Goal: Task Accomplishment & Management: Manage account settings

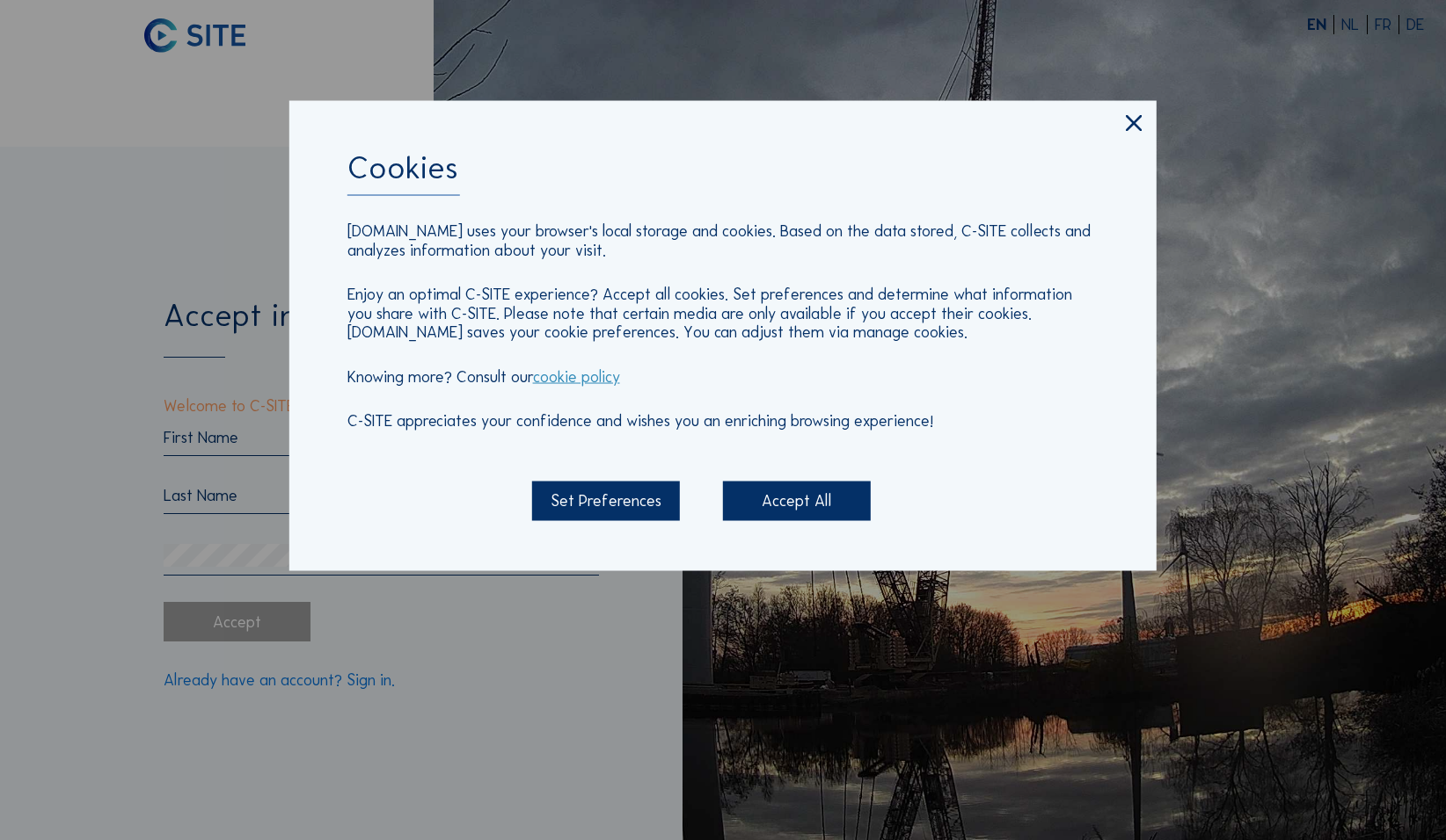
click at [563, 131] on icon at bounding box center [1133, 124] width 28 height 29
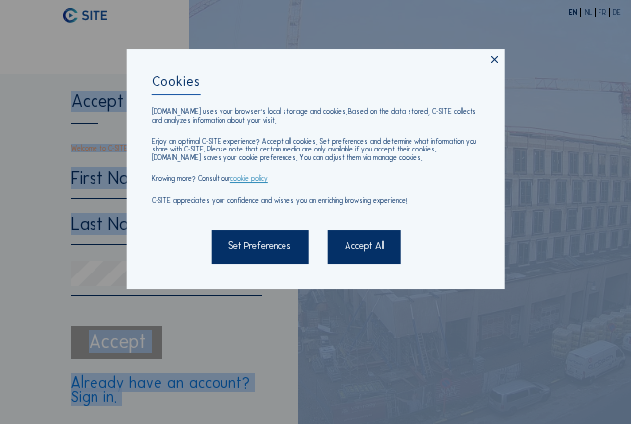
drag, startPoint x: 17, startPoint y: 70, endPoint x: -717, endPoint y: 189, distance: 743.2
click at [0, 189] on html "EN NL FR DE Accept invitation. Welcome to C-SITE! One more step and you are rea…" at bounding box center [315, 212] width 631 height 424
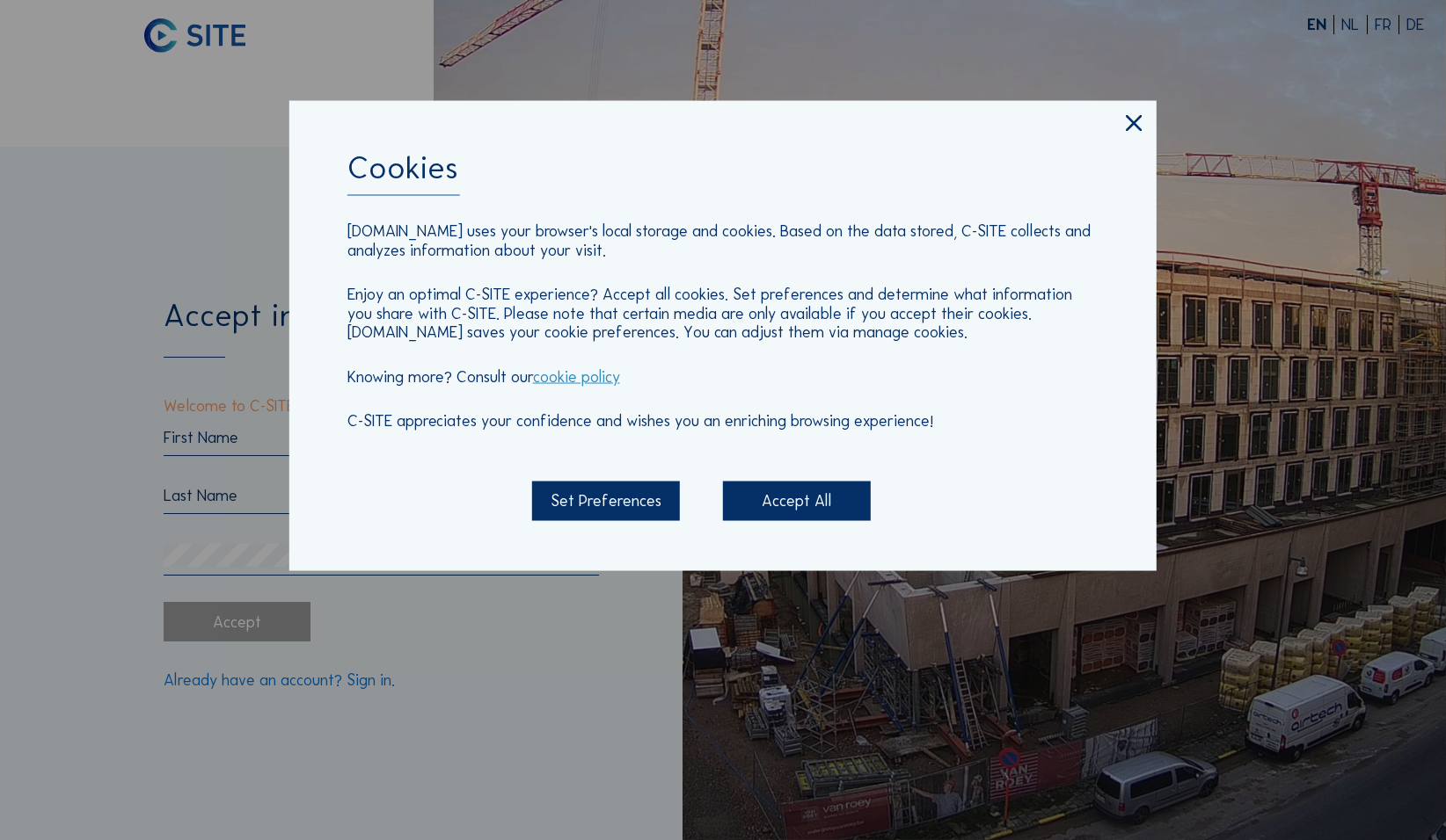
click at [563, 378] on div "Accept All" at bounding box center [796, 502] width 147 height 39
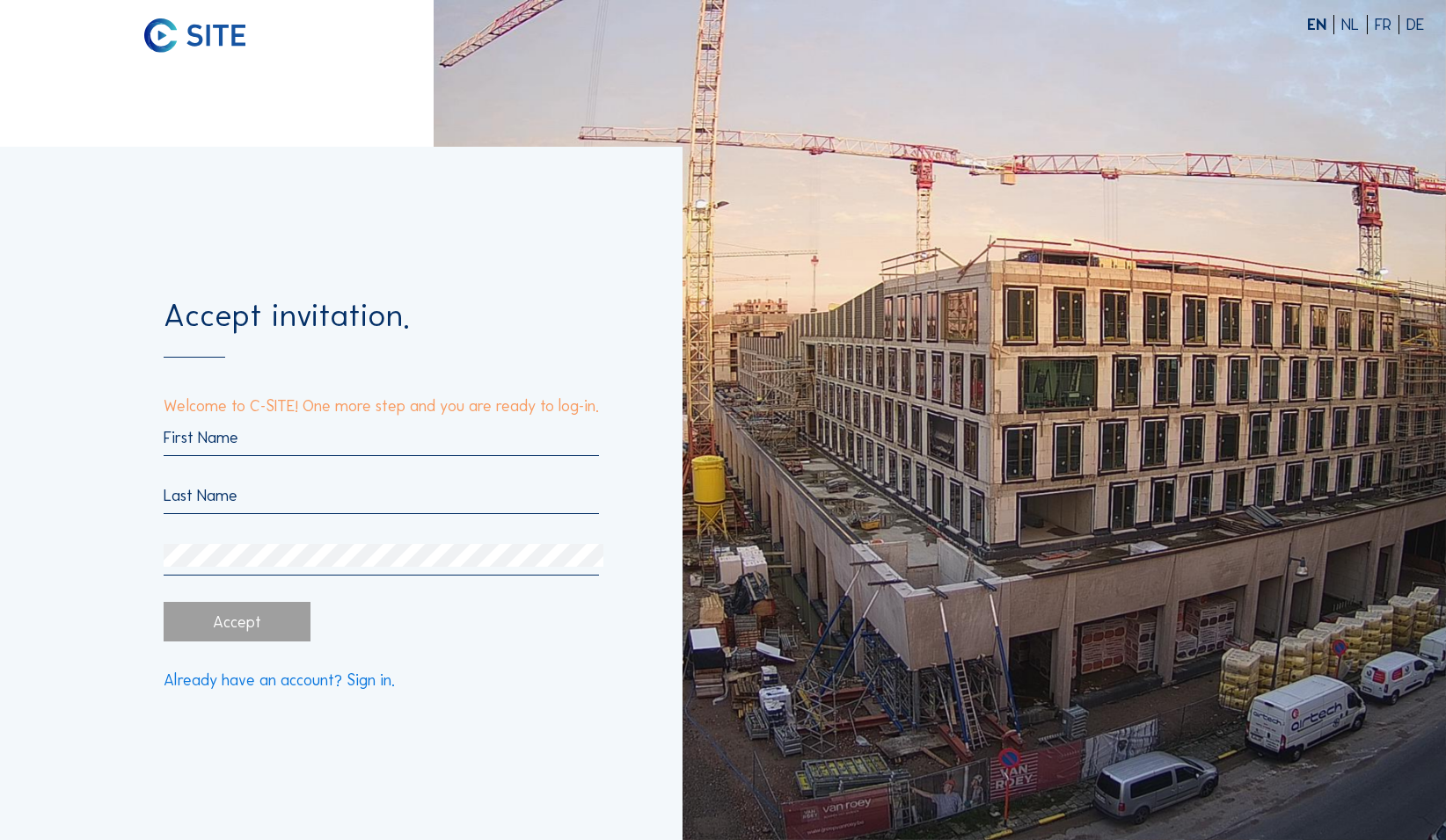
click at [192, 378] on input "text" at bounding box center [381, 438] width 436 height 20
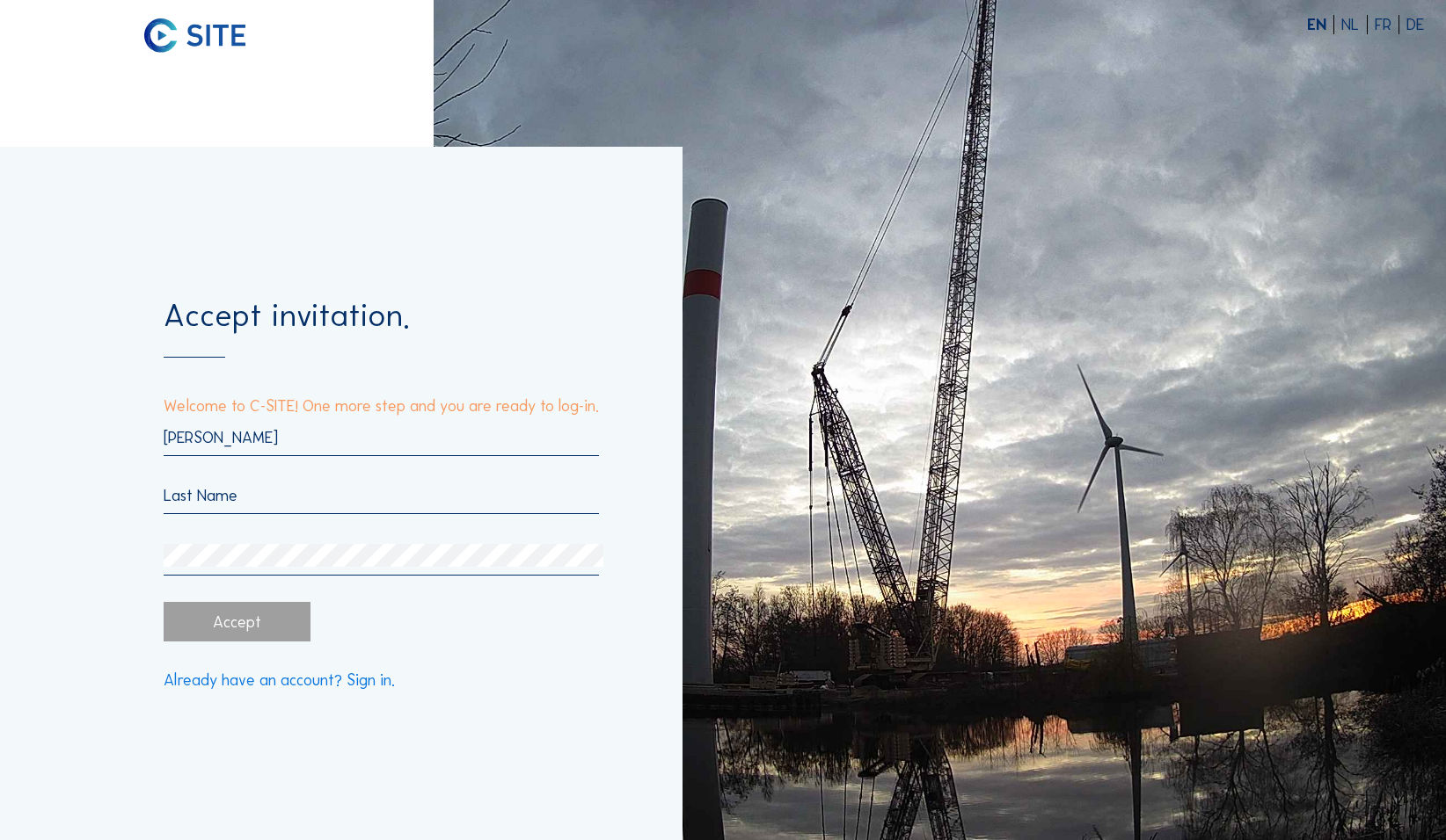
type input "[PERSON_NAME]"
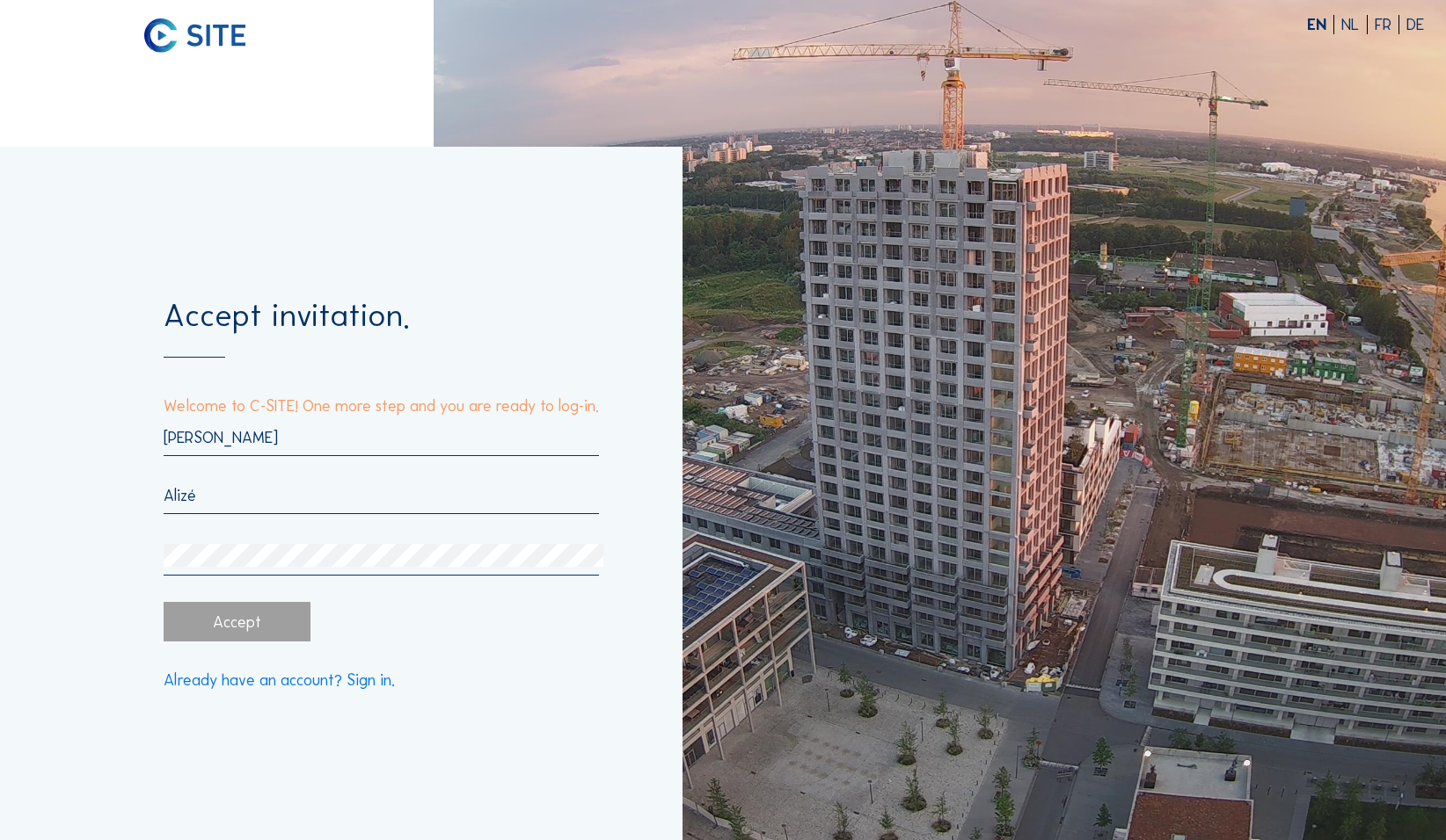
type input "Alizé"
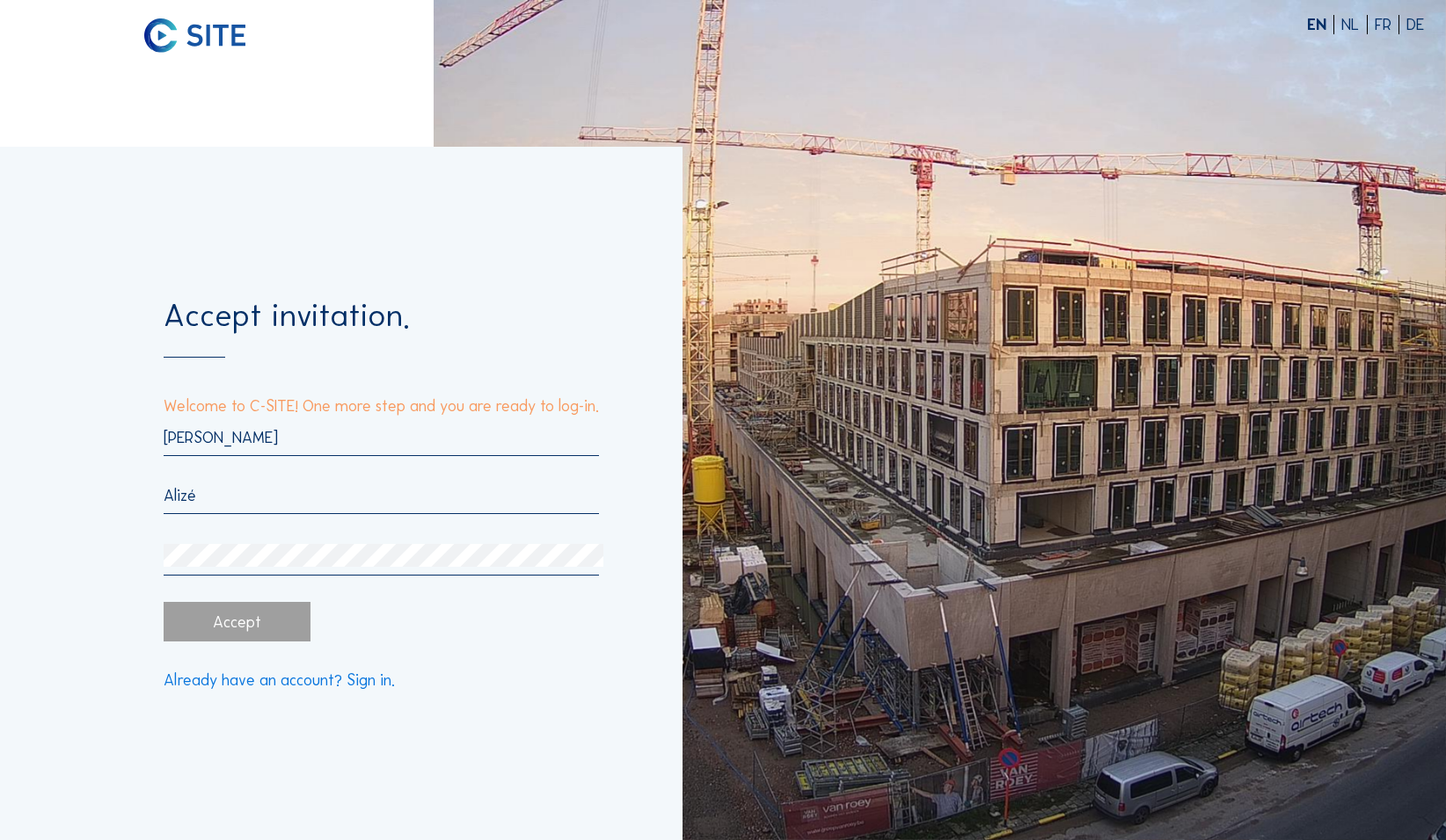
click at [55, 378] on div "Accept invitation. Welcome to C-SITE! One more step and you are ready to log-in…" at bounding box center [341, 493] width 682 height 694
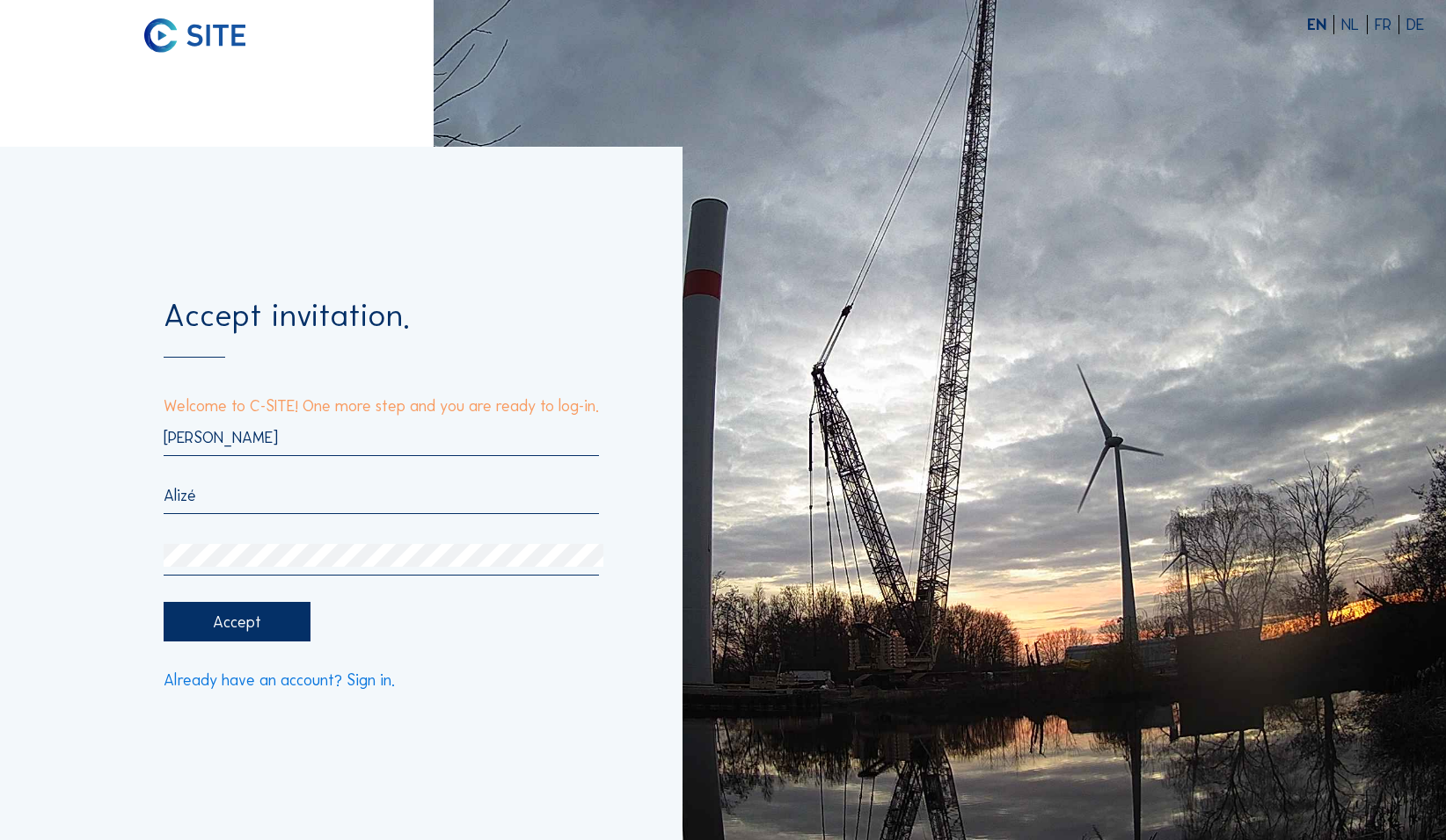
click at [188, 378] on div "Accept" at bounding box center [237, 621] width 147 height 39
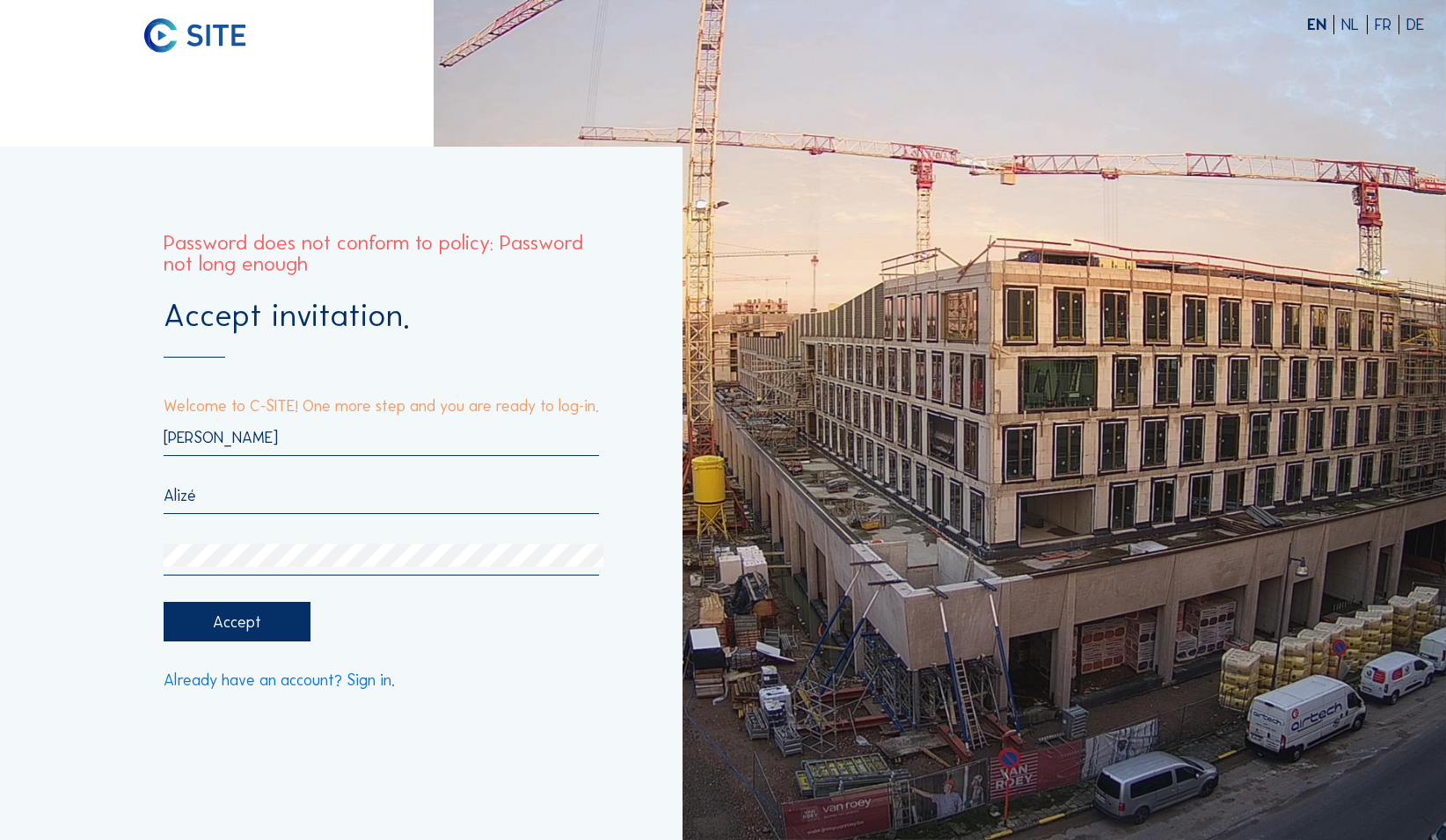
click at [177, 378] on div "Accept" at bounding box center [237, 621] width 147 height 39
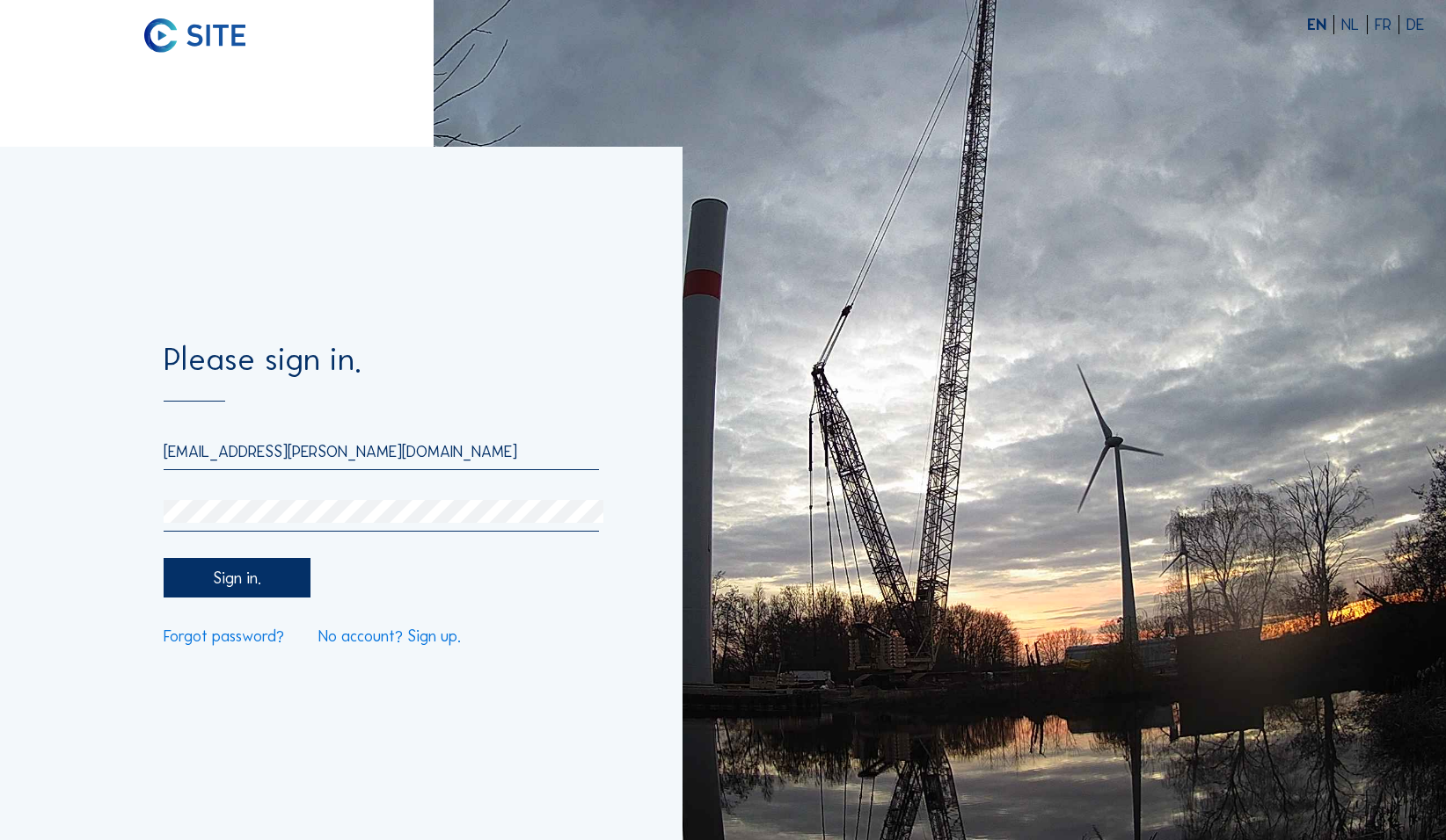
click at [235, 378] on div "Sign in." at bounding box center [237, 578] width 147 height 39
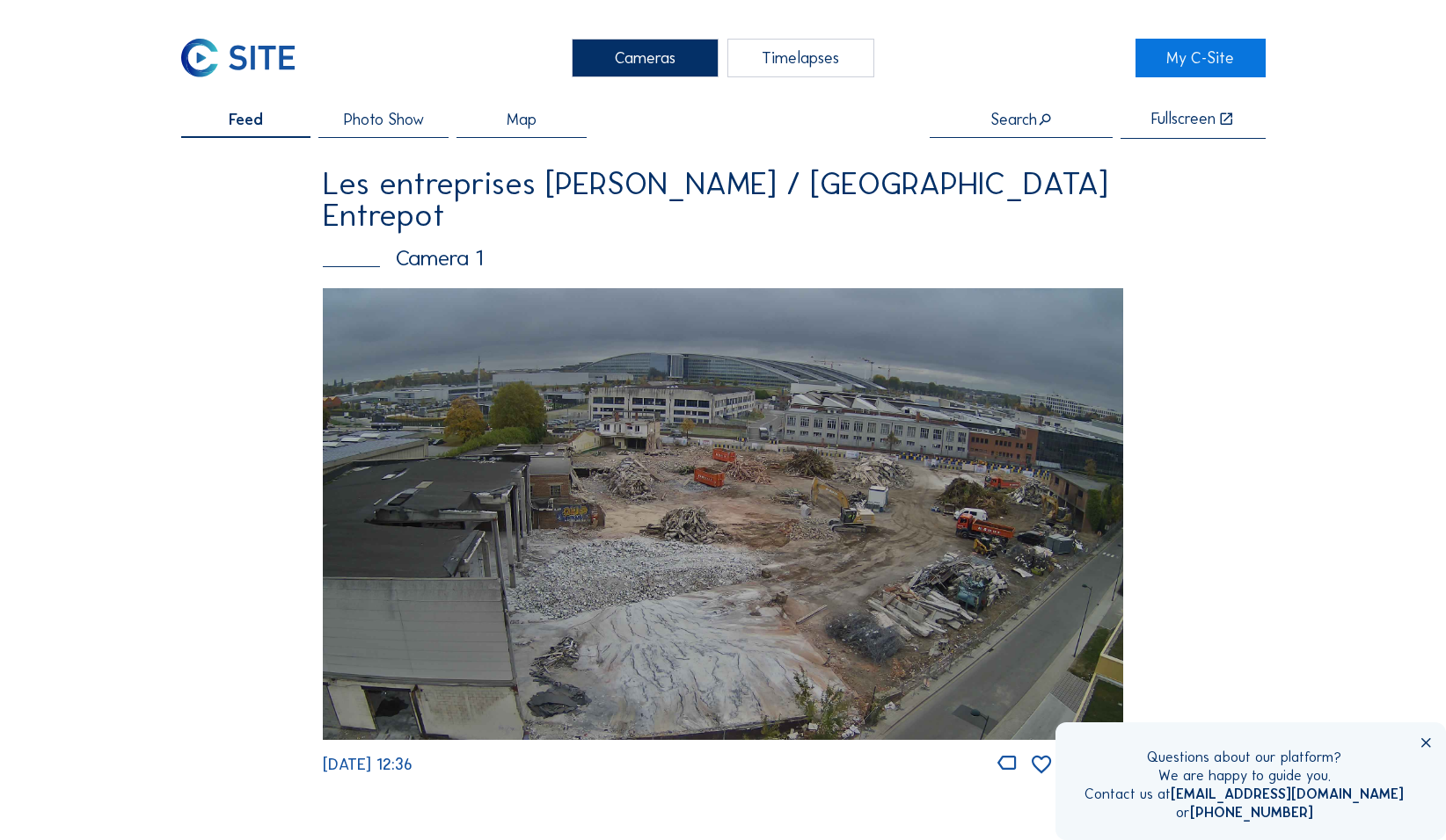
click at [563, 64] on div "Timelapses" at bounding box center [800, 57] width 147 height 37
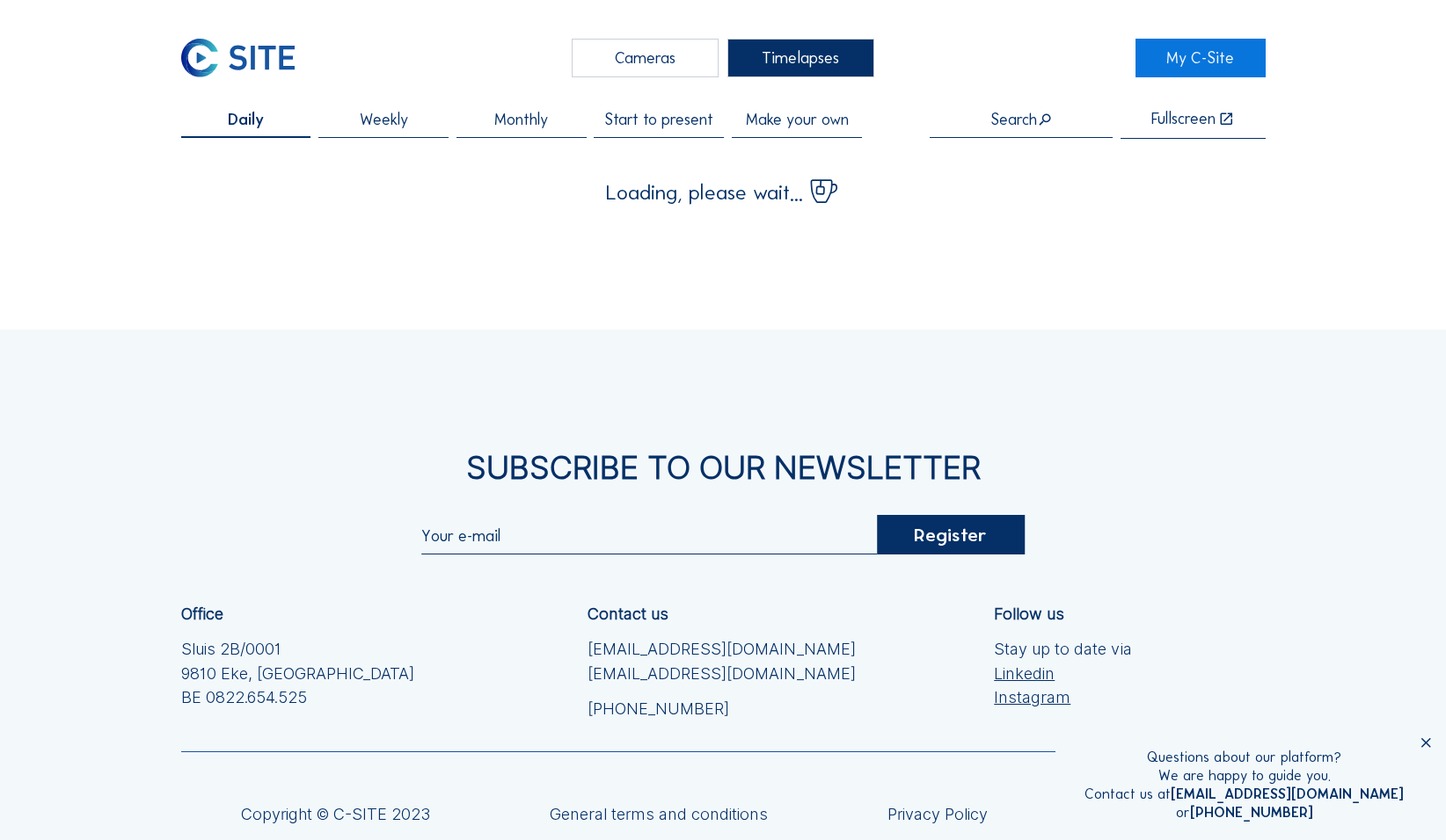
click at [563, 64] on div "Cameras" at bounding box center [645, 57] width 147 height 37
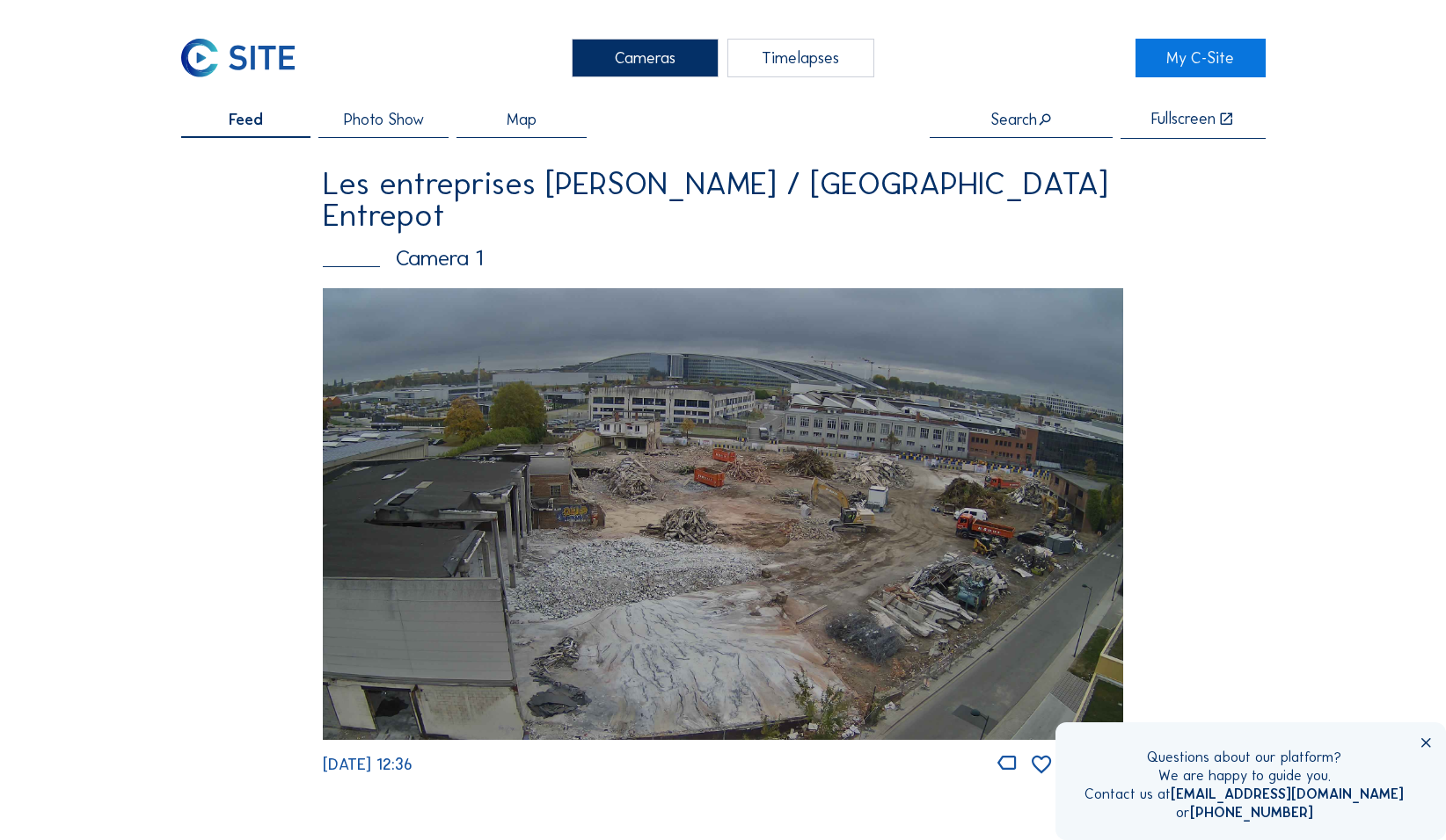
click at [563, 378] on icon at bounding box center [1425, 744] width 16 height 16
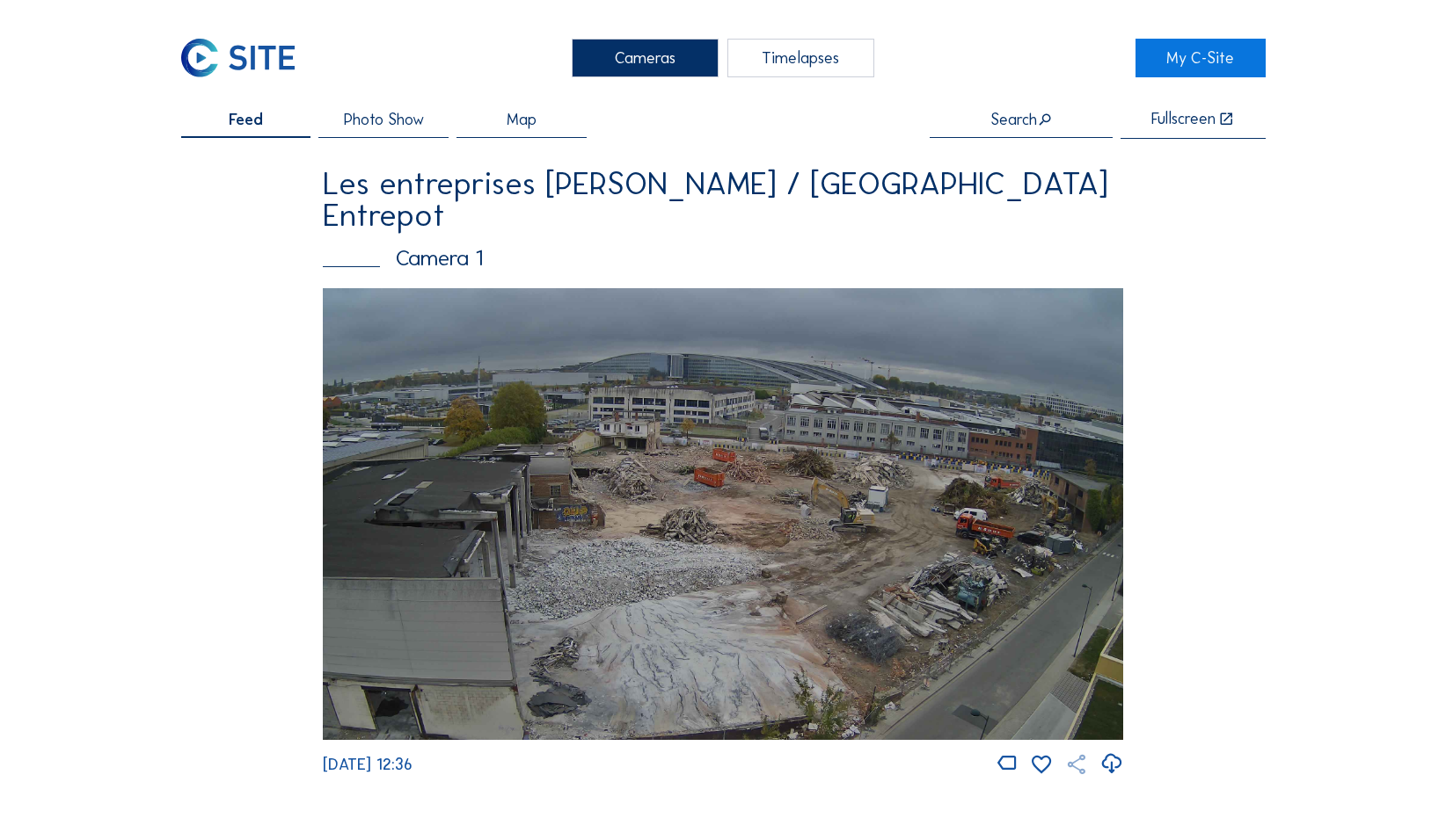
click at [563, 378] on icon at bounding box center [1075, 765] width 24 height 25
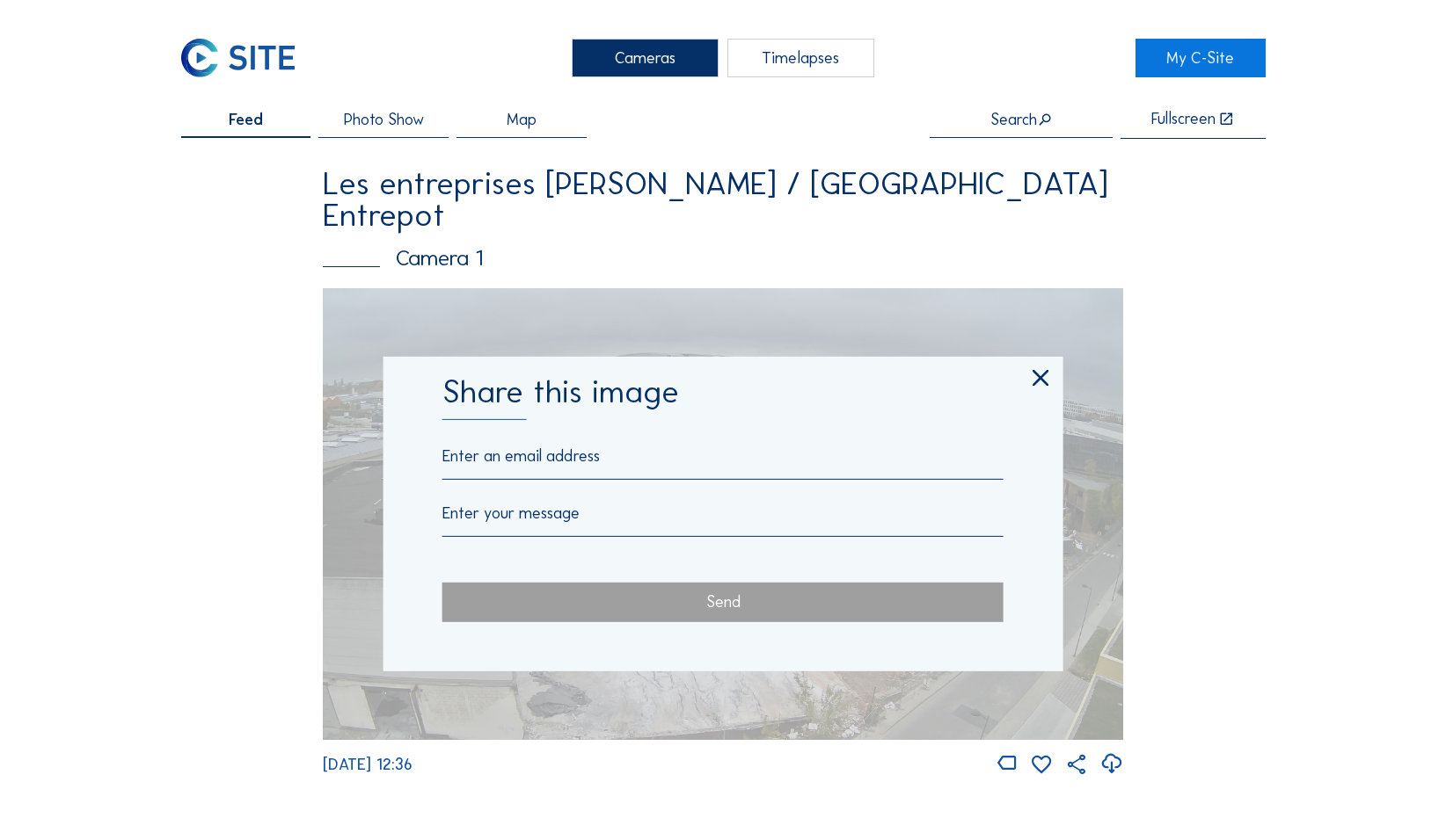
click at [563, 366] on icon at bounding box center [1041, 380] width 28 height 29
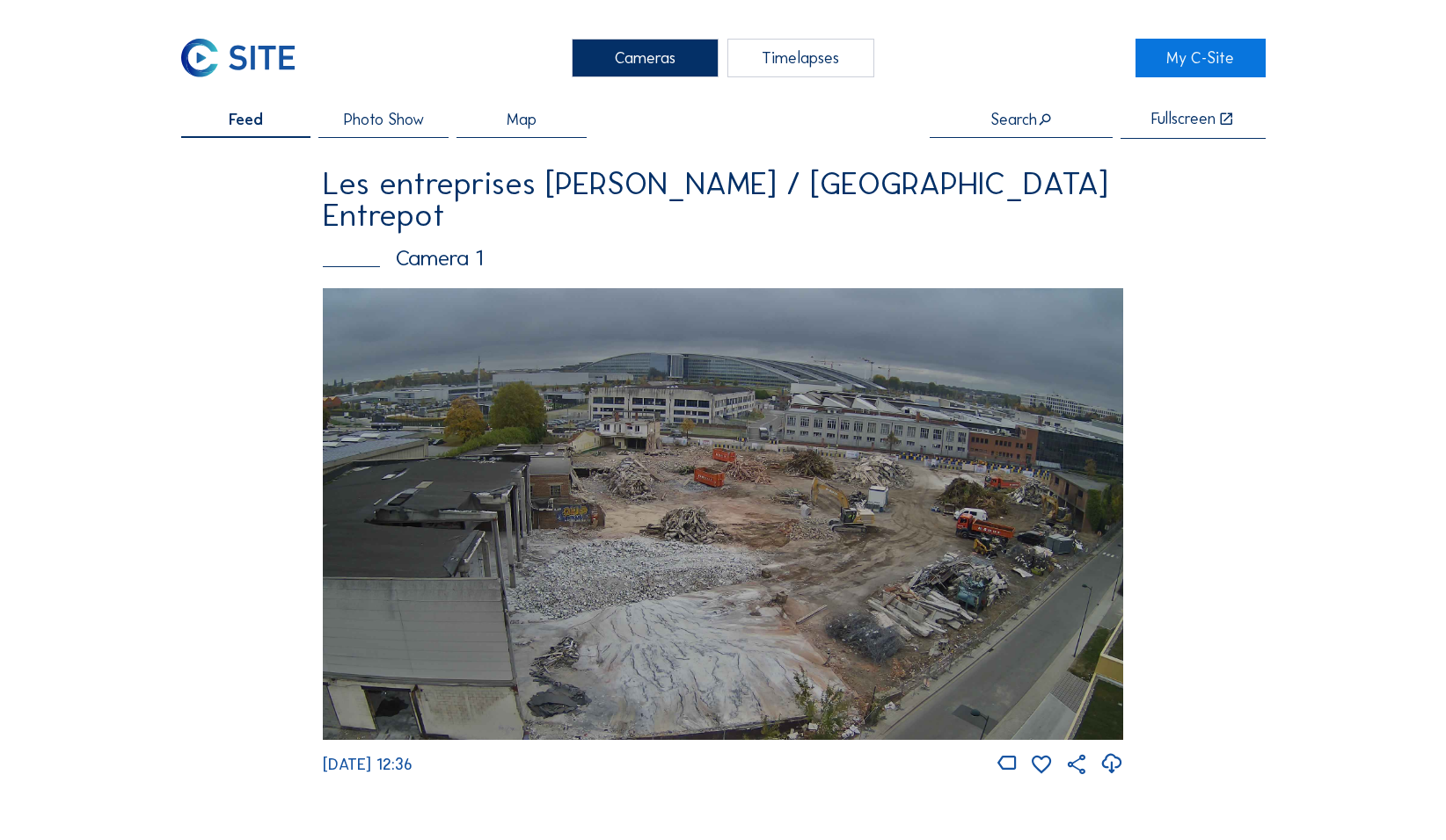
click at [206, 271] on div "Feed Photo Show Map Search Fullscreen Les entreprises Louis Dewaele / Brussel E…" at bounding box center [723, 444] width 1084 height 666
click at [563, 53] on div "Timelapses" at bounding box center [800, 57] width 147 height 37
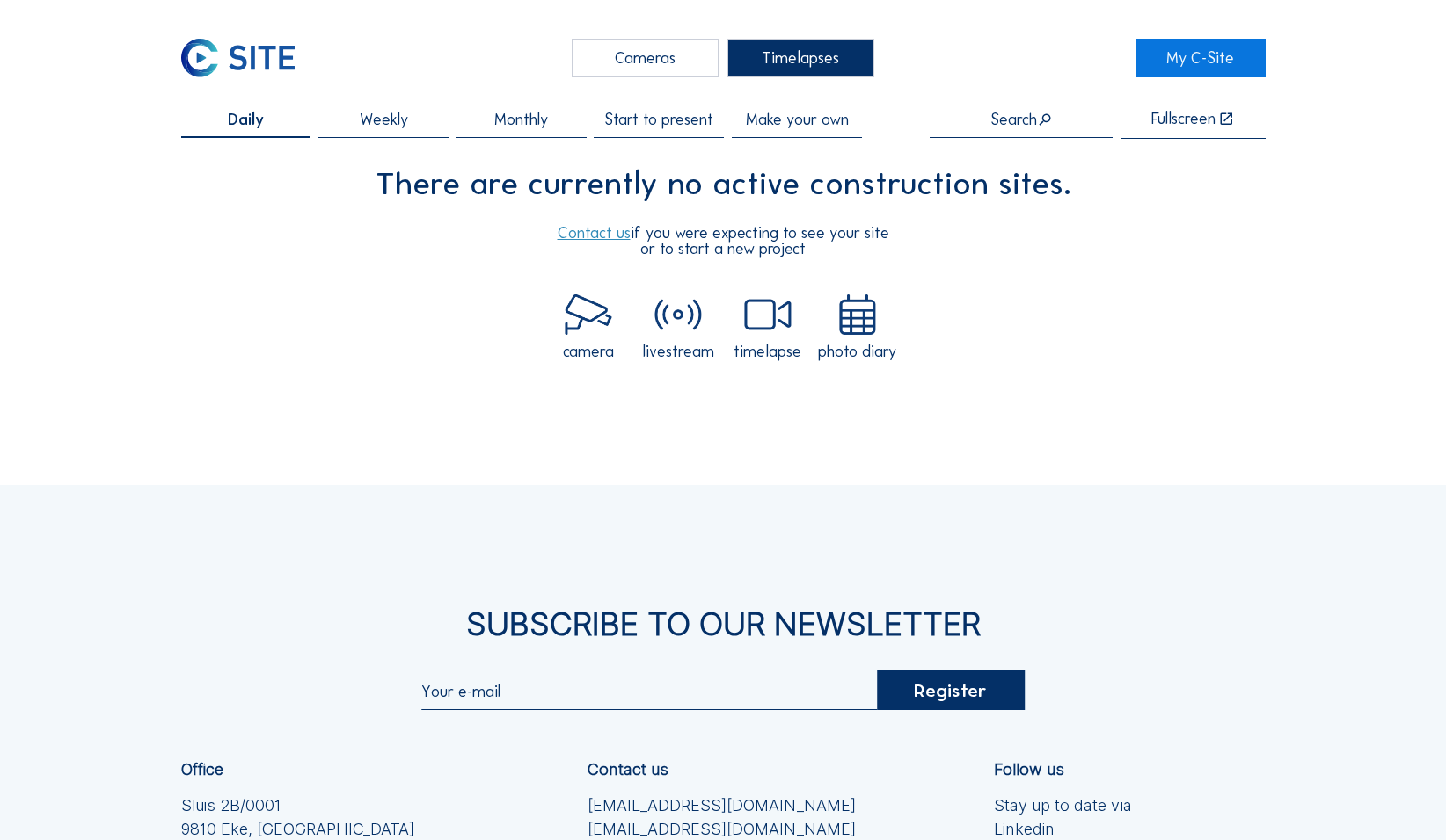
click at [563, 50] on div "Cameras" at bounding box center [645, 57] width 147 height 37
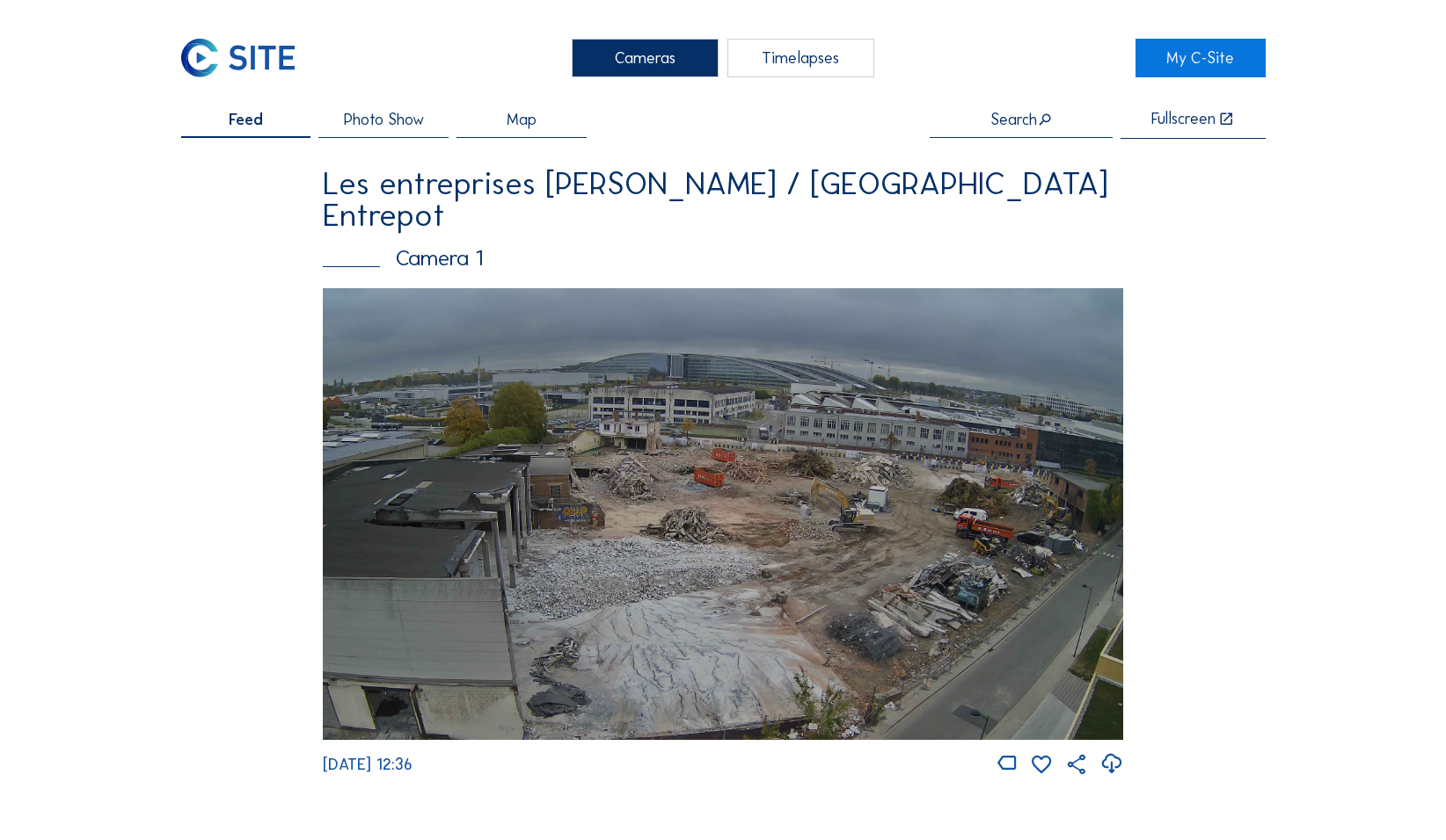
click at [422, 131] on div "Photo Show" at bounding box center [383, 125] width 130 height 28
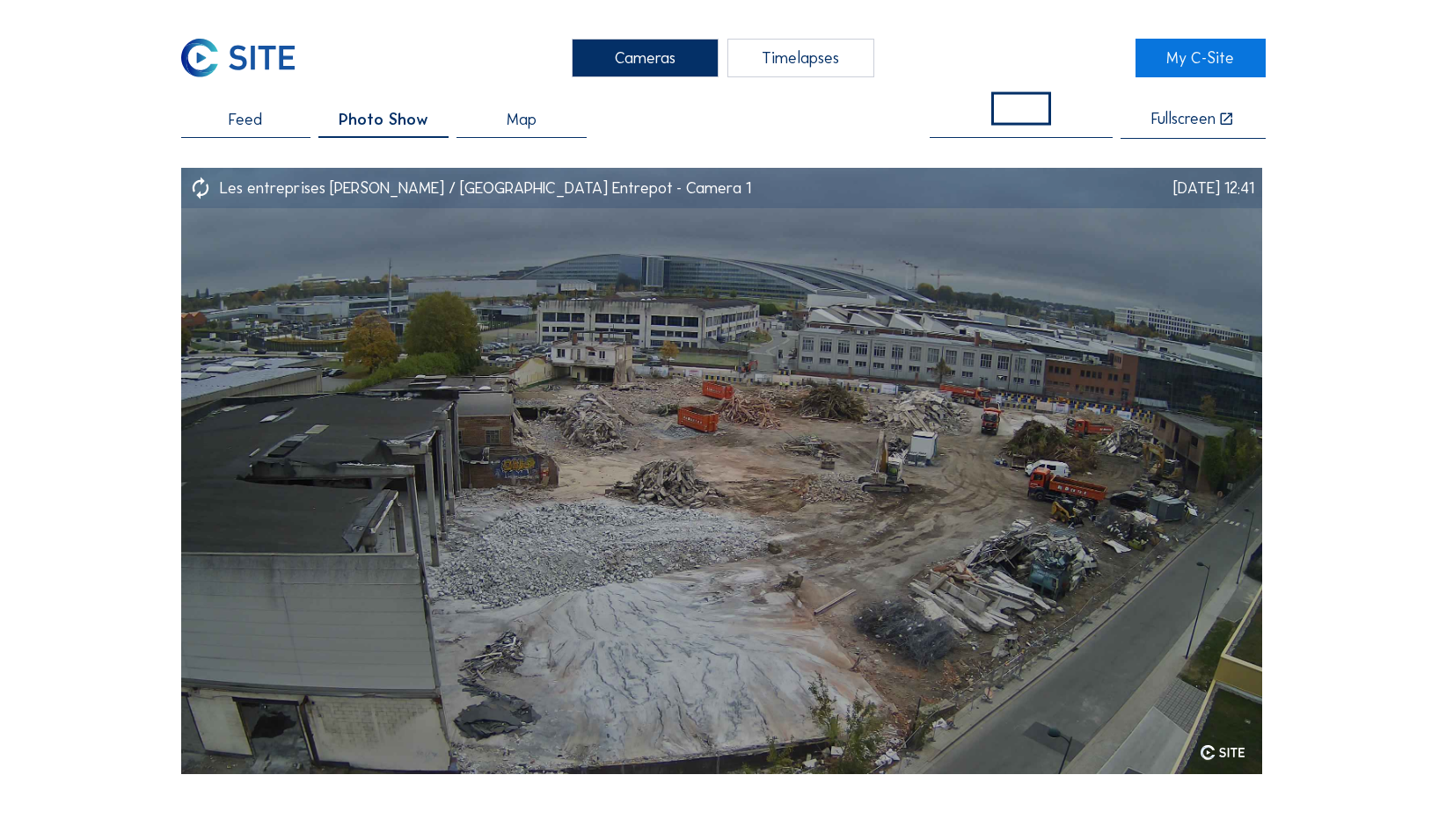
click at [533, 132] on div "Map" at bounding box center [522, 125] width 130 height 28
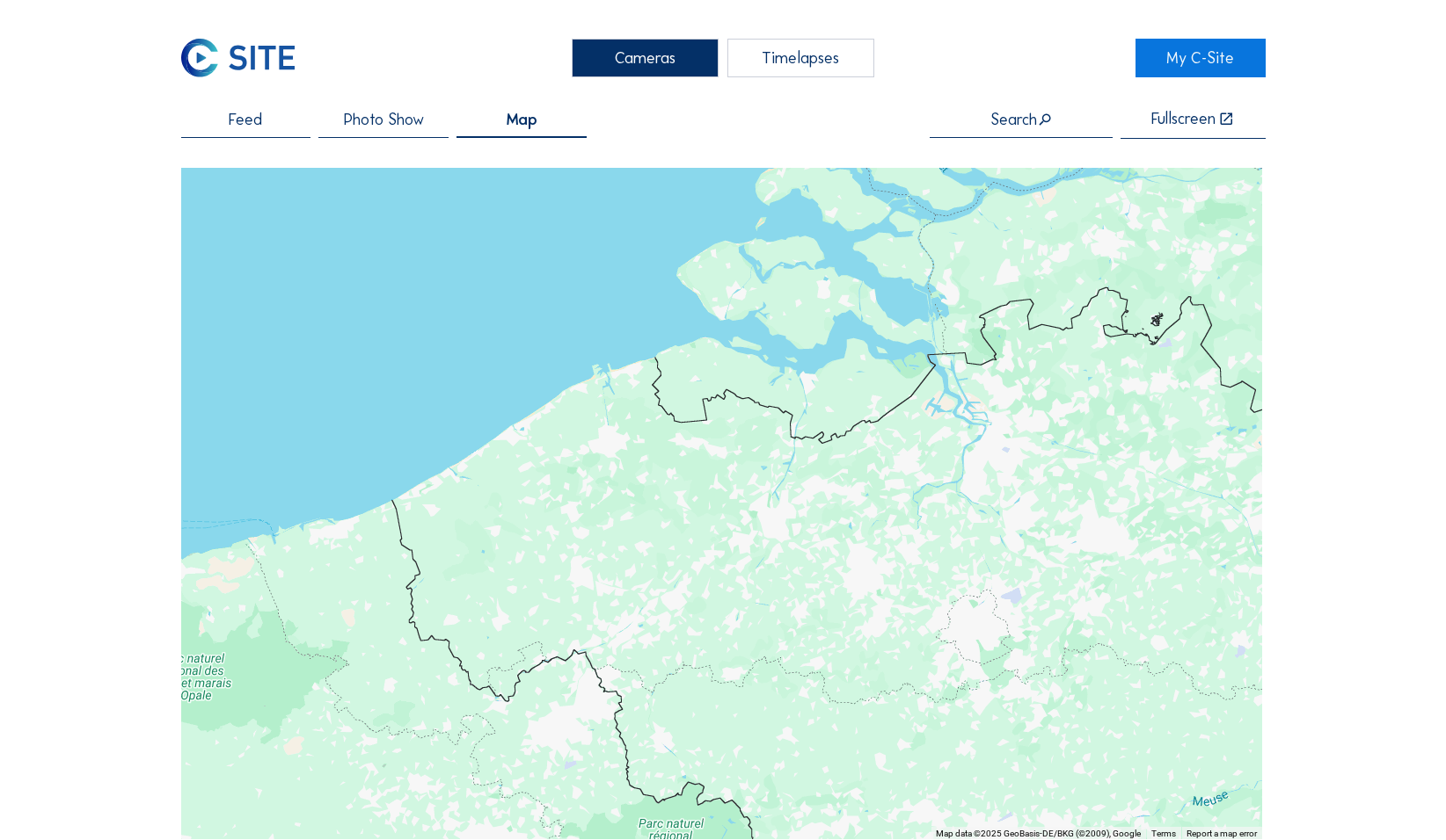
click at [250, 119] on span "Feed" at bounding box center [245, 120] width 33 height 16
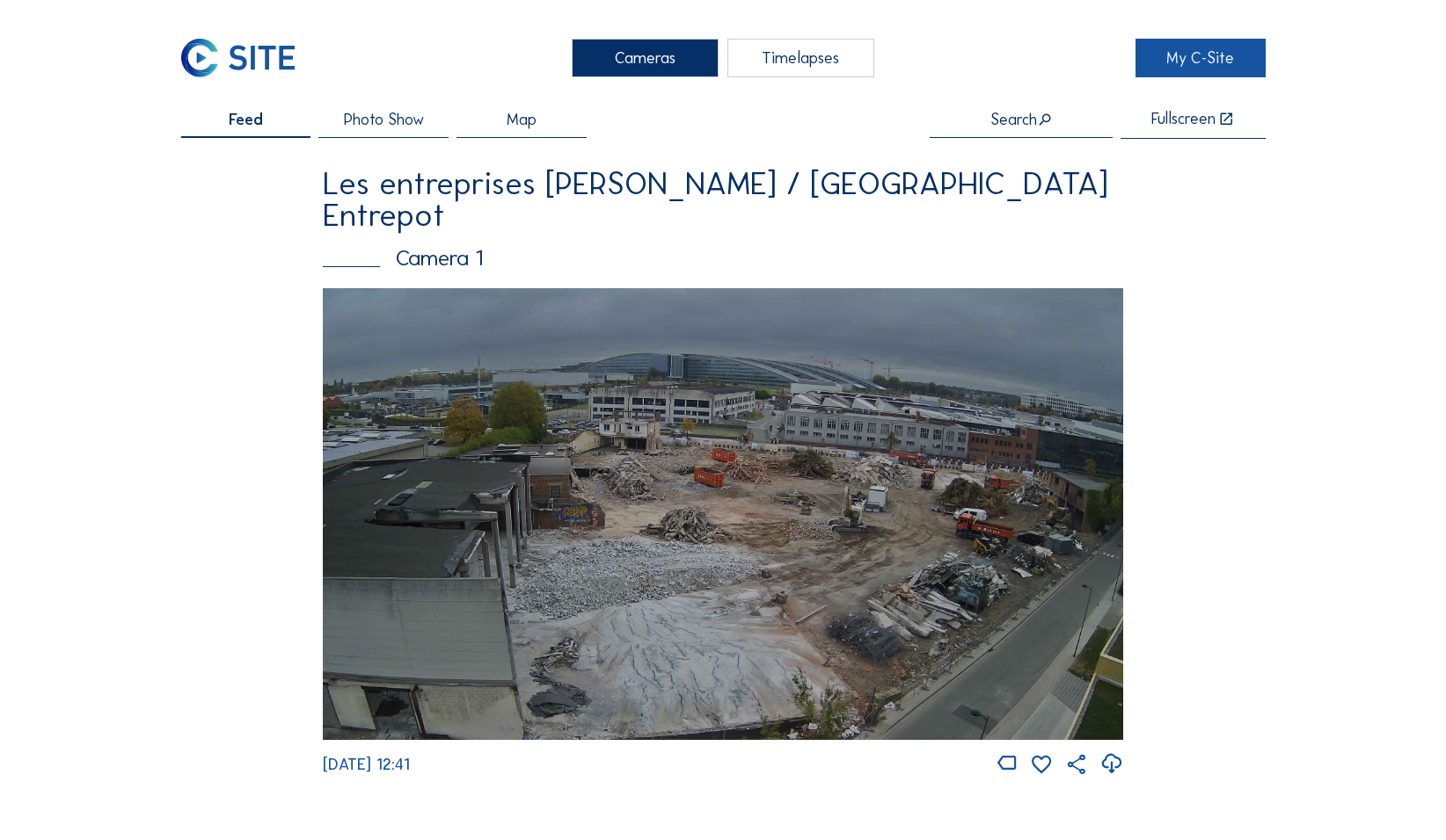
click at [563, 54] on link "My C-Site" at bounding box center [1200, 57] width 130 height 37
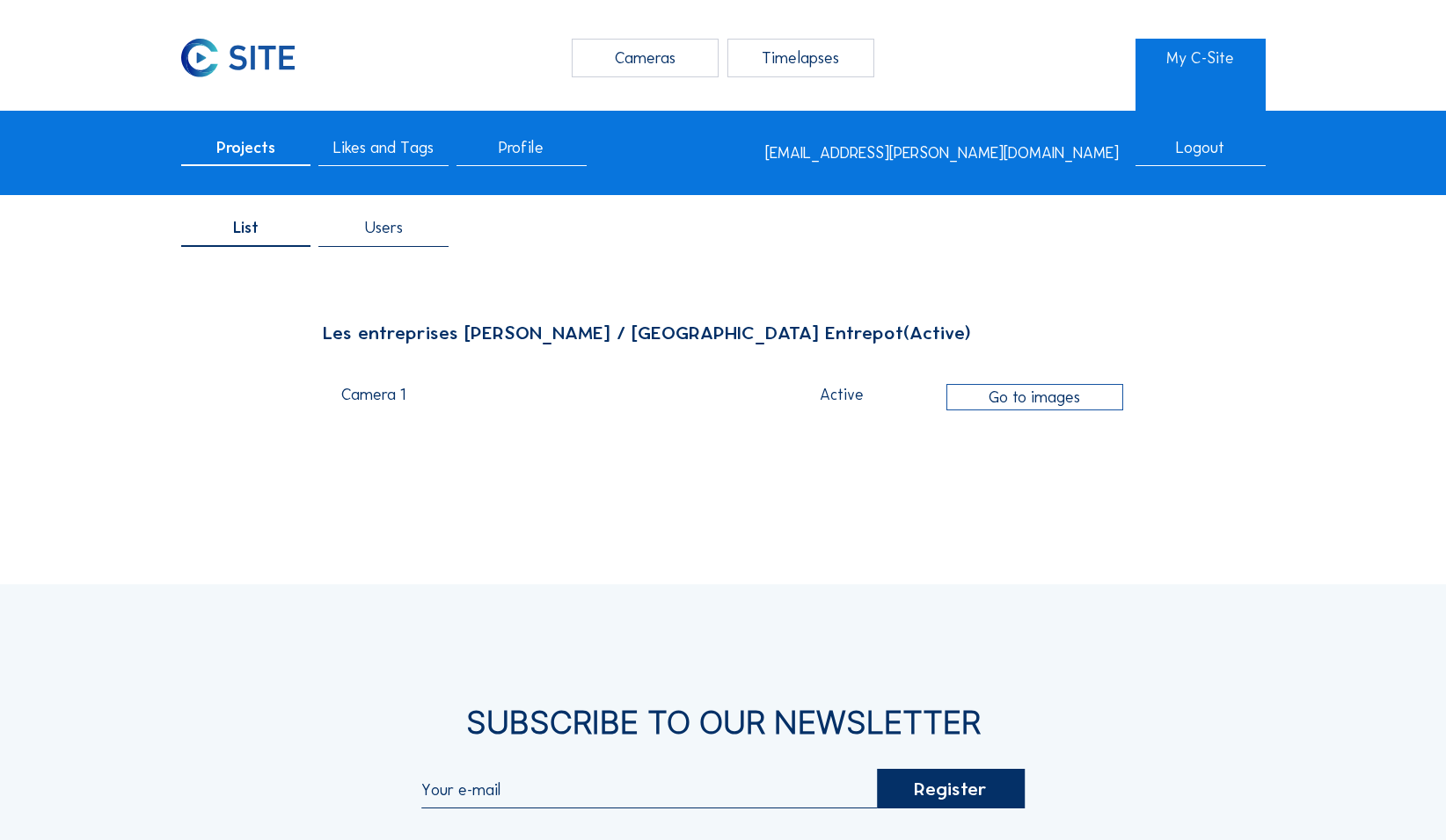
click at [563, 233] on div "List Users" at bounding box center [723, 233] width 1446 height 62
click at [402, 236] on span "Users" at bounding box center [384, 228] width 38 height 16
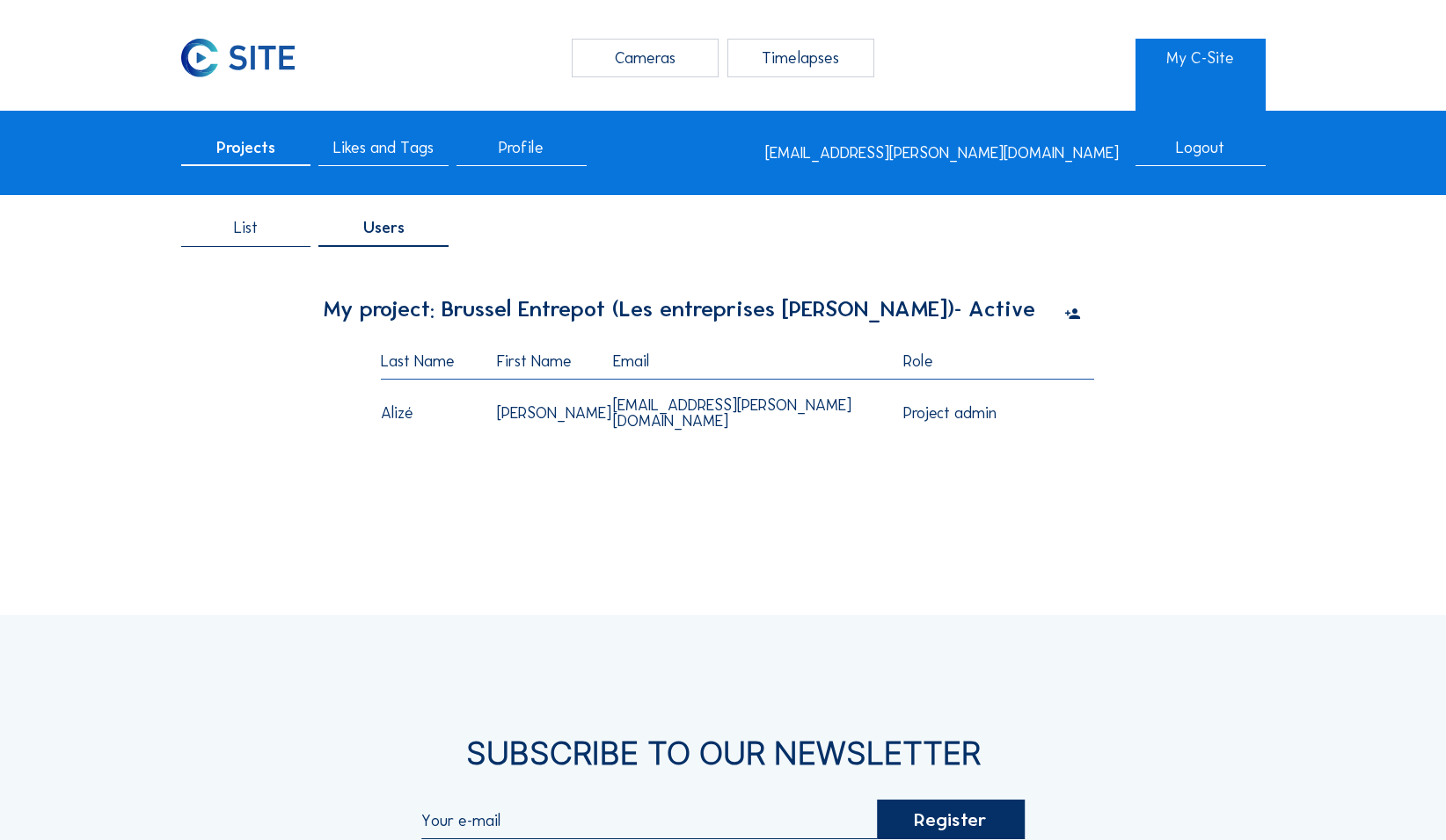
click at [563, 315] on icon at bounding box center [1072, 315] width 16 height 20
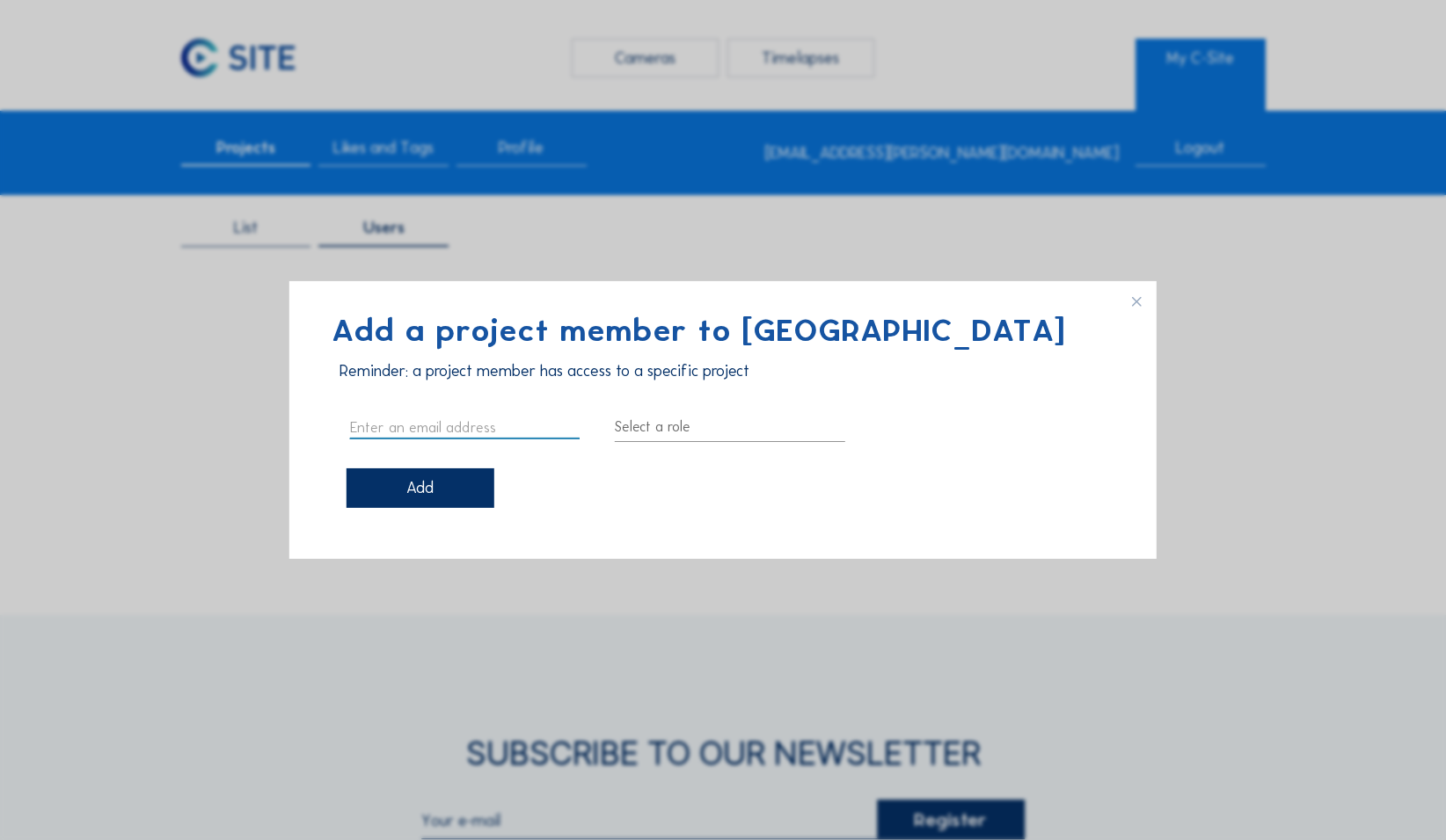
click at [512, 378] on input "text" at bounding box center [464, 428] width 230 height 23
click at [418, 378] on input "text" at bounding box center [464, 428] width 230 height 23
paste input "Defraigne Frédéric <fdefraigne@citydev.brussels>"
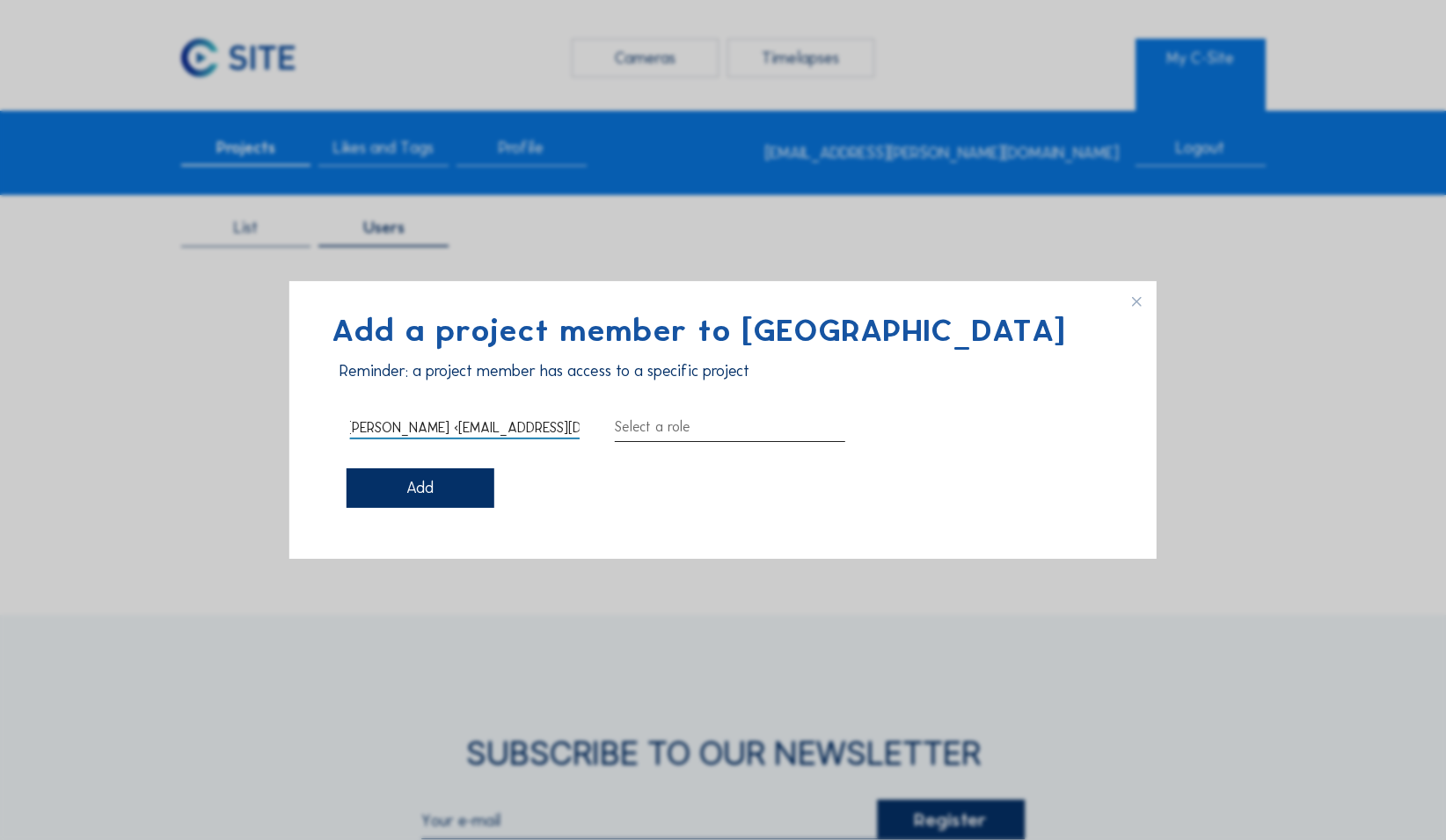
click at [563, 378] on div at bounding box center [729, 428] width 230 height 29
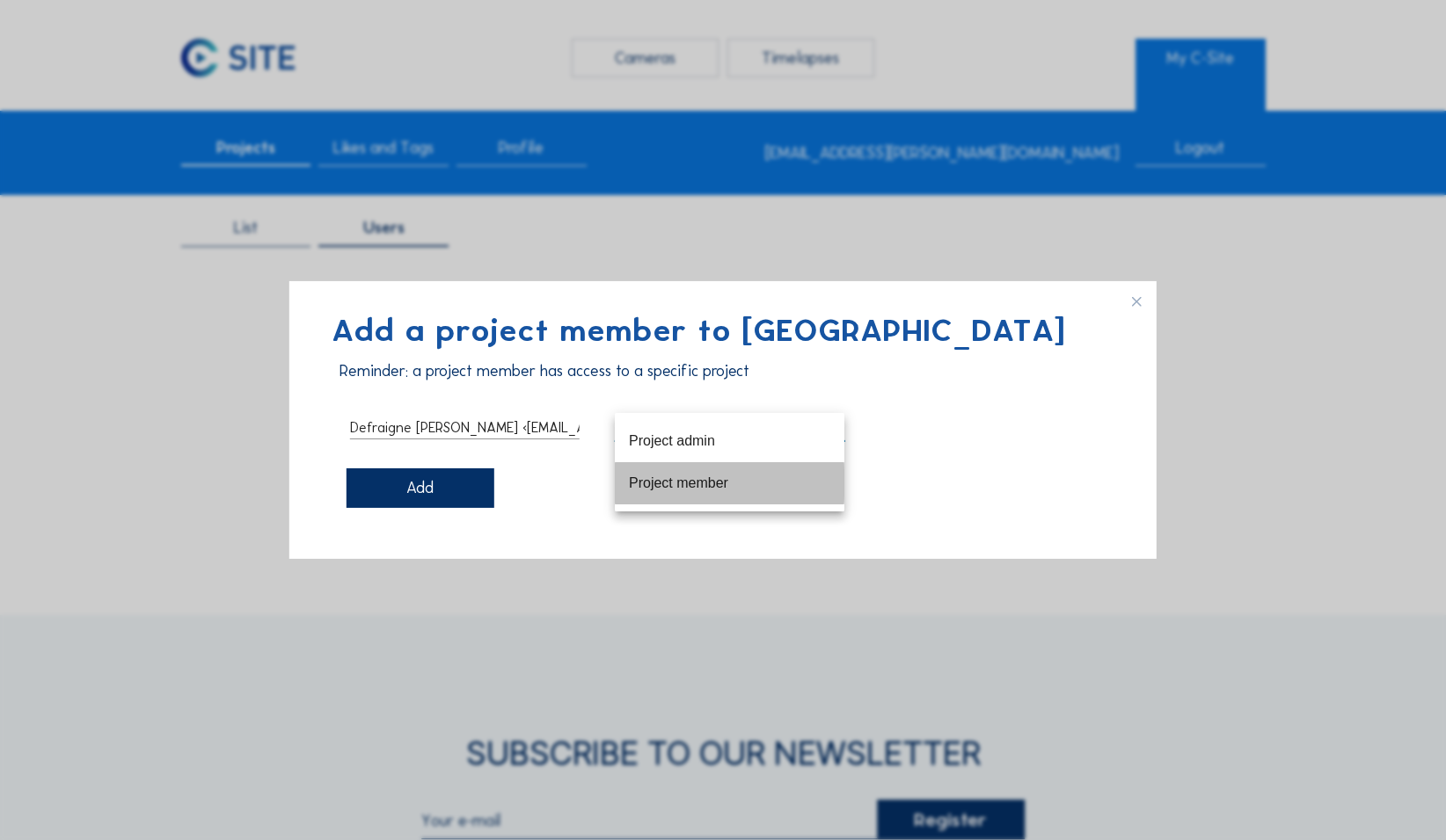
click at [563, 378] on div "Project member" at bounding box center [729, 483] width 201 height 17
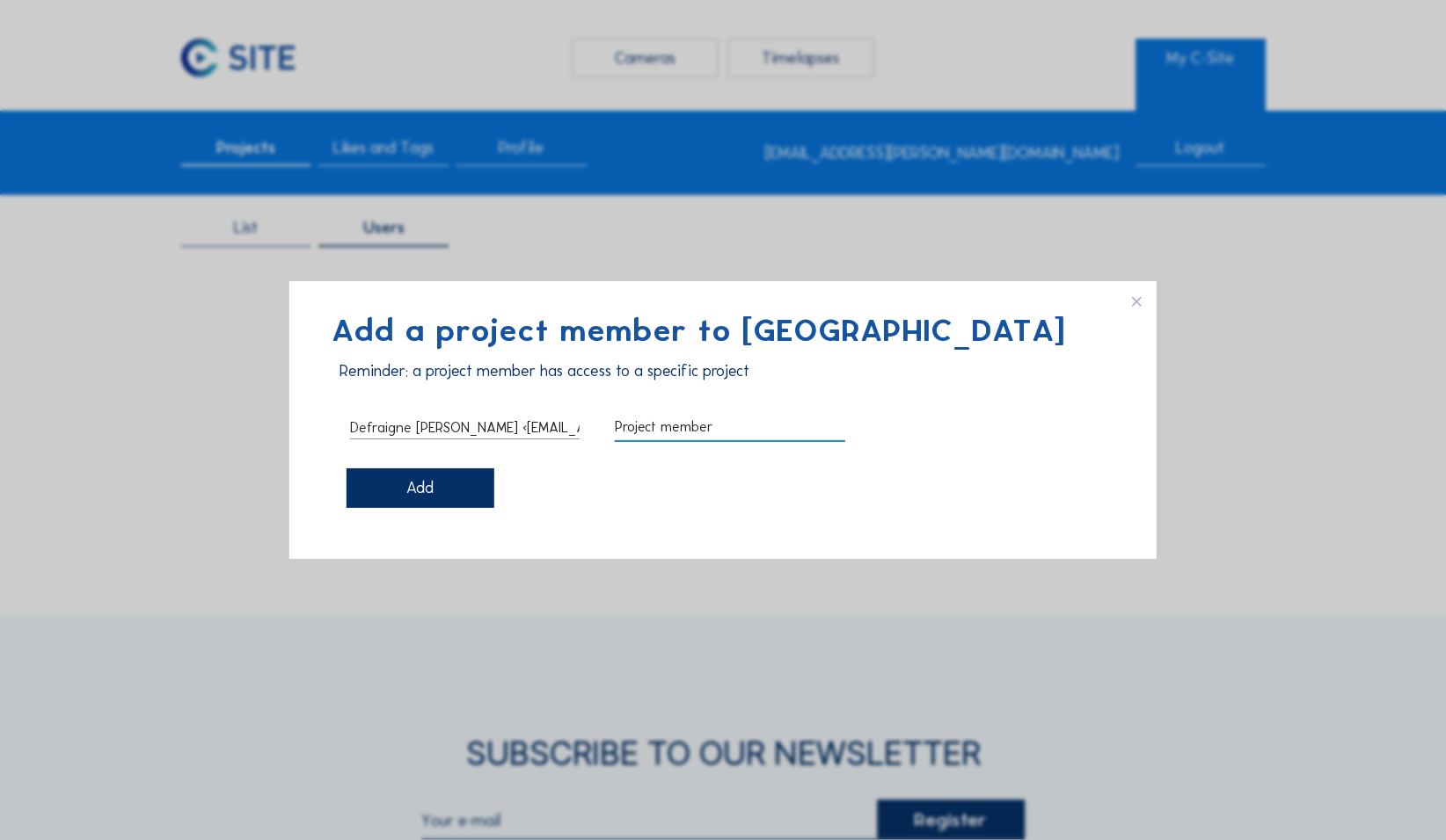
click at [464, 378] on div "Add" at bounding box center [420, 488] width 147 height 39
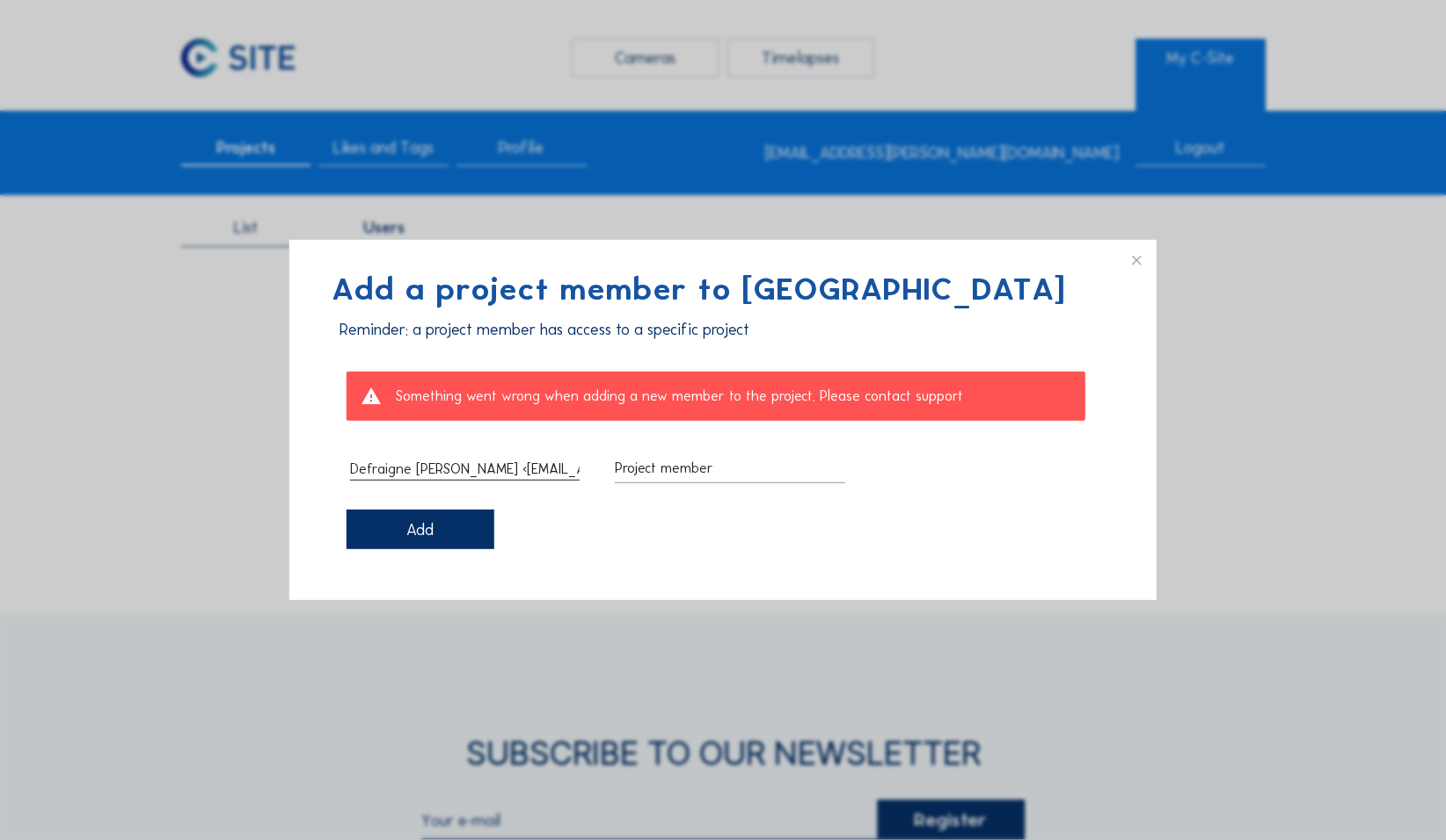
click at [475, 378] on input "Defraigne Frédéric <fdefraigne@citydev.brussels>" at bounding box center [464, 469] width 230 height 23
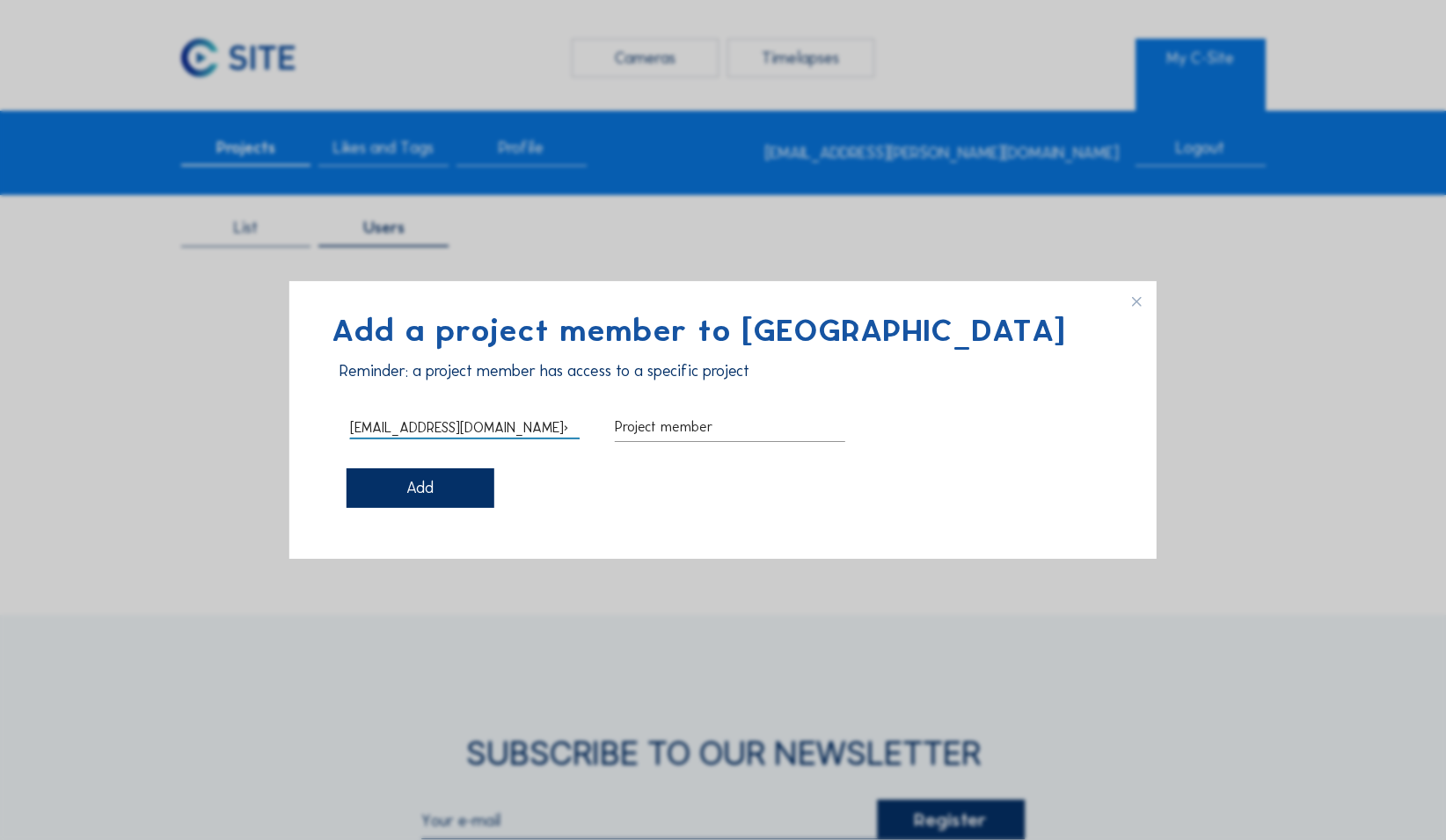
click at [526, 378] on input "fdefraigne@citydev.brussels>" at bounding box center [464, 428] width 230 height 23
type input "[EMAIL_ADDRESS][DOMAIN_NAME]"
click at [456, 378] on div "Add" at bounding box center [420, 488] width 147 height 39
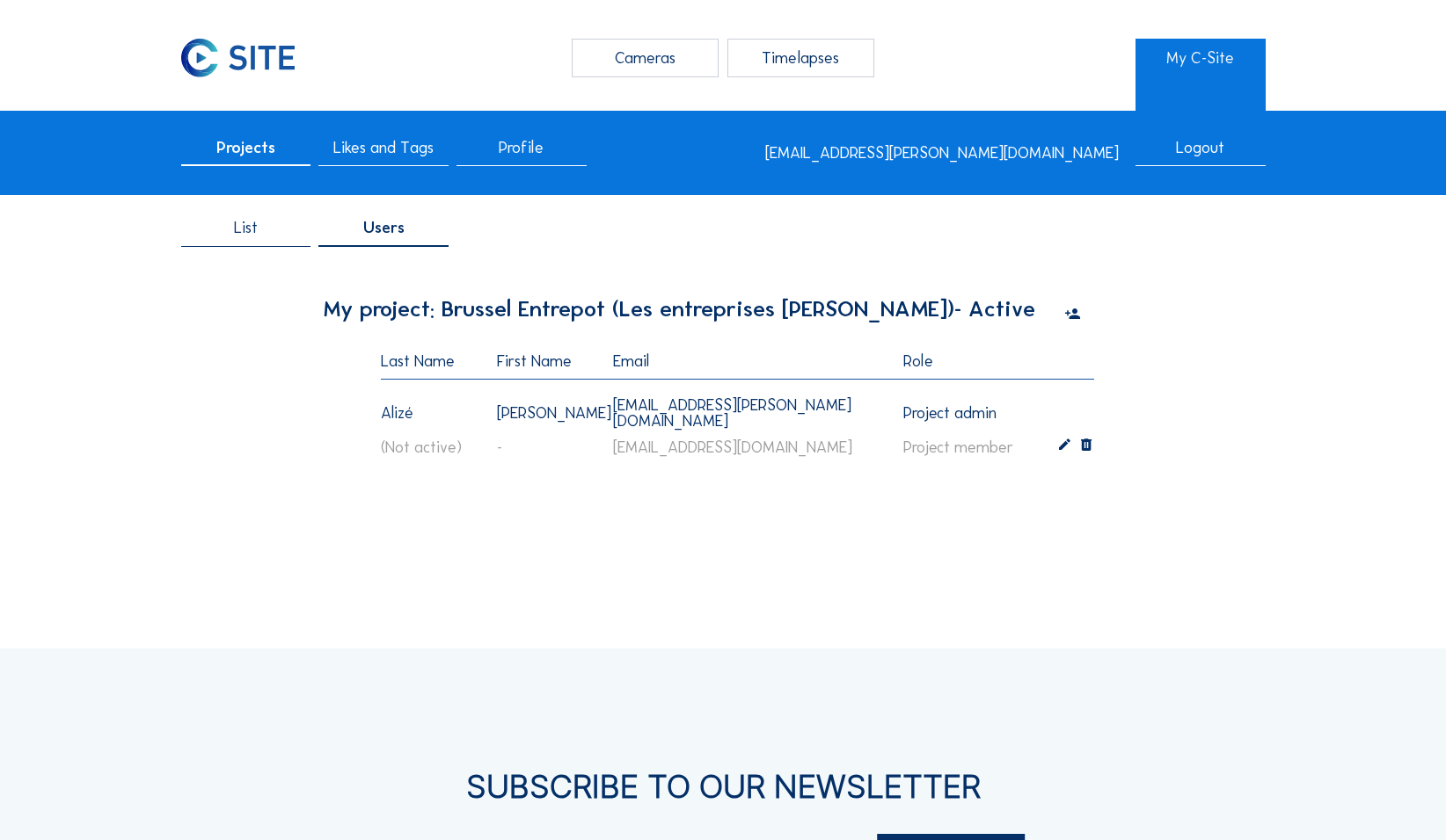
click at [563, 314] on icon at bounding box center [1072, 315] width 16 height 20
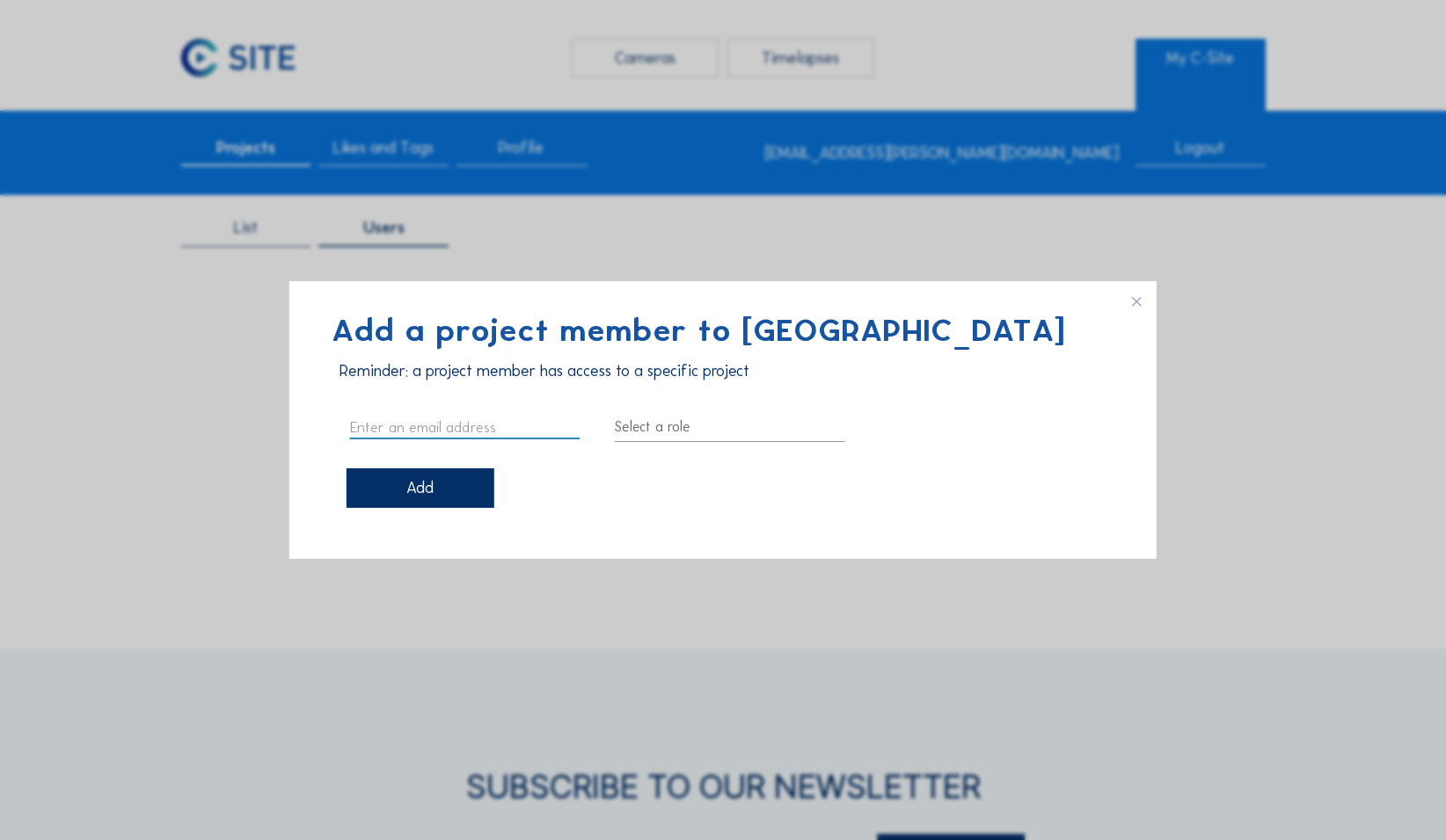
click at [388, 378] on input "text" at bounding box center [464, 428] width 230 height 23
paste input "Pierchon Vincent <vpierchon@citydev.brussels>"
click at [416, 378] on input "Pierchon Vincent <vpierchon@citydev.brussels>" at bounding box center [464, 428] width 230 height 23
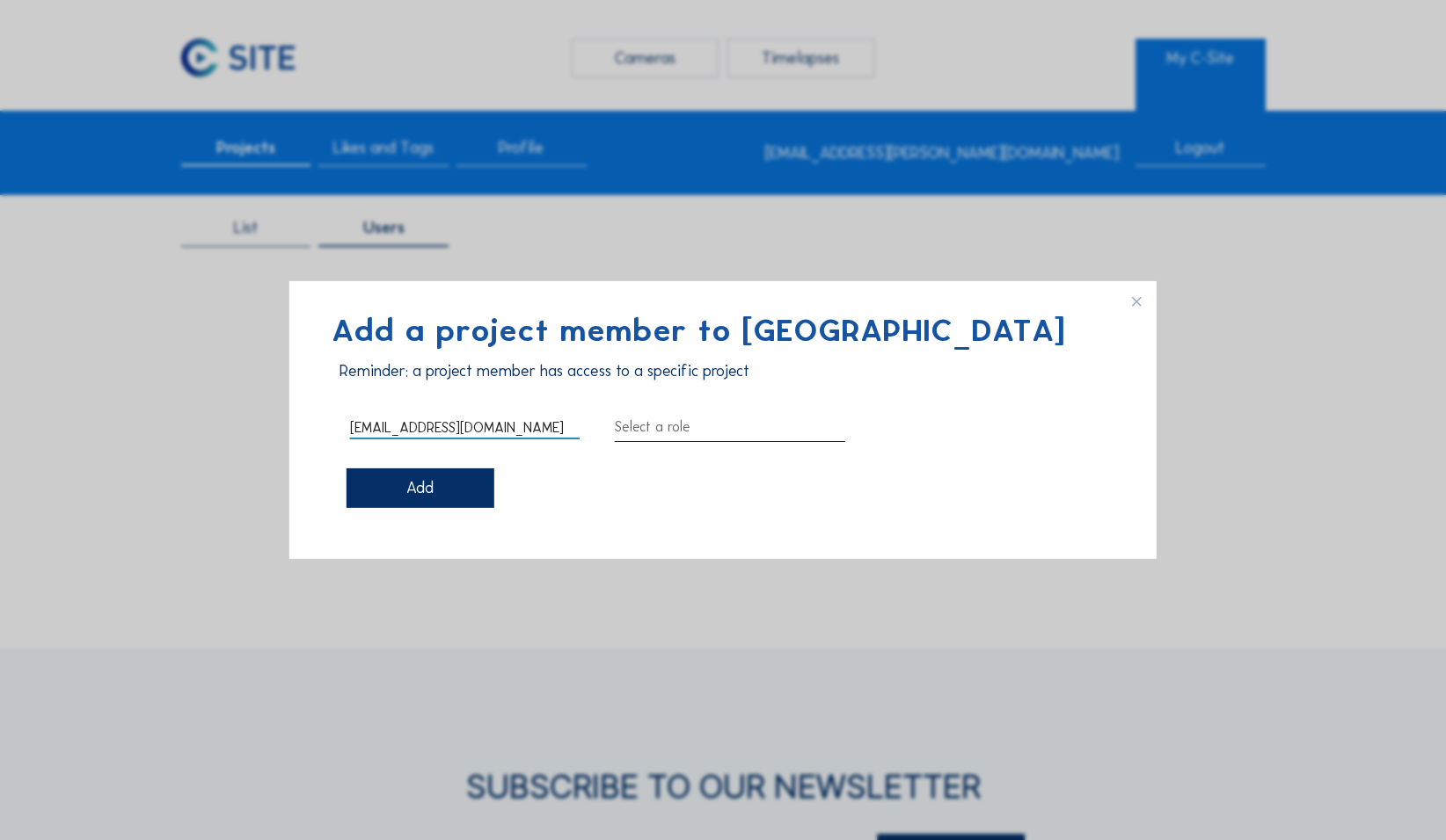
type input "[EMAIL_ADDRESS][DOMAIN_NAME]"
click at [563, 378] on div at bounding box center [729, 428] width 230 height 29
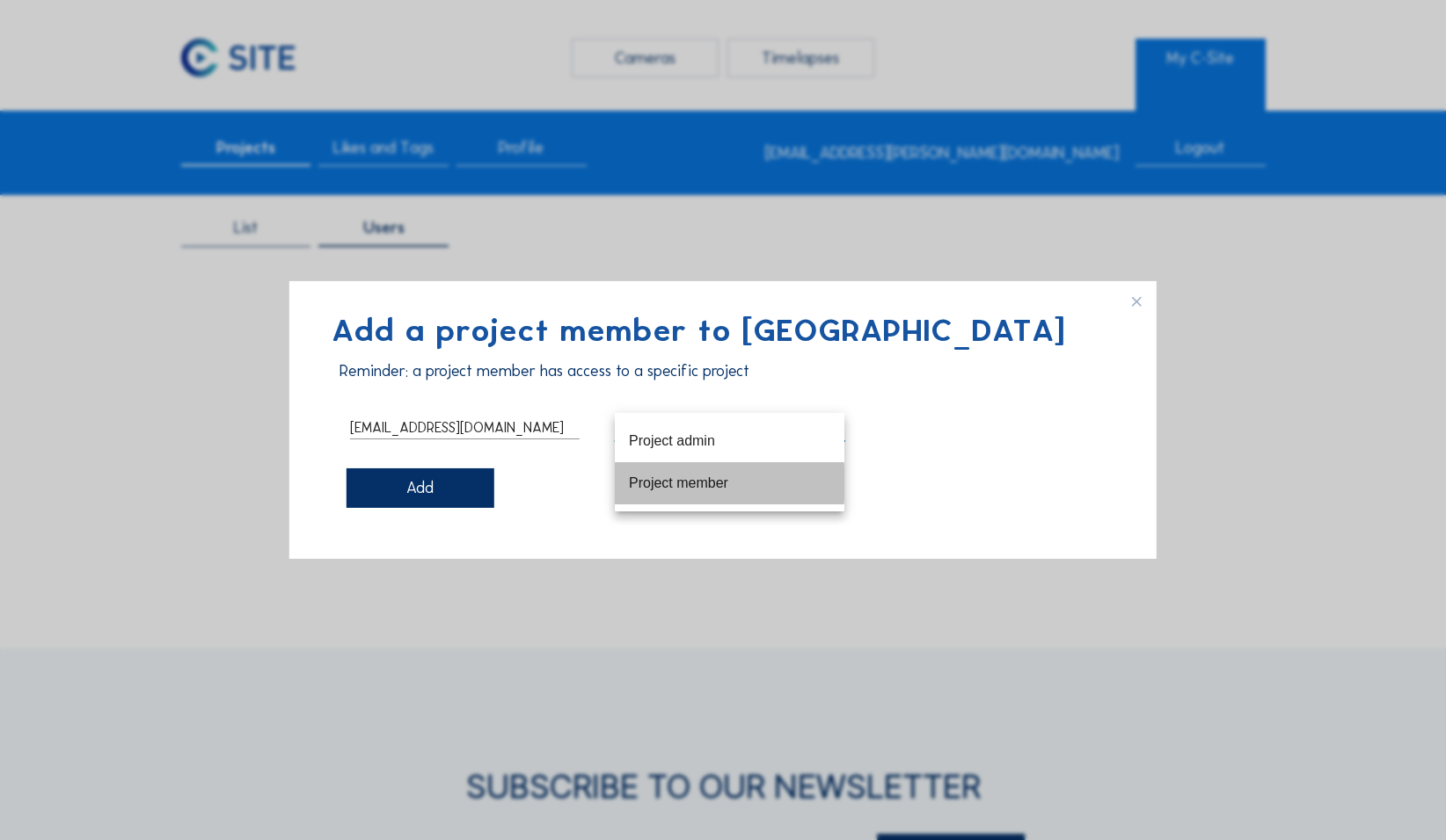
click at [563, 378] on div "Project member" at bounding box center [729, 483] width 201 height 17
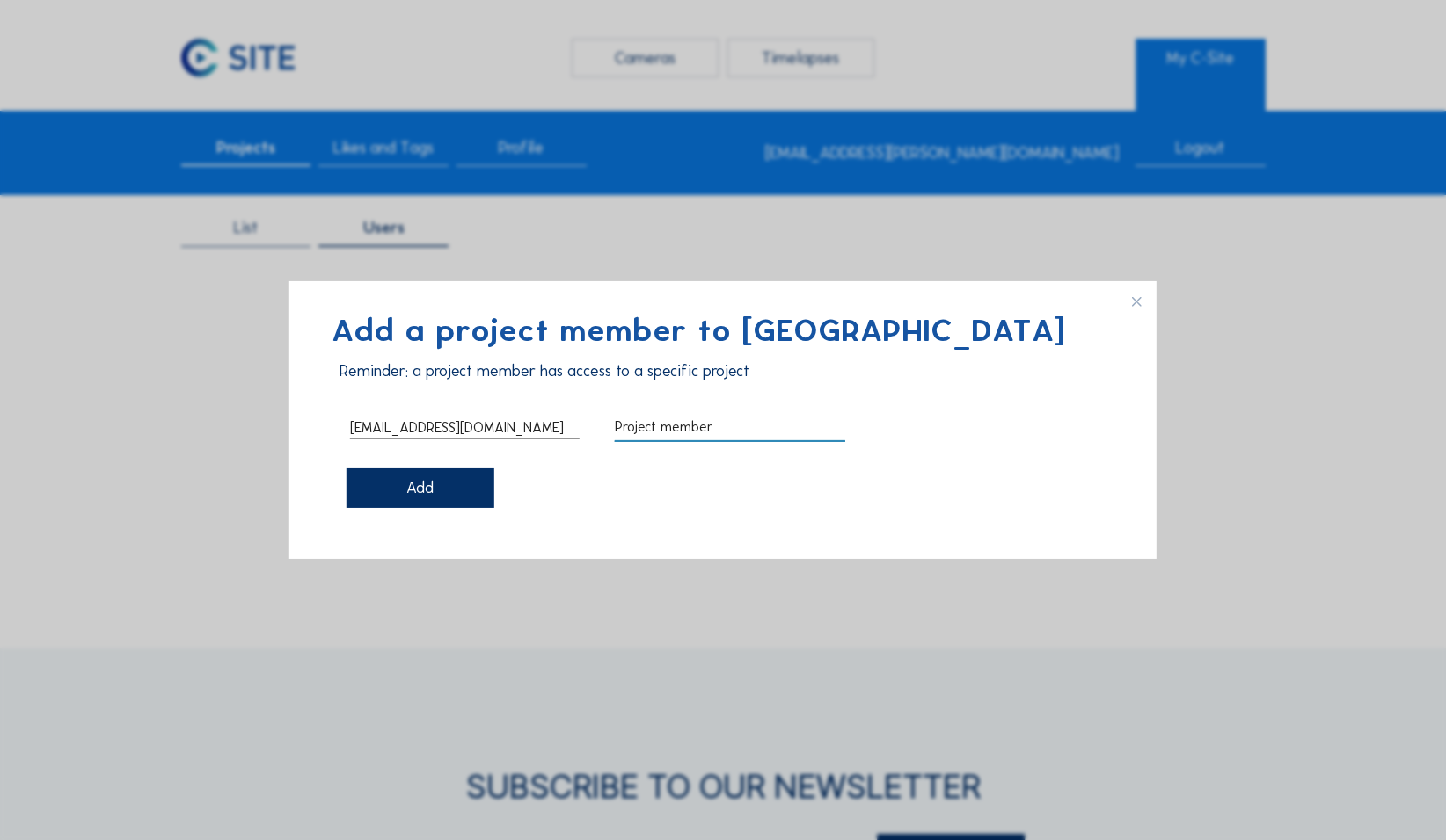
click at [445, 378] on div "Add" at bounding box center [420, 488] width 147 height 39
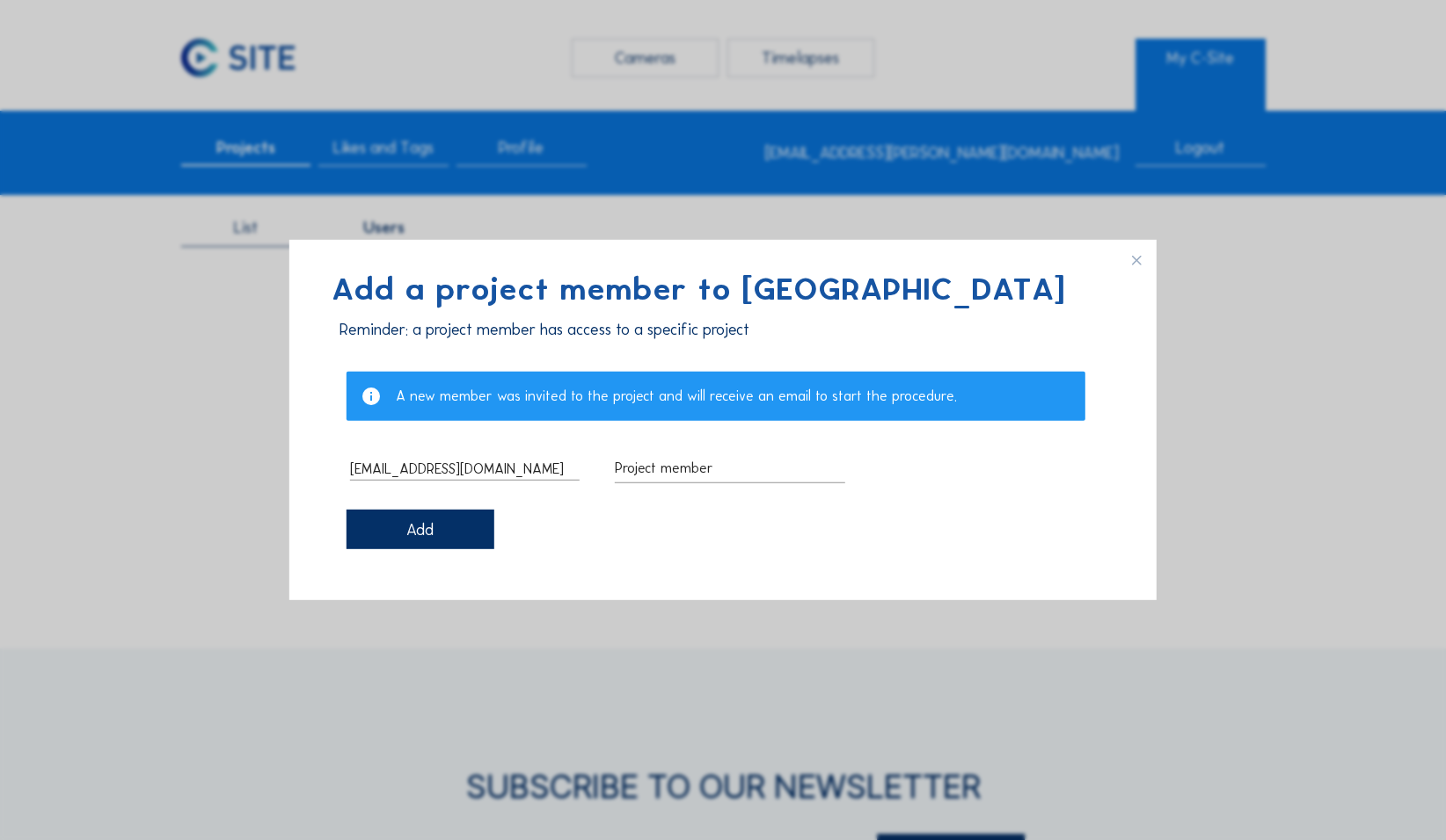
click at [441, 378] on div "Add" at bounding box center [420, 529] width 147 height 39
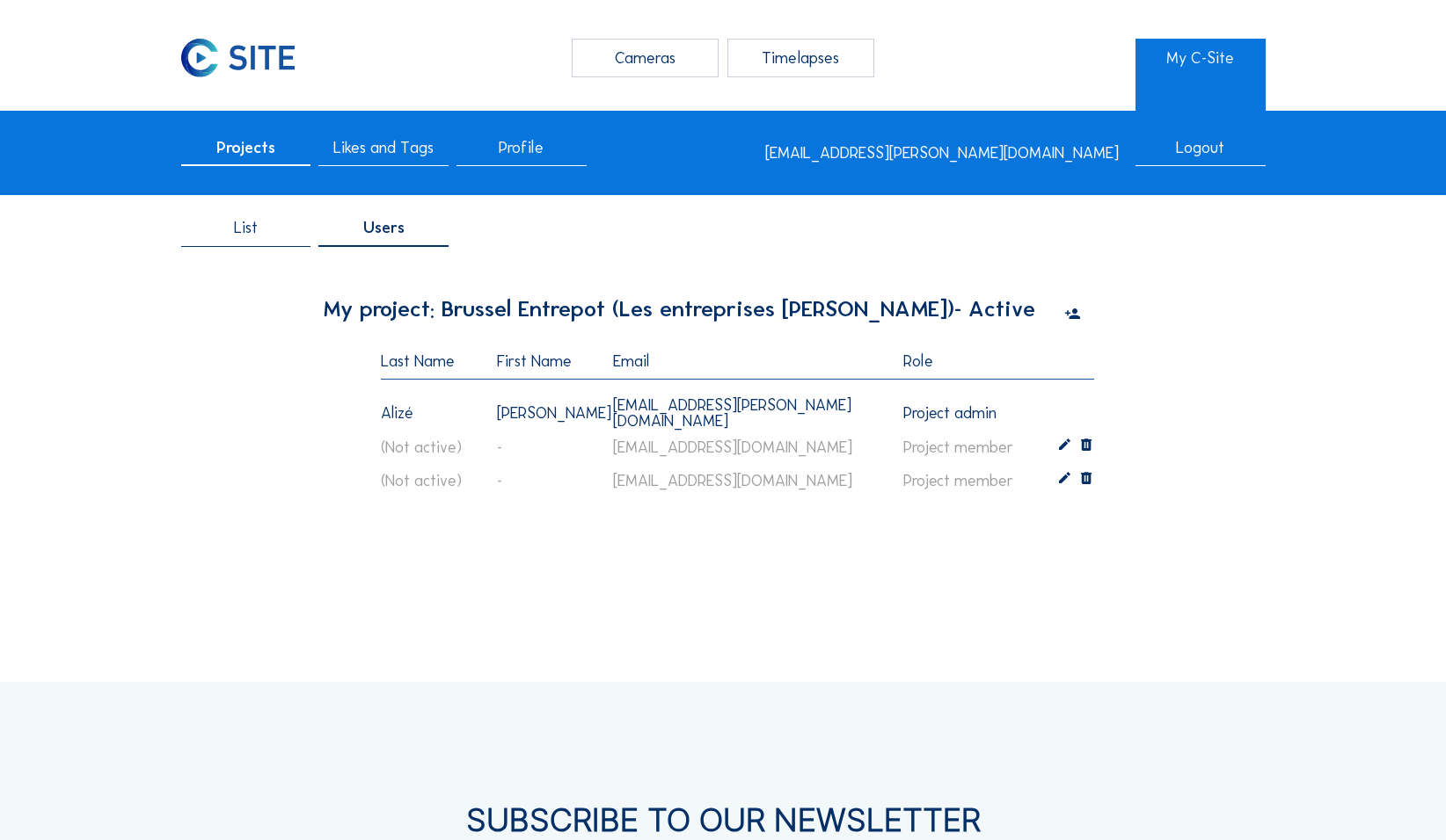
click at [563, 316] on icon at bounding box center [1072, 315] width 16 height 20
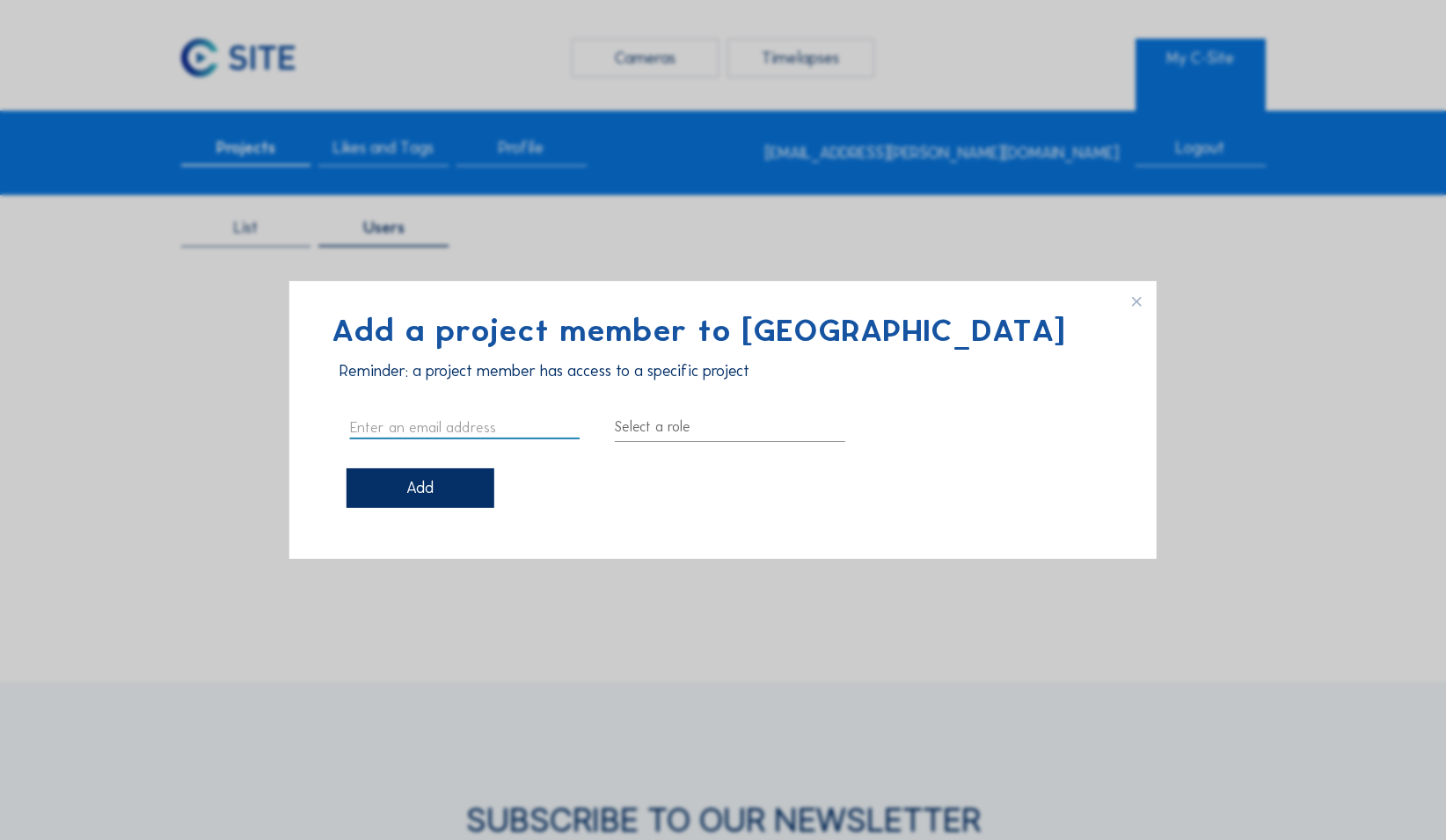
click at [454, 378] on input "text" at bounding box center [464, 428] width 230 height 23
paste input "Steven Presiaux <steven.presiaux@colruytgroup.com>"
click at [371, 378] on input "Steven Presiaux <steven.presiaux@colruytgroup.com>" at bounding box center [464, 428] width 230 height 23
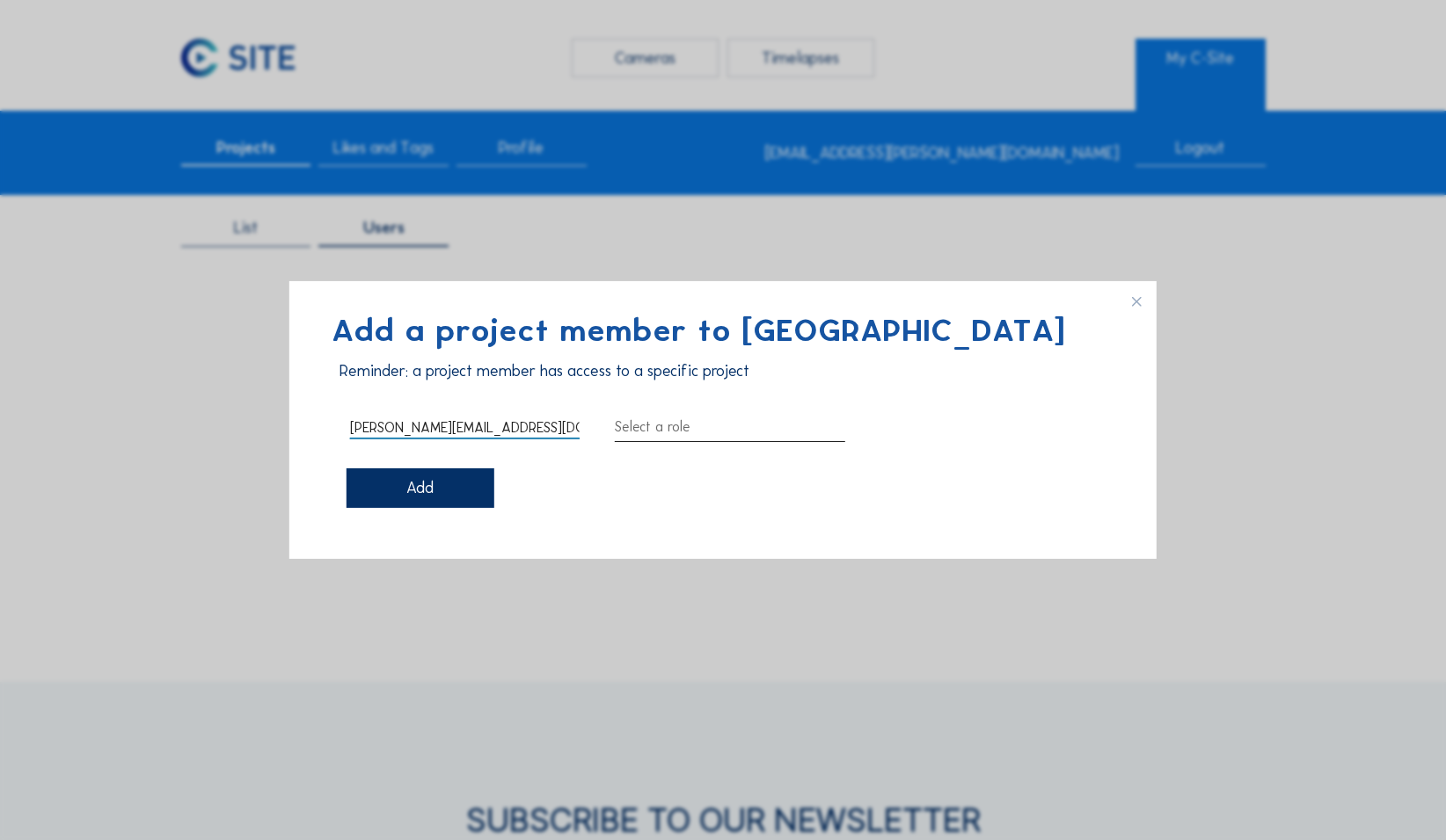
type input "[PERSON_NAME][EMAIL_ADDRESS][DOMAIN_NAME]"
click at [563, 378] on div at bounding box center [729, 428] width 230 height 29
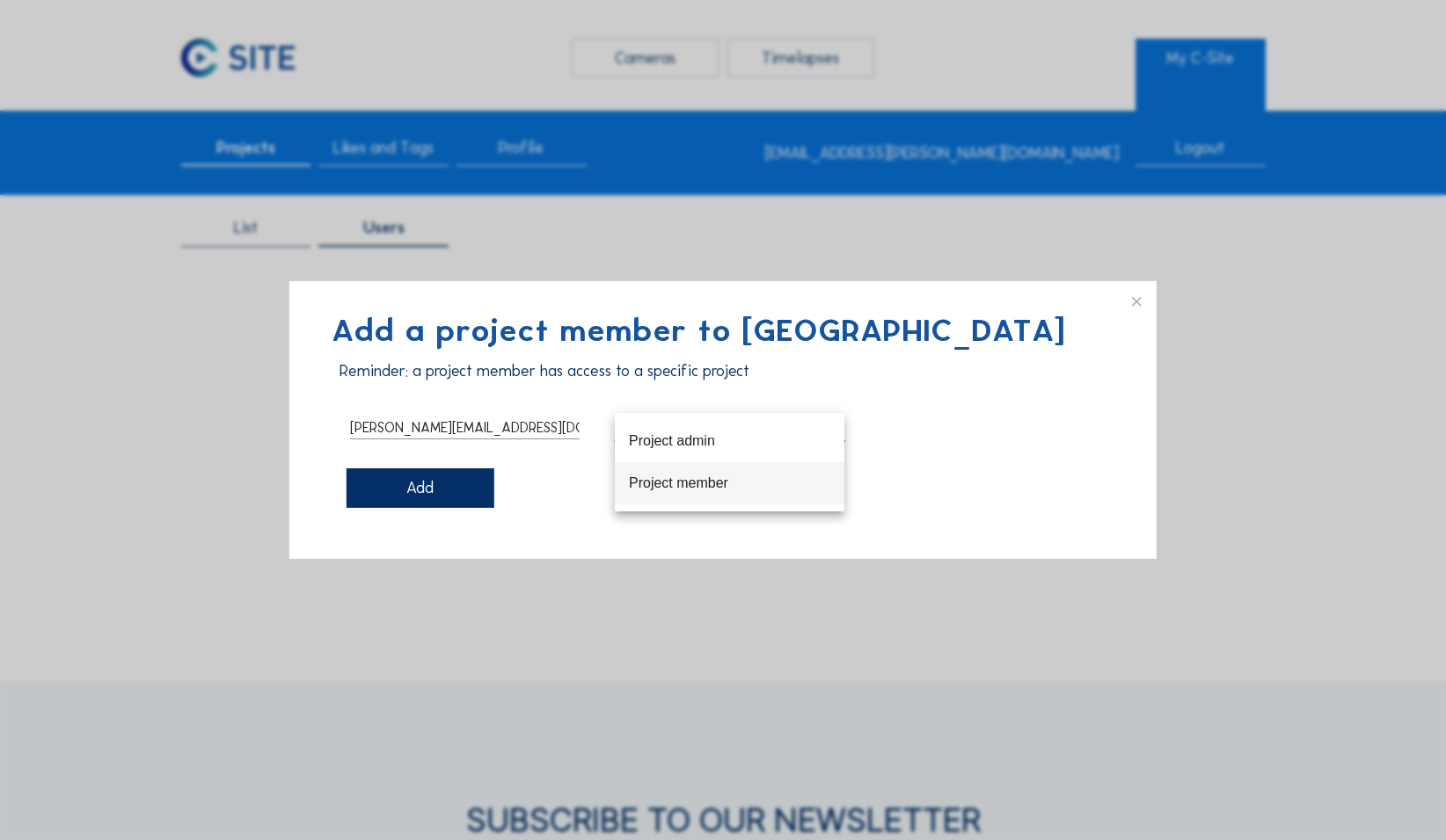
click at [563, 378] on div "Project member" at bounding box center [729, 483] width 201 height 17
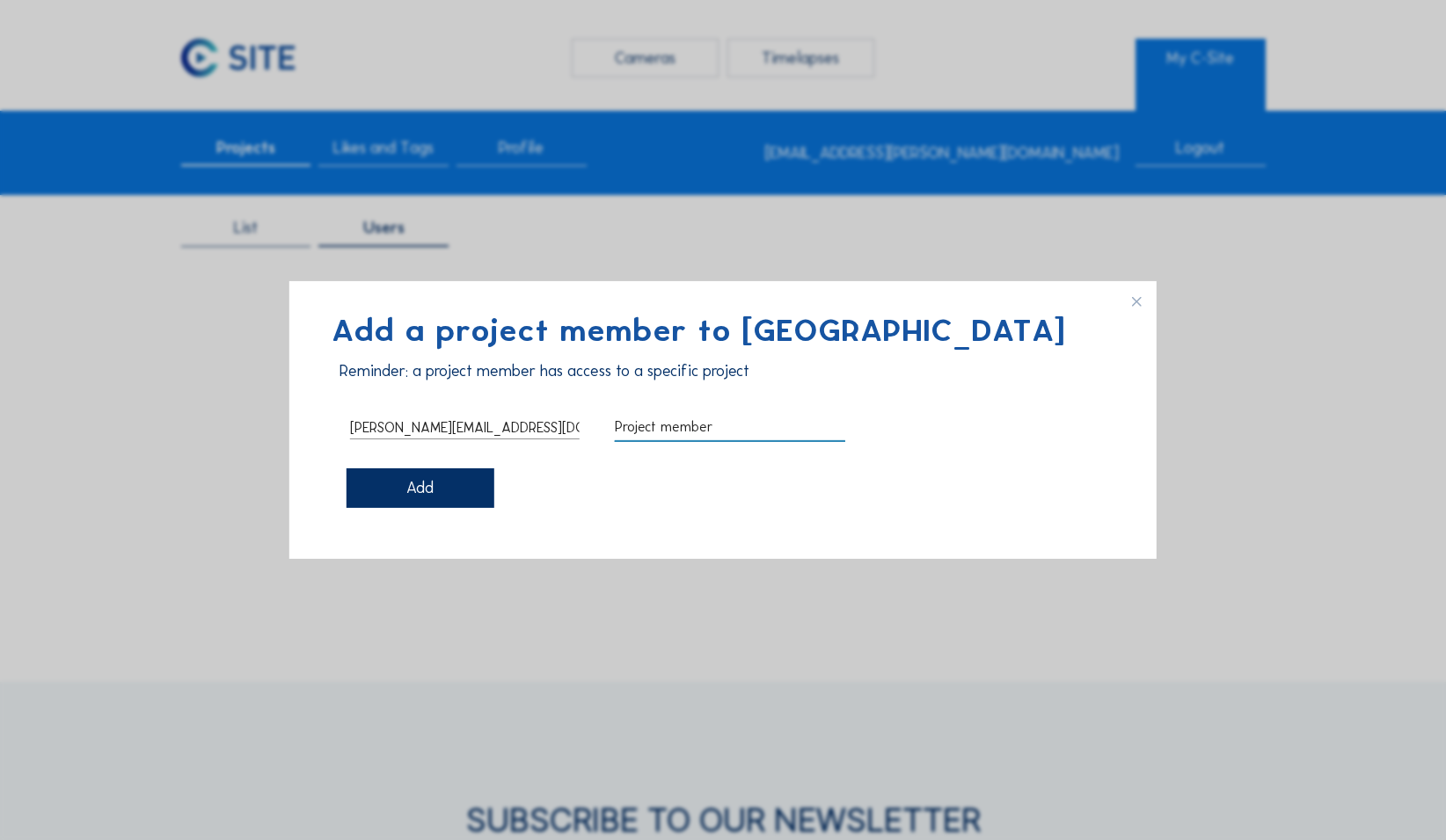
click at [452, 378] on div "Add" at bounding box center [420, 488] width 147 height 39
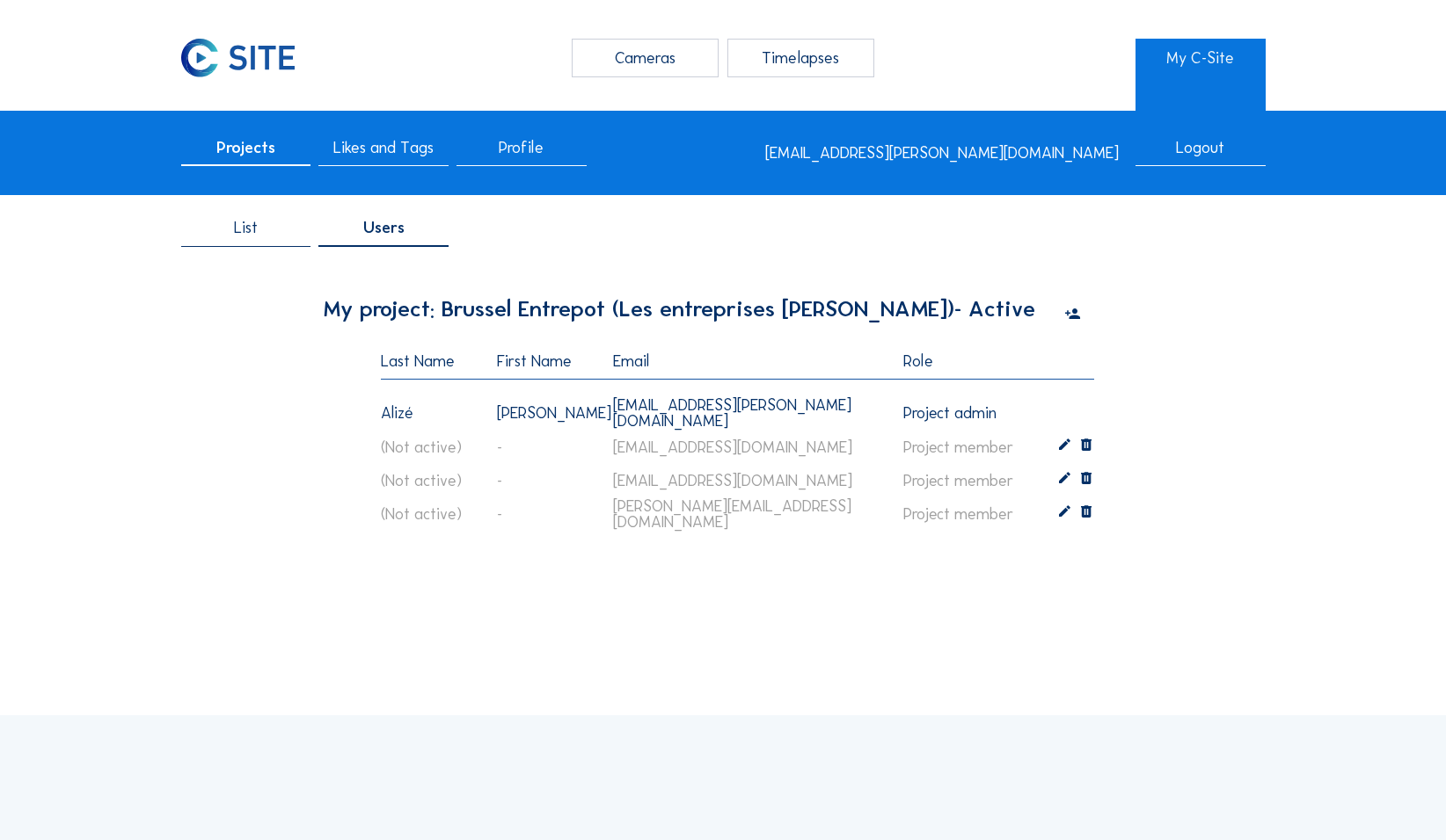
click at [563, 313] on icon at bounding box center [1072, 315] width 16 height 20
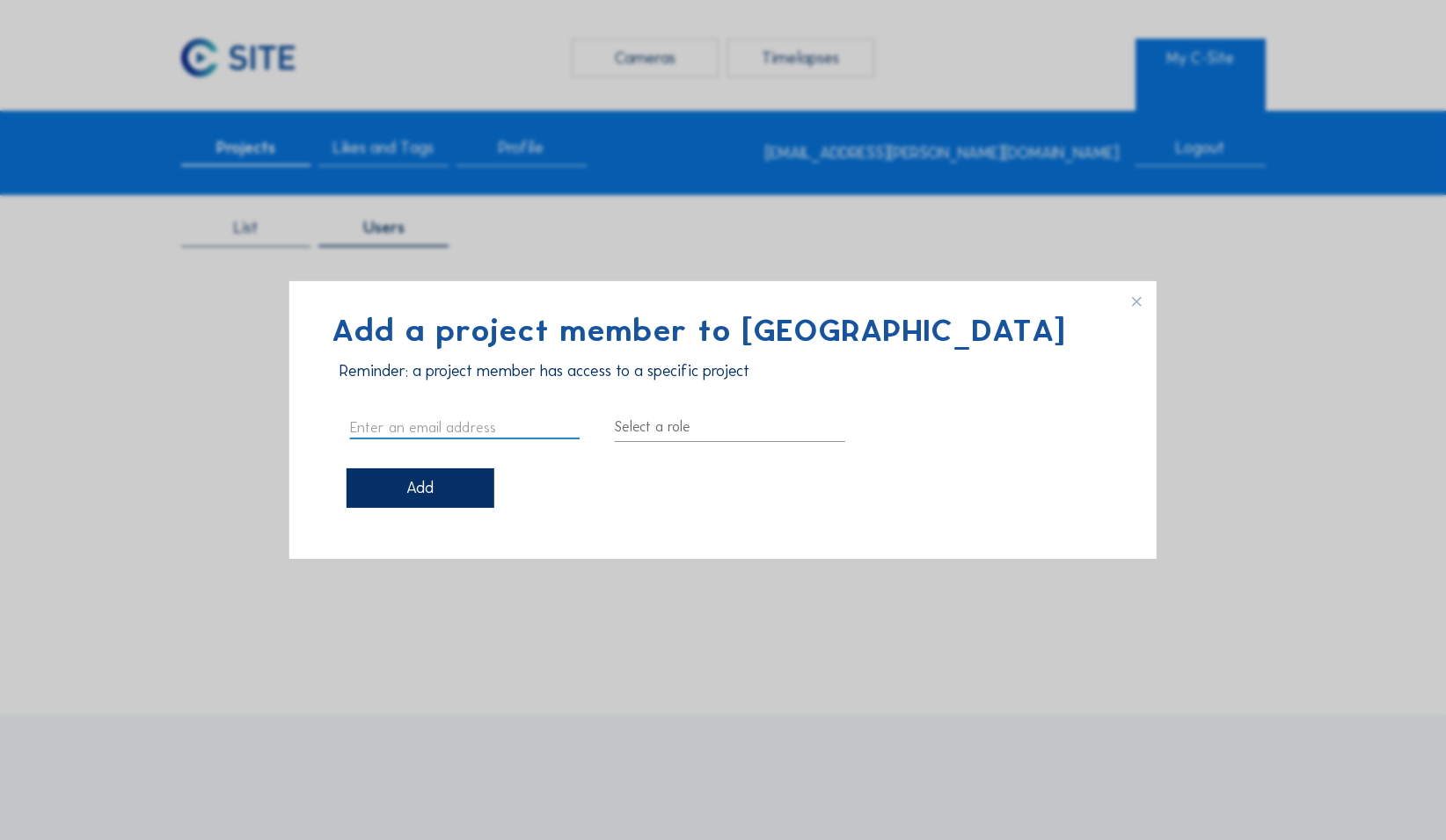
click at [404, 378] on input "text" at bounding box center [464, 428] width 230 height 23
type input "[PERSON_NAME][EMAIL_ADDRESS][DOMAIN_NAME]"
click at [563, 378] on div at bounding box center [729, 428] width 230 height 29
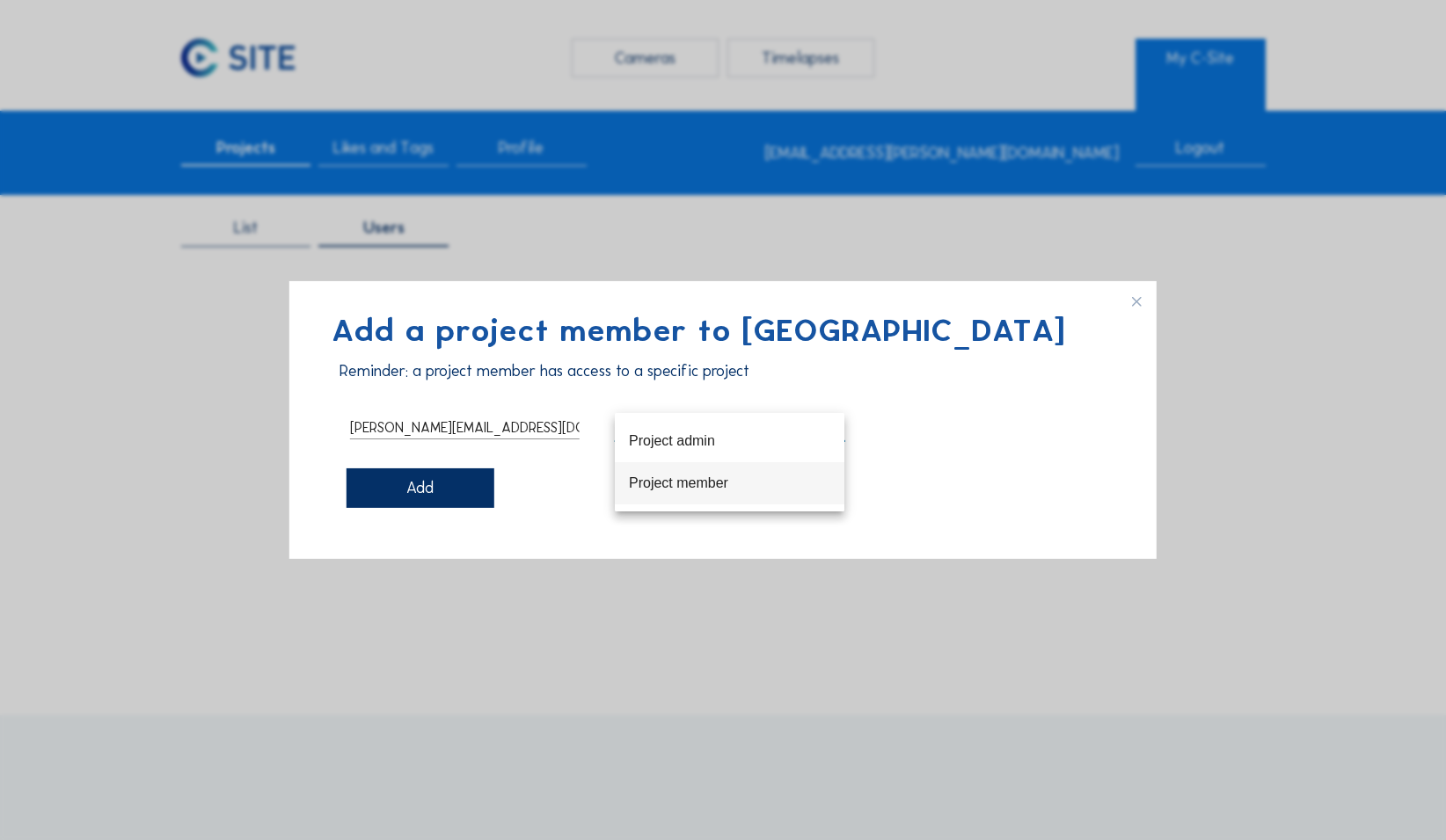
click at [563, 378] on div "Project member" at bounding box center [729, 483] width 201 height 17
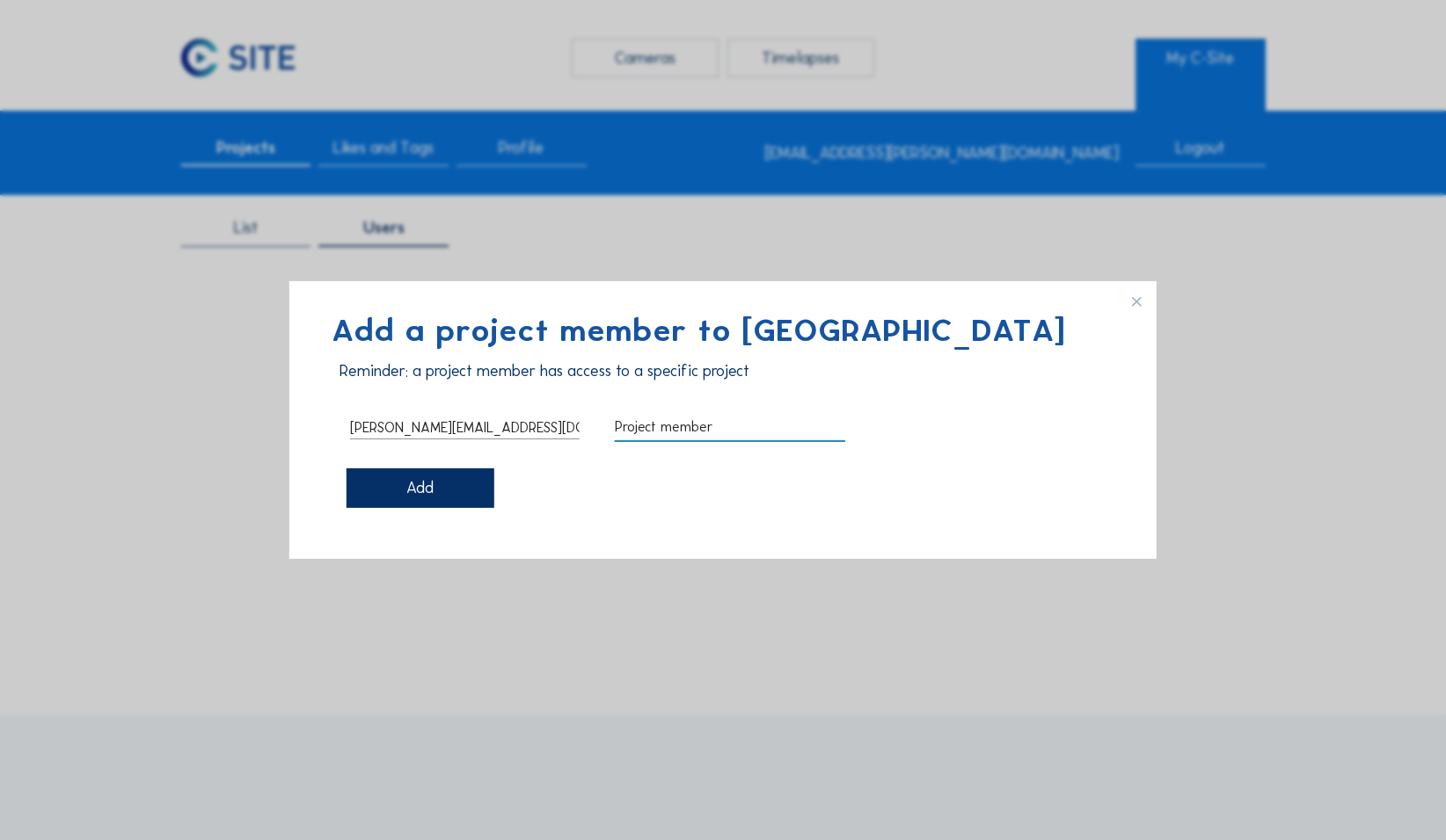
click at [422, 378] on div "Add" at bounding box center [420, 488] width 147 height 39
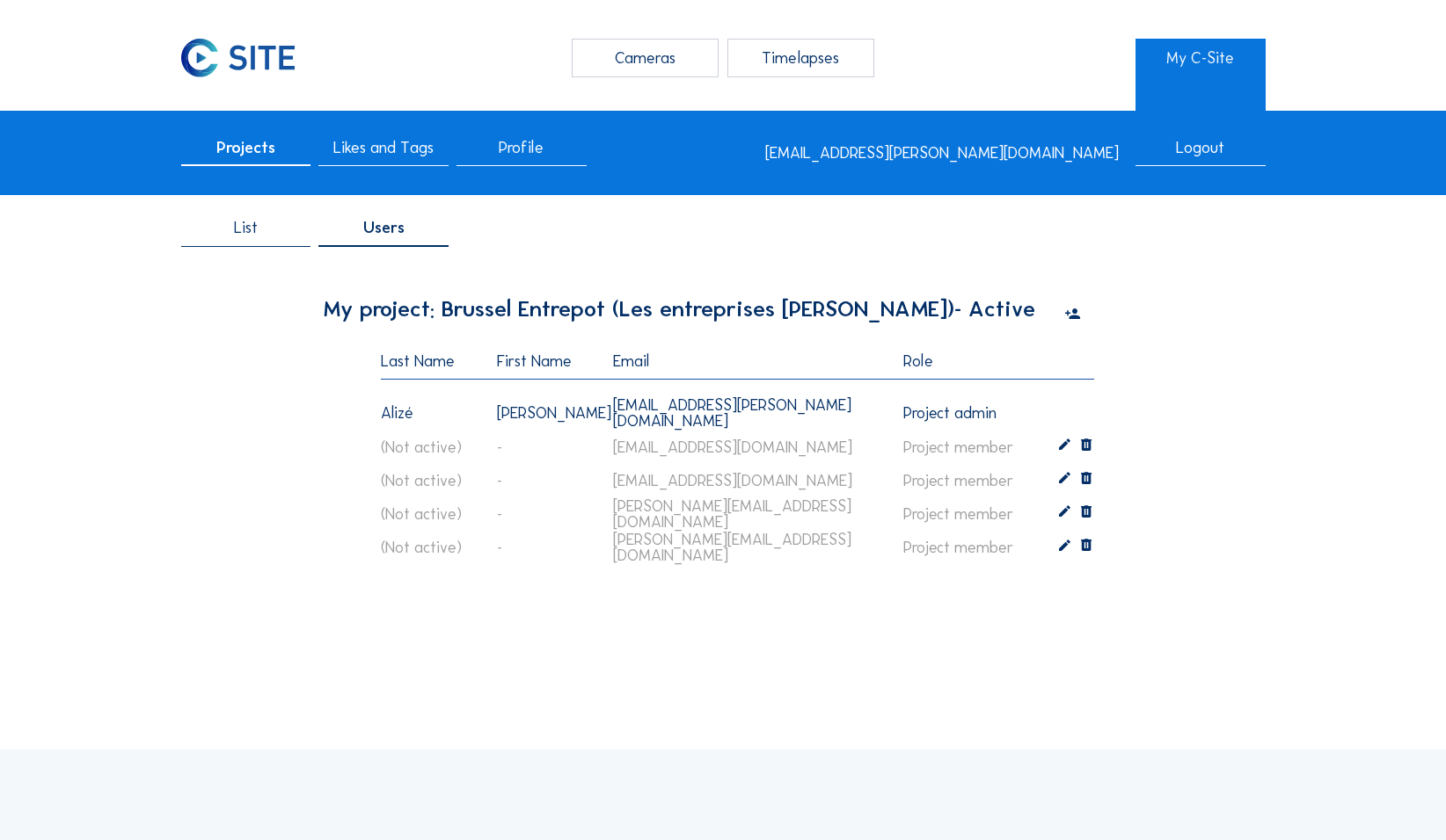
click at [563, 378] on icon at bounding box center [1065, 548] width 16 height 17
click at [563, 378] on div "Project member" at bounding box center [952, 556] width 98 height 16
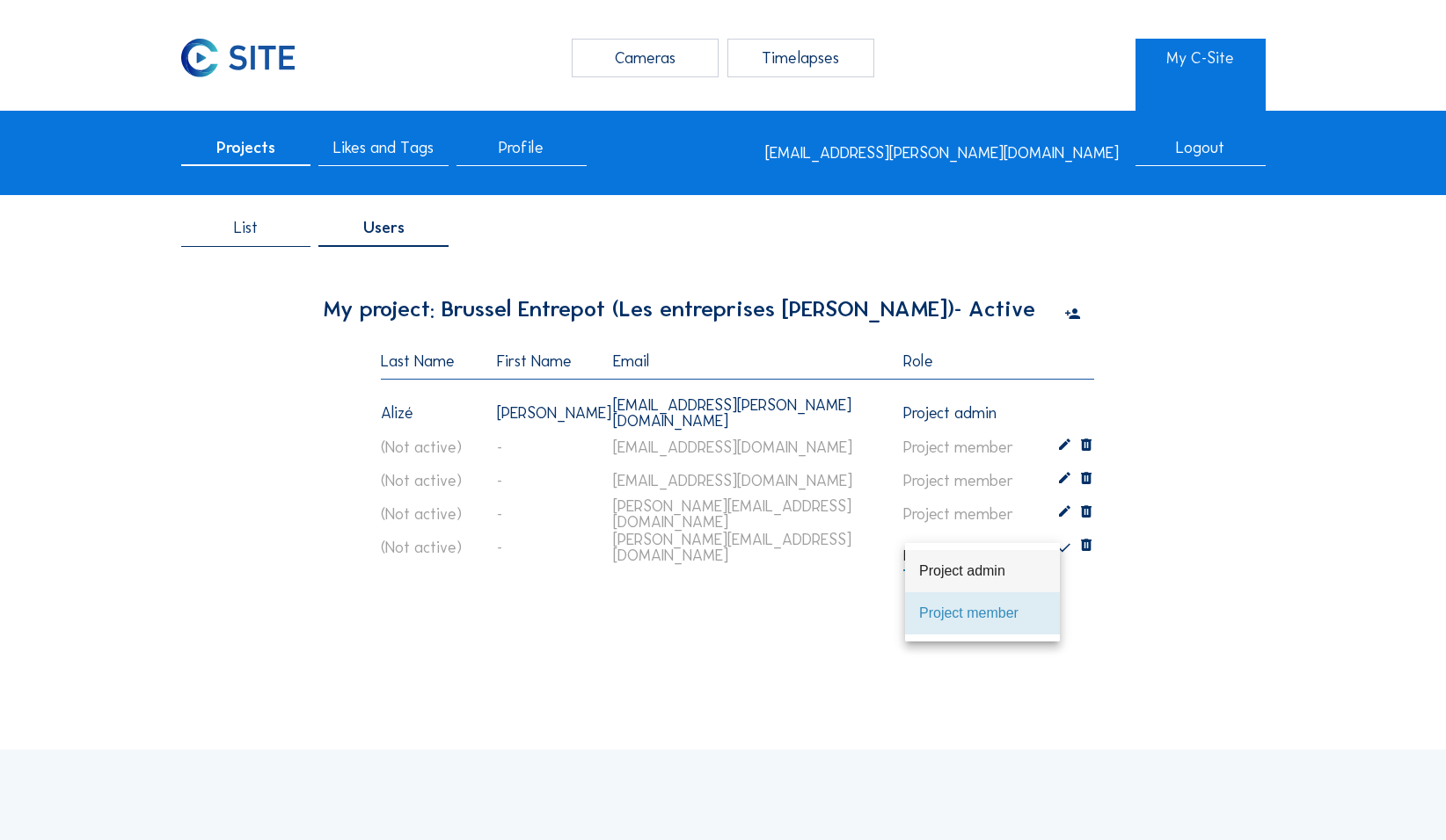
click at [563, 378] on div "Project admin" at bounding box center [982, 570] width 127 height 17
click at [563, 317] on icon at bounding box center [1072, 315] width 16 height 20
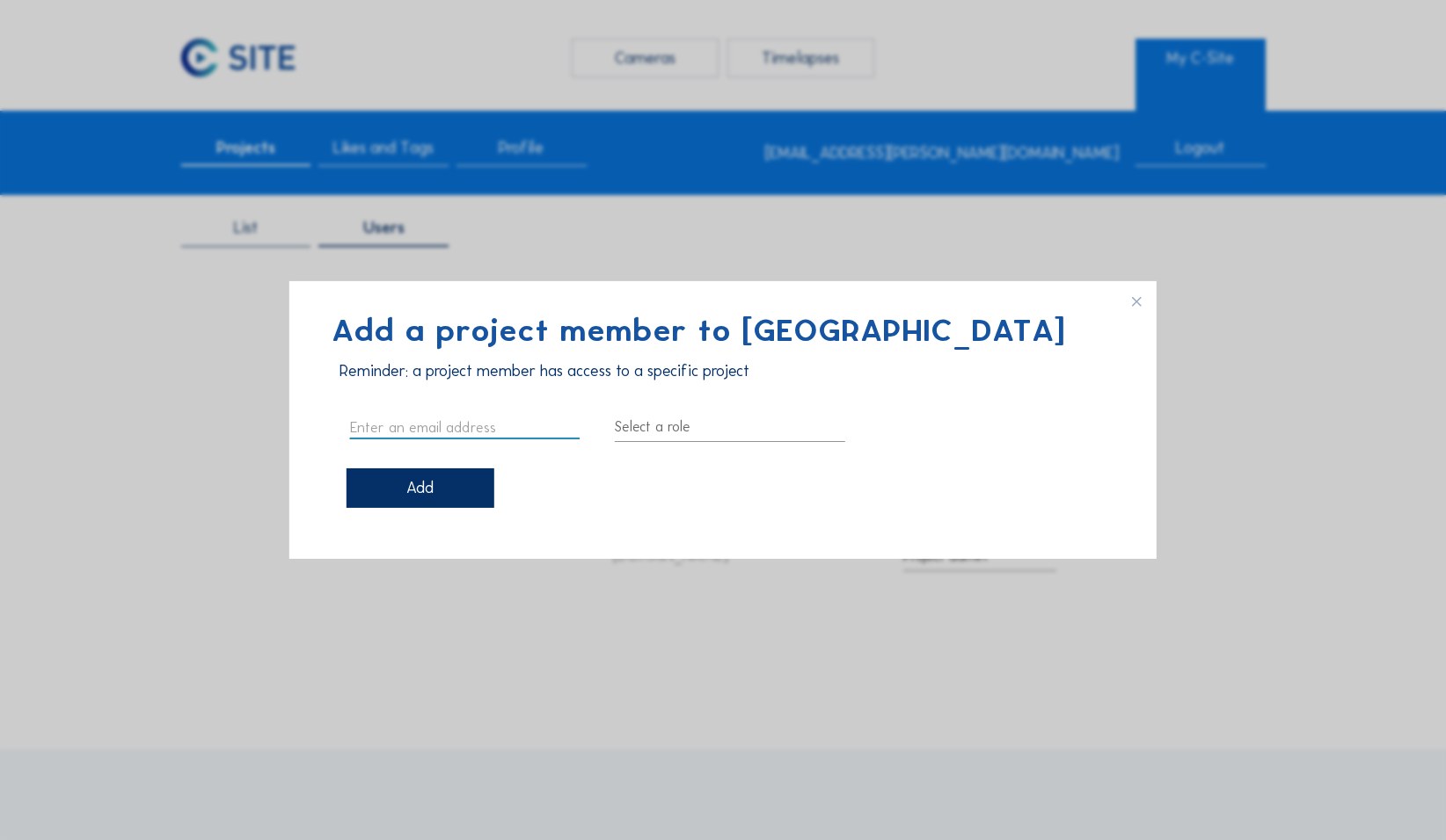
click at [447, 378] on input "text" at bounding box center [464, 428] width 230 height 23
paste input "DEFAUT Grégory <gregory.defaut@louisdewaele.be>"
click at [377, 378] on input "DEFAUT Grégory <gregory.defaut@louisdewaele.be>" at bounding box center [464, 428] width 230 height 23
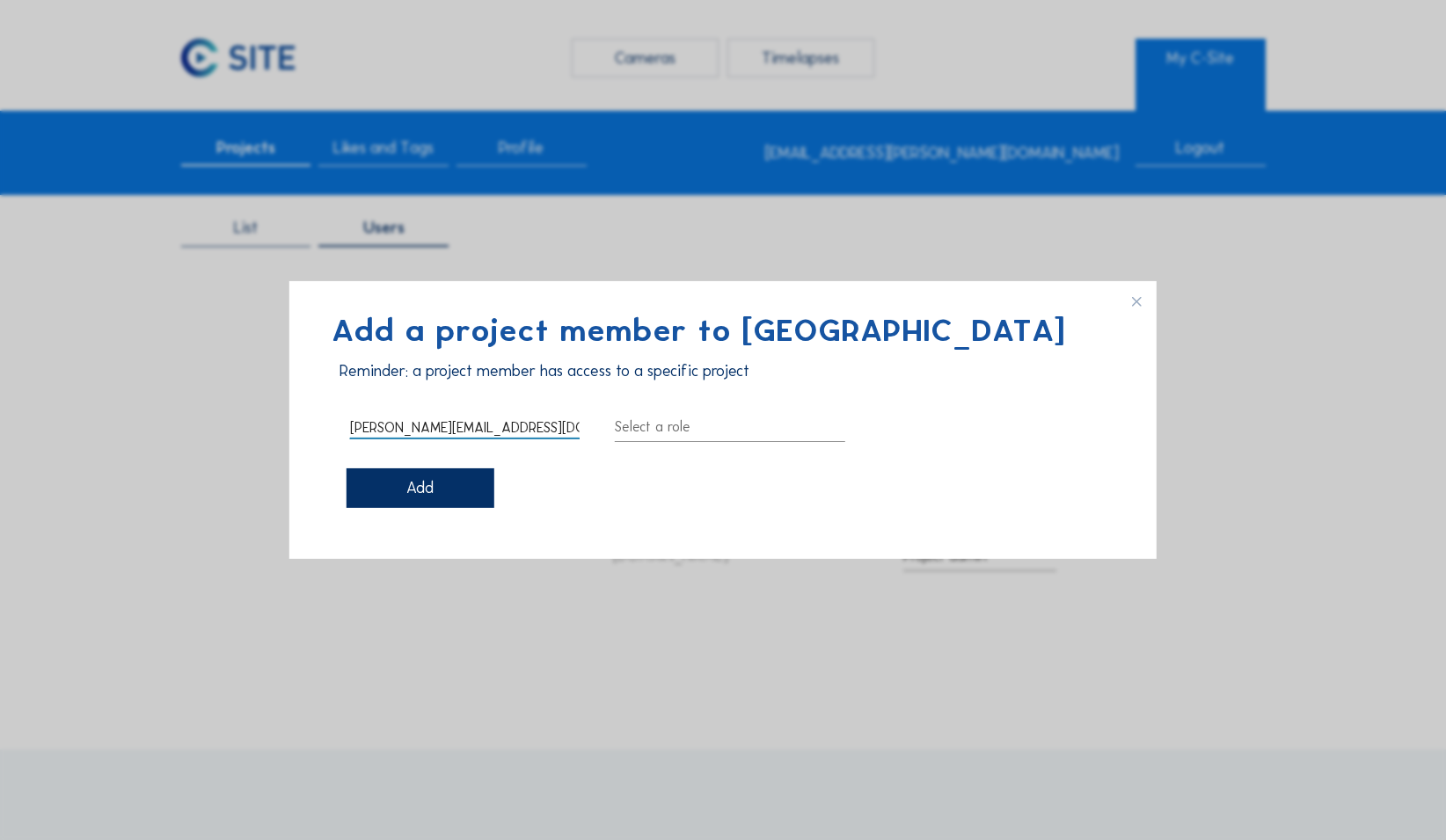
click at [563, 378] on input "gregory.defaut@louisdewaele.be>" at bounding box center [464, 428] width 230 height 23
type input "[PERSON_NAME][EMAIL_ADDRESS][DOMAIN_NAME]"
click at [563, 378] on div at bounding box center [729, 428] width 230 height 29
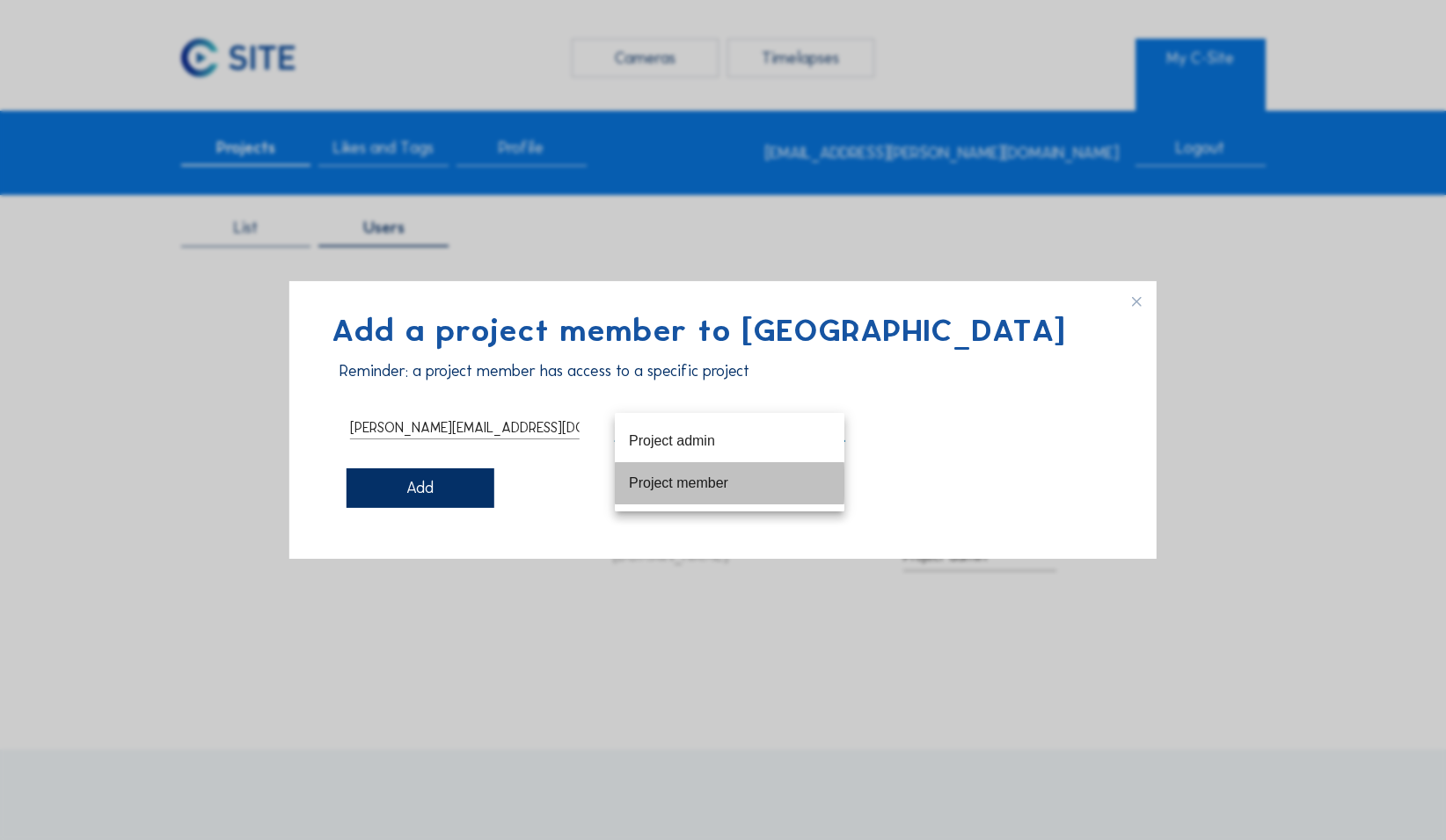
click at [563, 378] on div "Project member" at bounding box center [729, 483] width 201 height 17
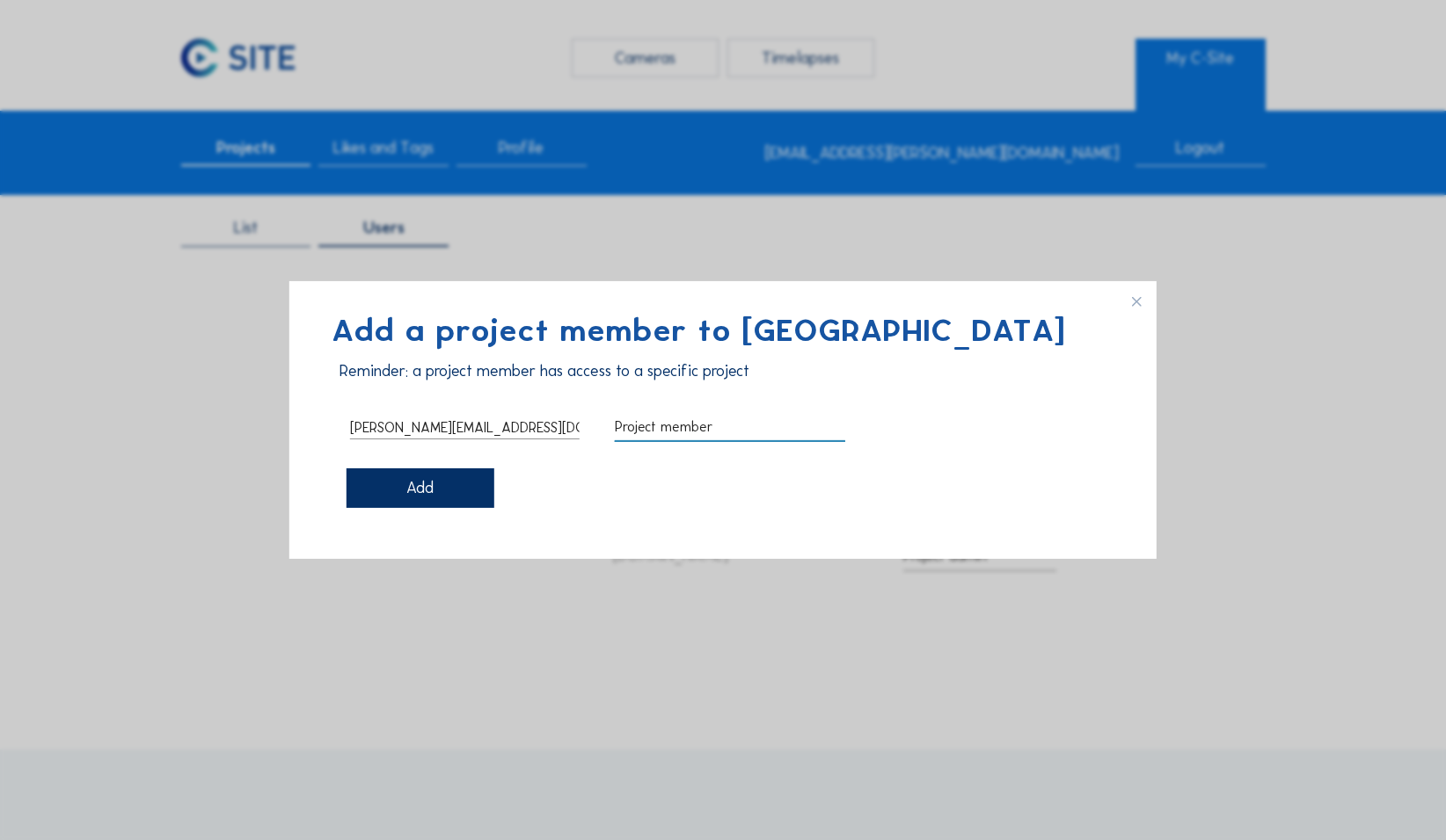
click at [433, 378] on div "Add" at bounding box center [420, 488] width 147 height 39
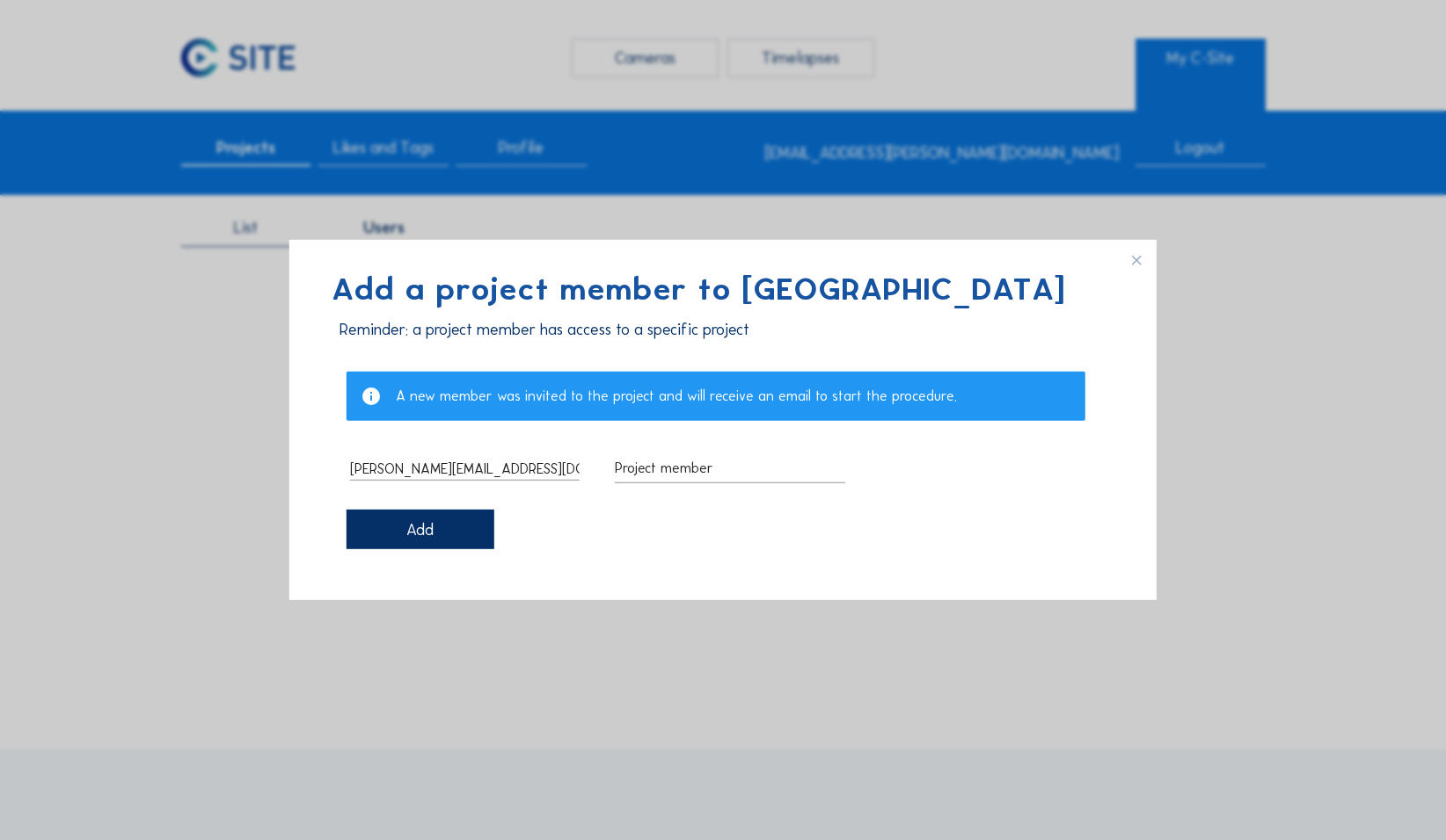
click at [413, 378] on div "Add" at bounding box center [420, 529] width 147 height 39
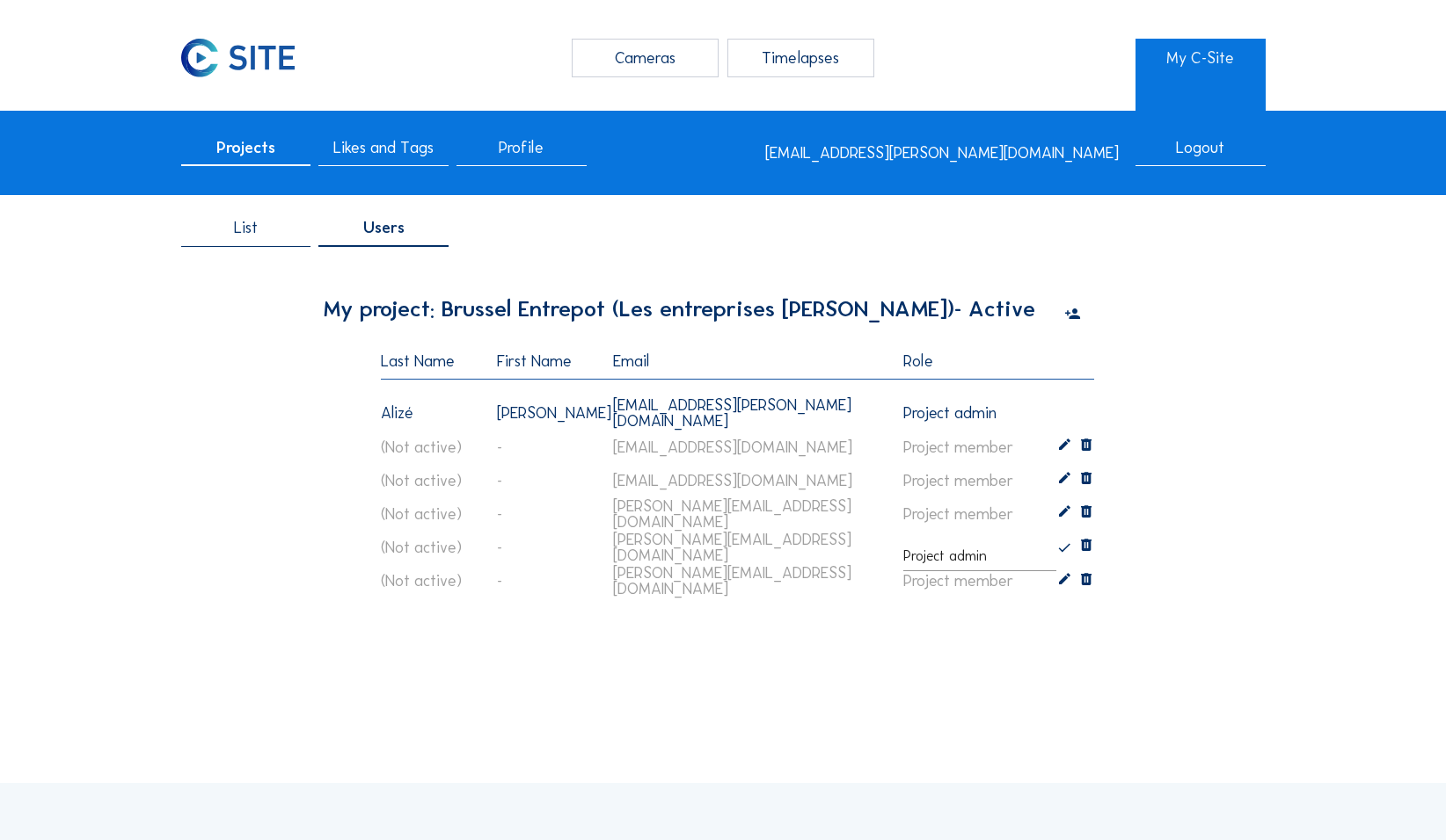
click at [563, 378] on icon at bounding box center [1065, 581] width 16 height 17
click at [563, 319] on icon at bounding box center [1072, 315] width 16 height 20
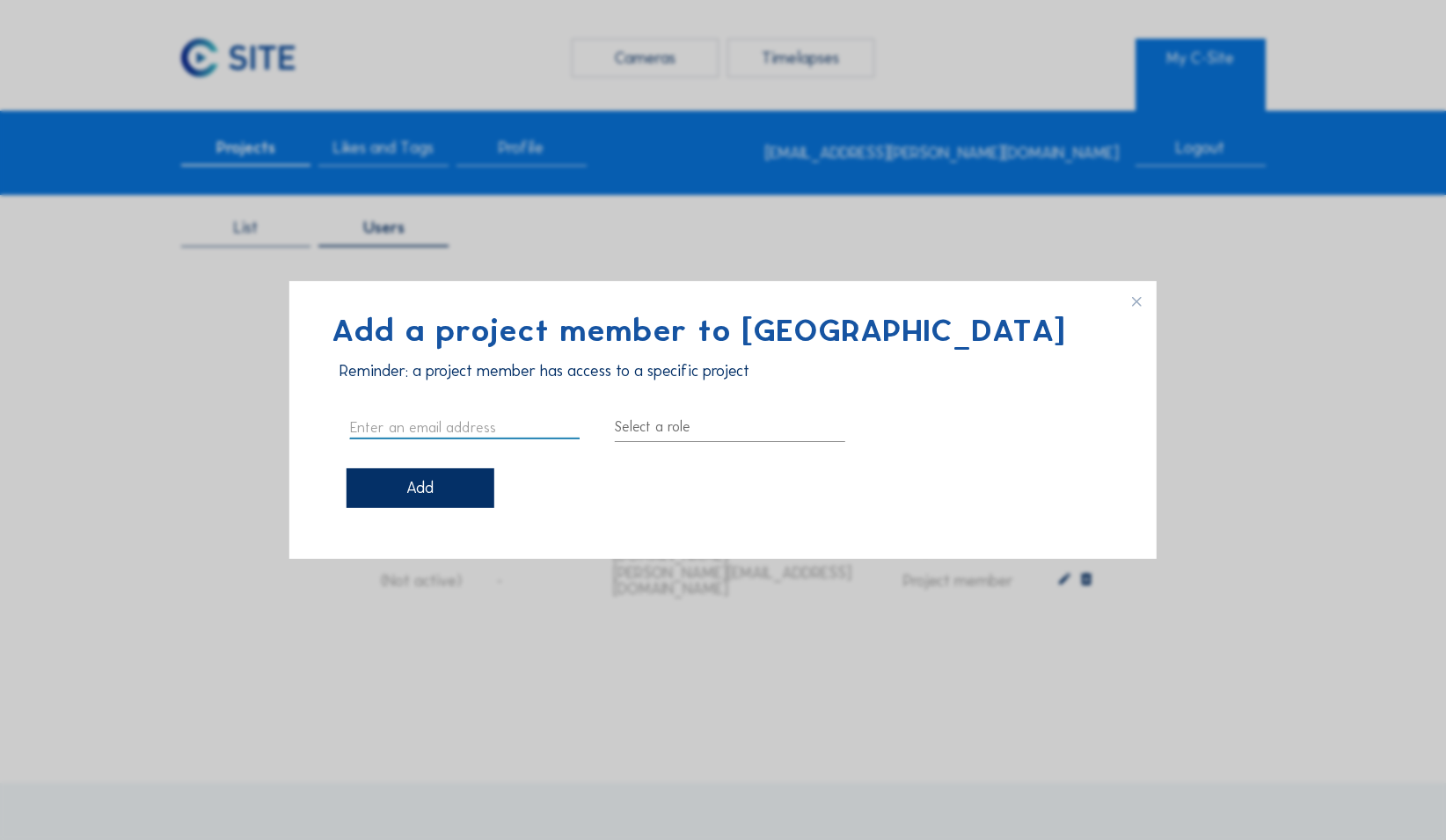
click at [377, 378] on input "text" at bounding box center [464, 428] width 230 height 23
paste input "TRAN Virginie <virginie.tran@louisdewaele.be>"
click at [401, 378] on input "TRAN Virginie <virginie.tran@louisdewaele.be>" at bounding box center [464, 428] width 230 height 23
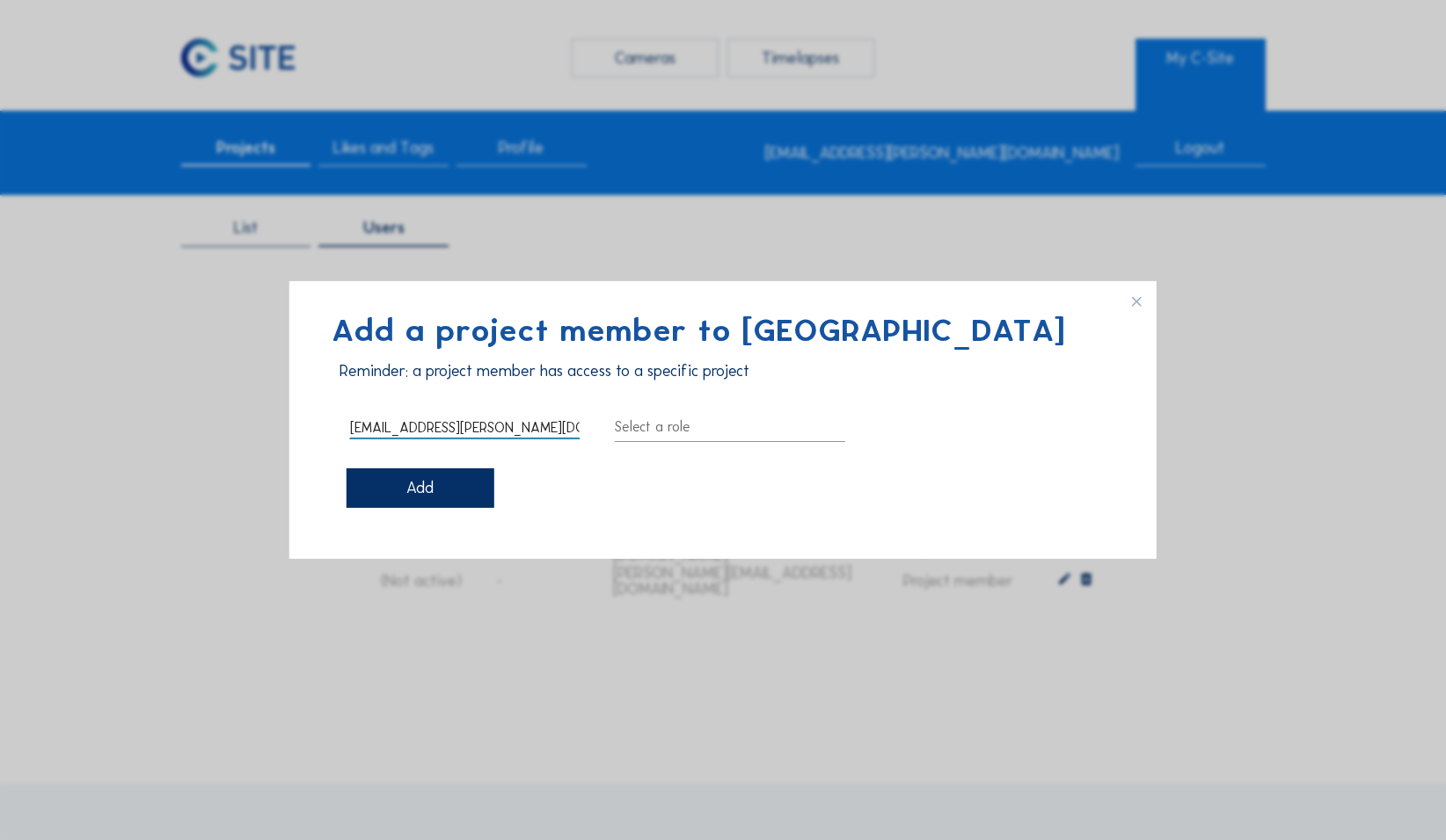
click at [540, 378] on input "virginie.tran@louisdewaele.be>" at bounding box center [464, 428] width 230 height 23
type input "[EMAIL_ADDRESS][PERSON_NAME][DOMAIN_NAME]"
click at [563, 378] on div at bounding box center [729, 428] width 230 height 29
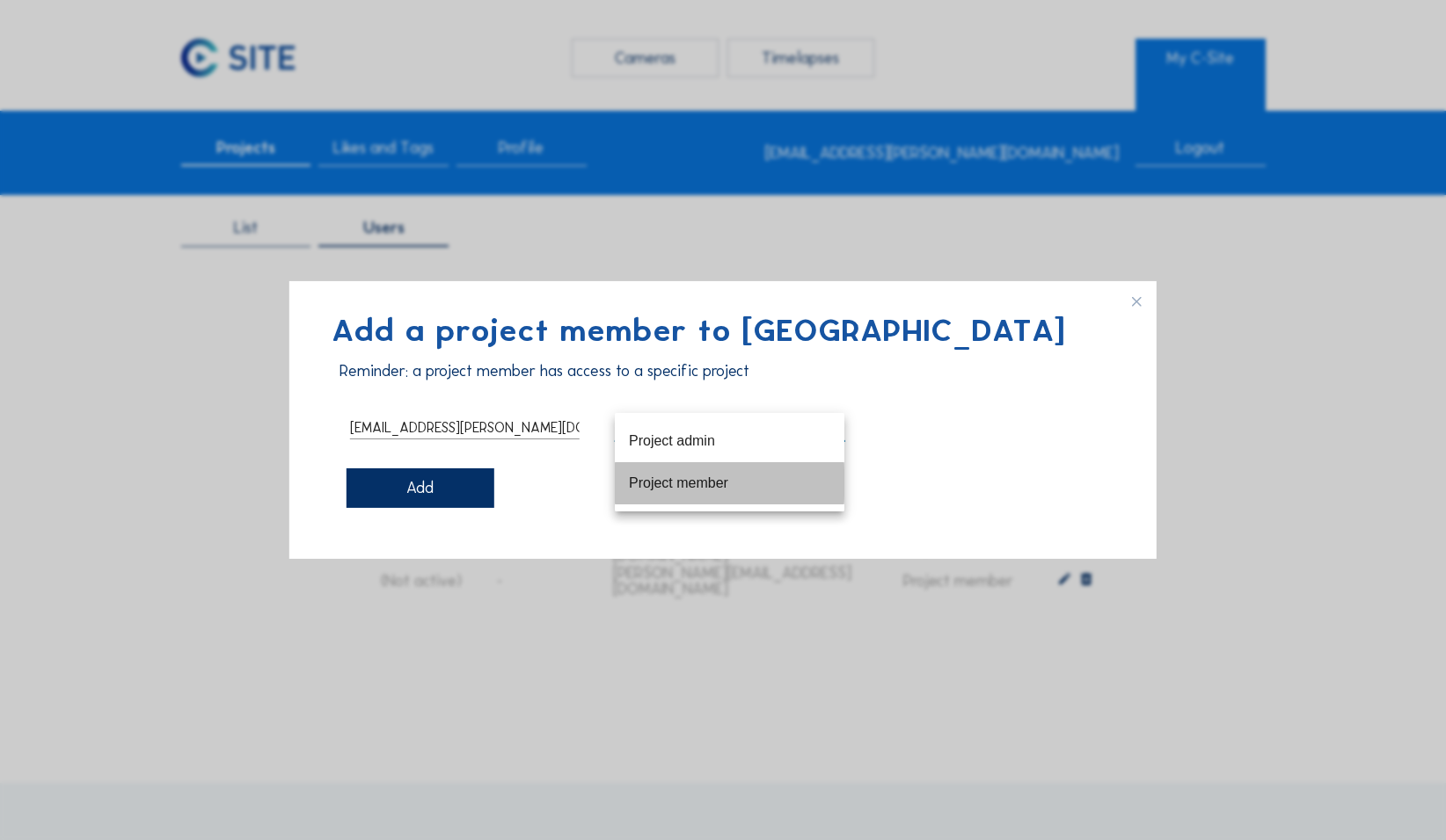
click at [563, 378] on div "Project member" at bounding box center [729, 483] width 201 height 17
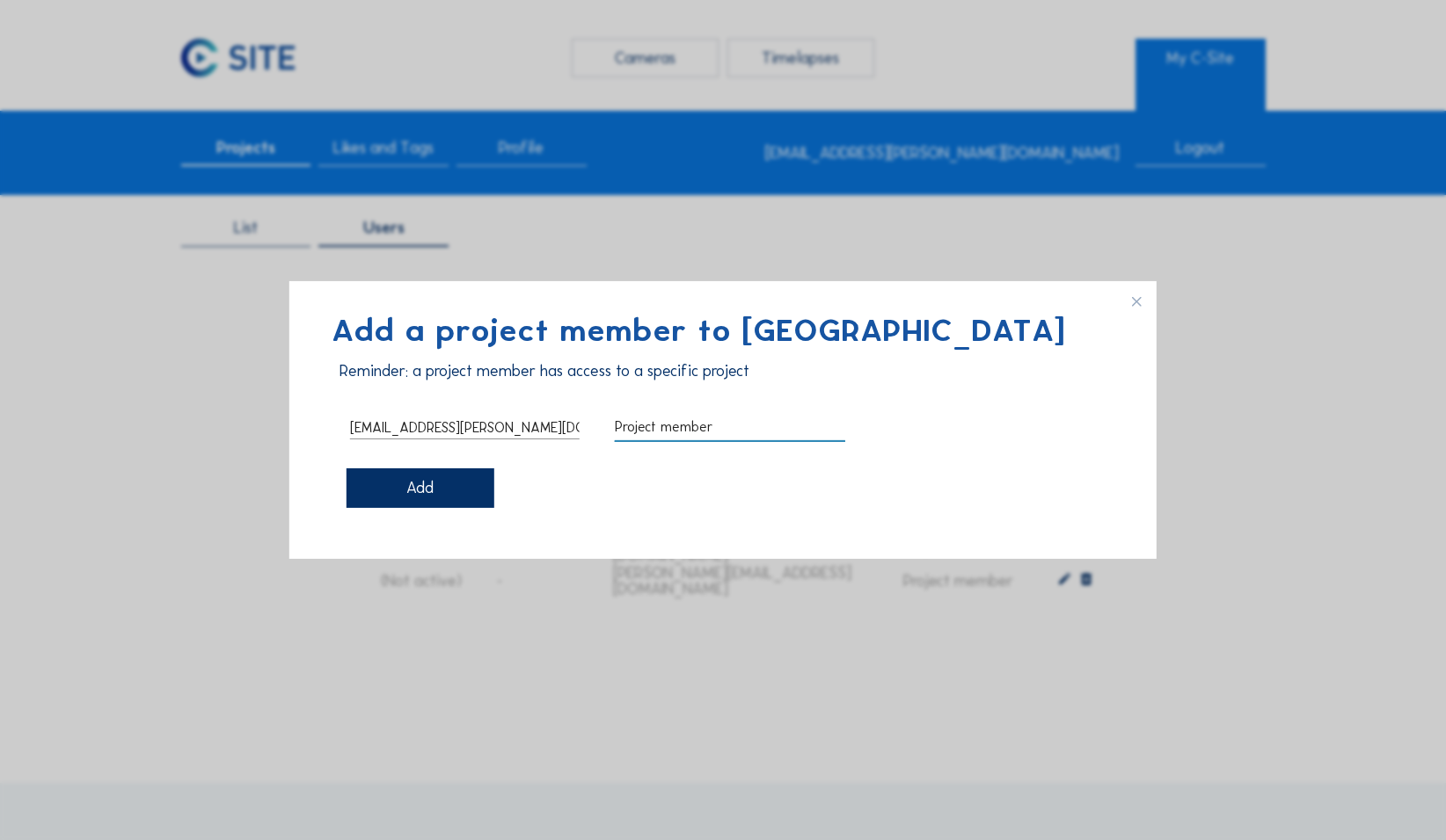
click at [460, 378] on div "Add" at bounding box center [420, 488] width 147 height 39
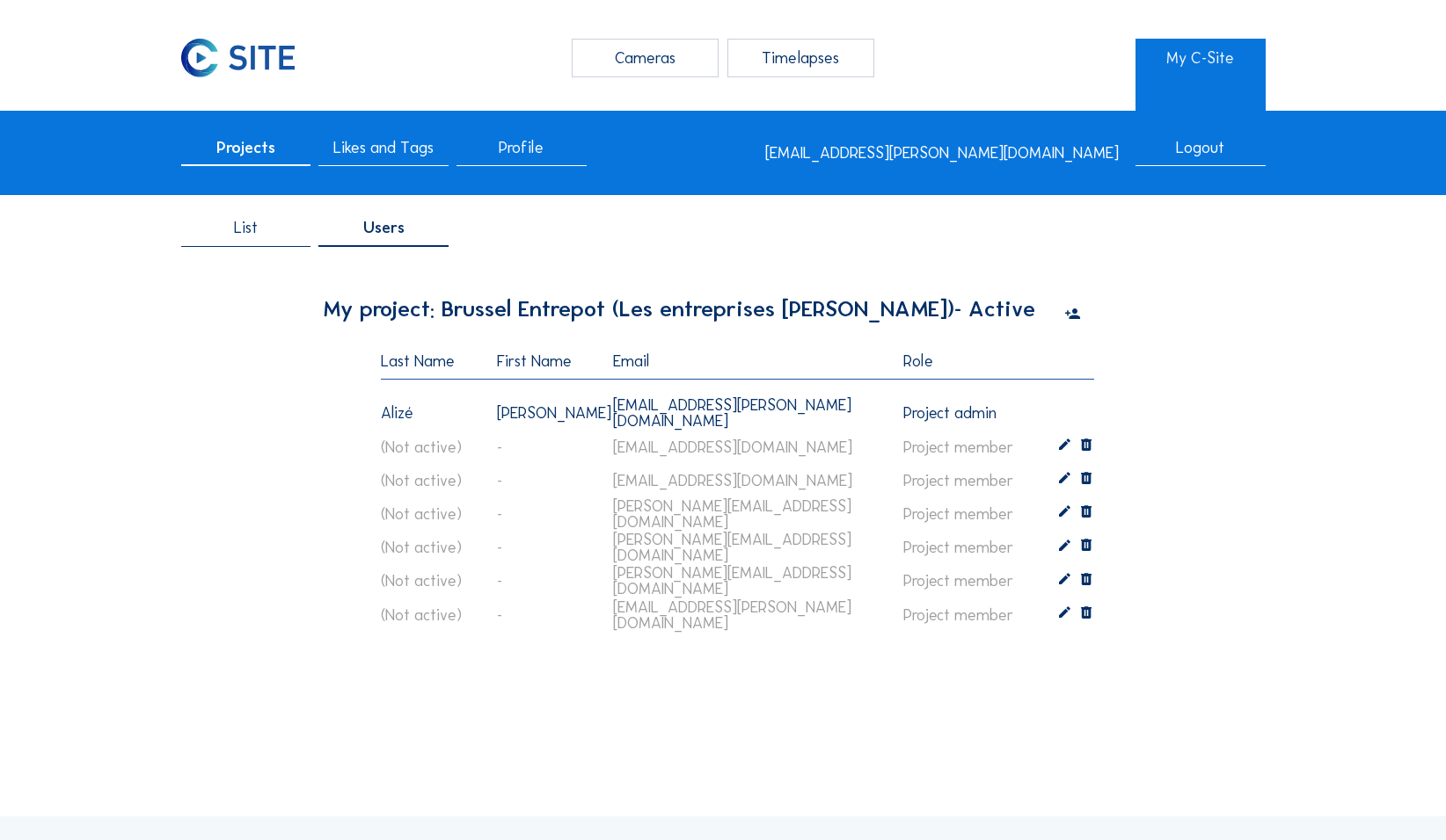
click at [563, 320] on icon at bounding box center [1072, 315] width 16 height 20
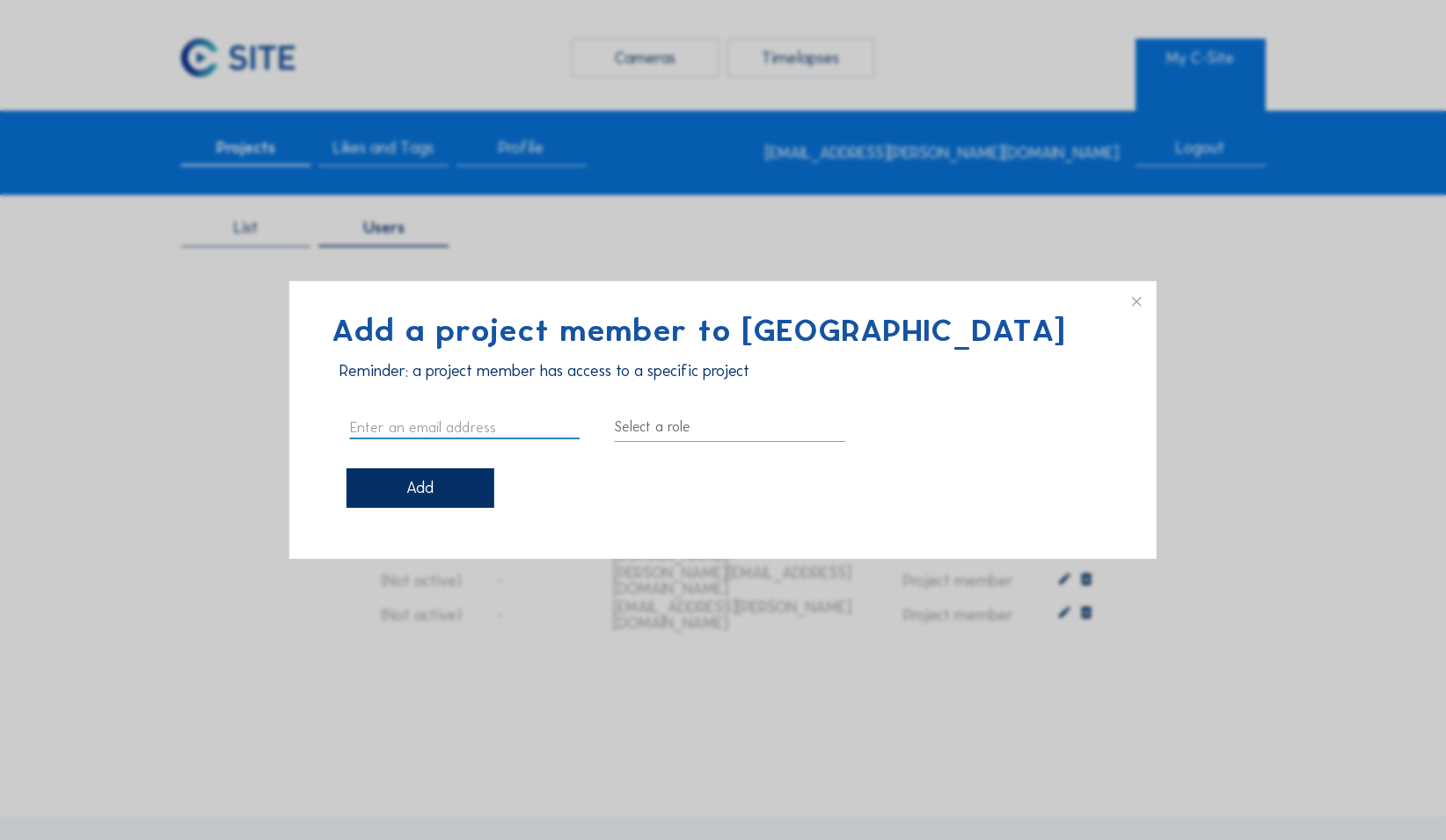
click at [458, 378] on input "text" at bounding box center [464, 428] width 230 height 23
paste input "SCHMIT Jonathan <jonathan.schmit@louisdewaele.be>"
click at [376, 378] on input "SCHMIT Jonathan <jonathan.schmit@louisdewaele.be>" at bounding box center [464, 428] width 230 height 23
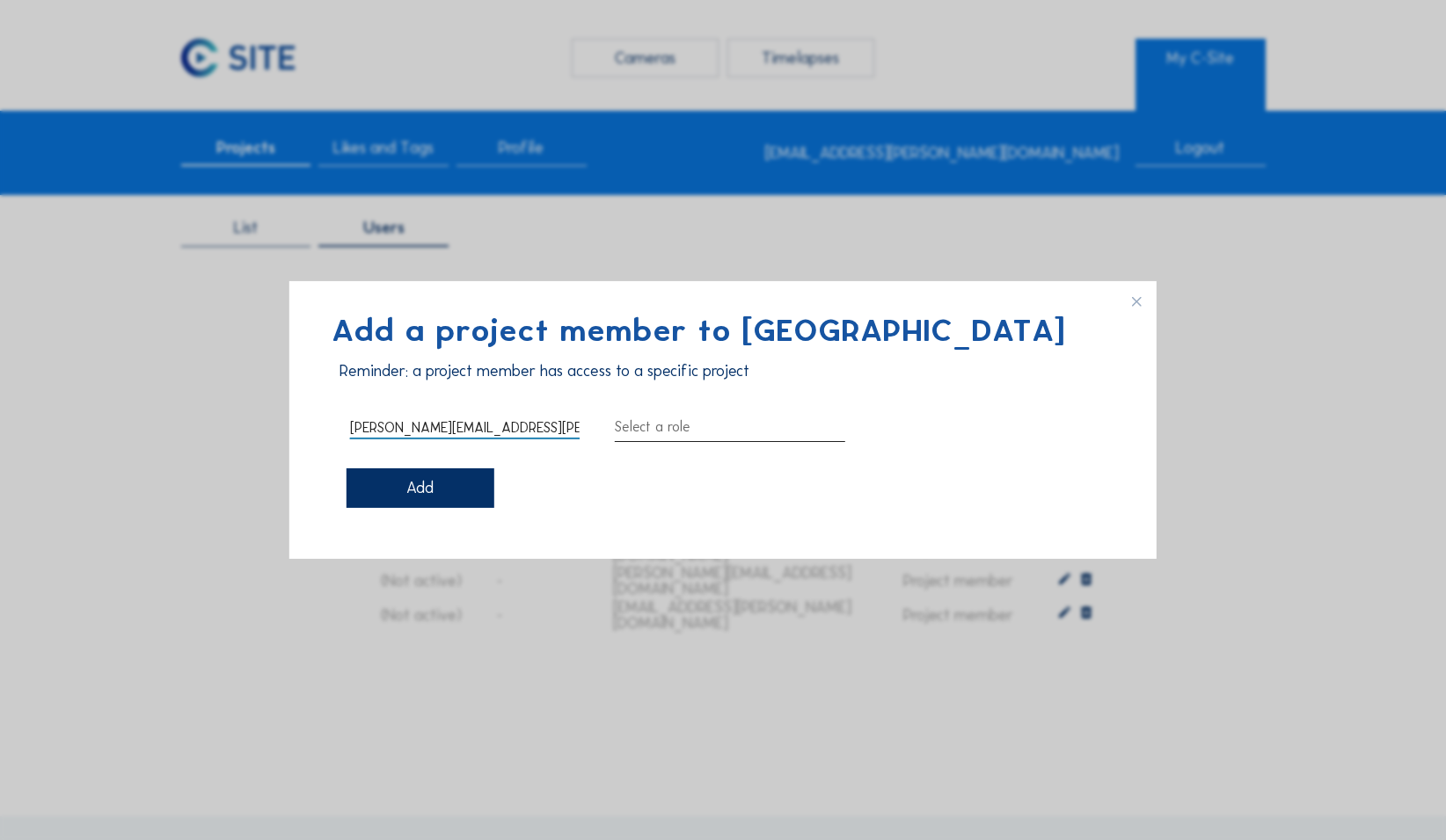
type input "[PERSON_NAME][EMAIL_ADDRESS][PERSON_NAME][DOMAIN_NAME]"
click at [563, 378] on div at bounding box center [729, 428] width 230 height 29
click at [563, 378] on div "Project admin" at bounding box center [729, 440] width 201 height 17
click at [442, 378] on div "Add" at bounding box center [420, 488] width 147 height 39
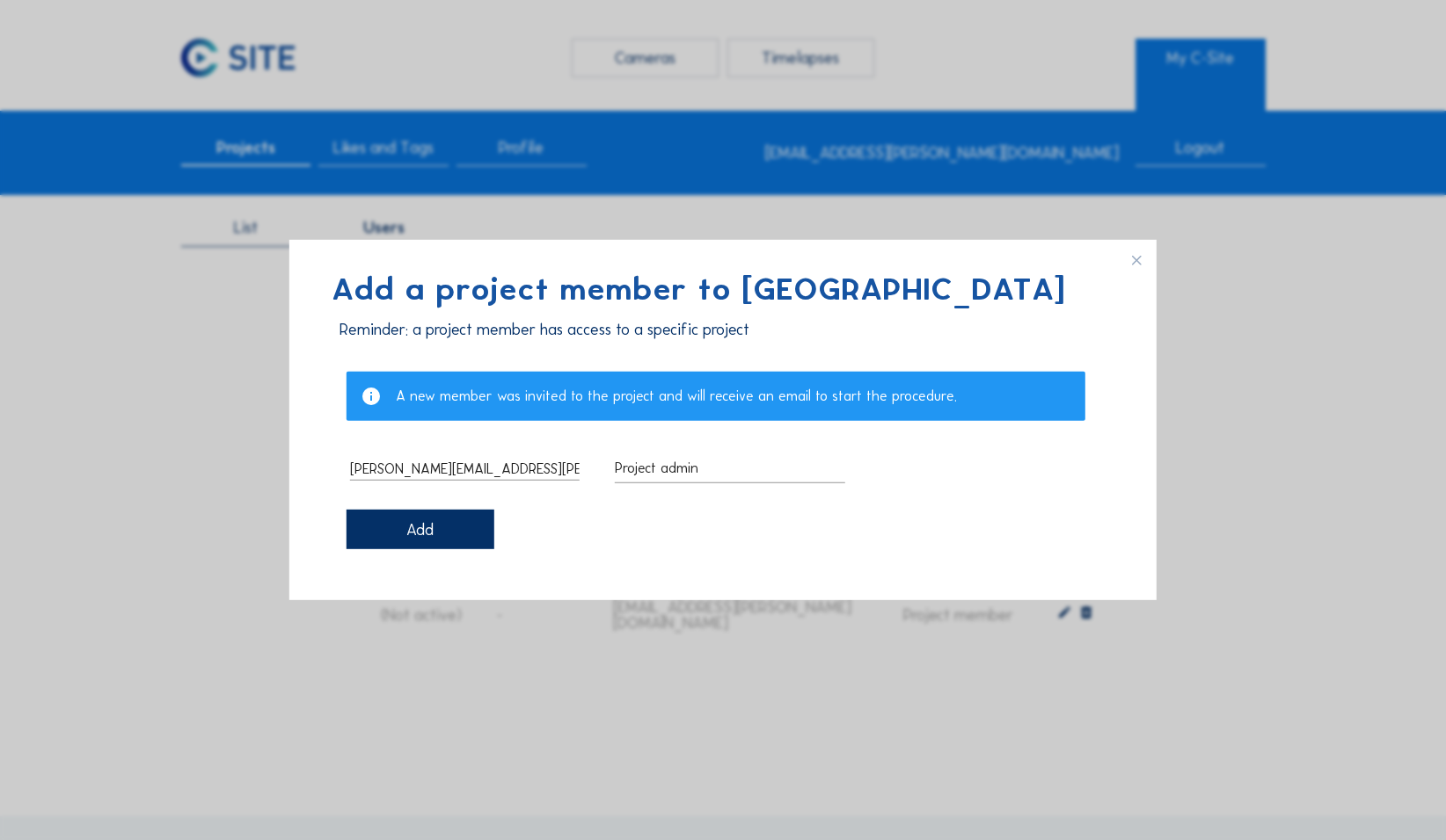
click at [434, 378] on div "Add" at bounding box center [420, 529] width 147 height 39
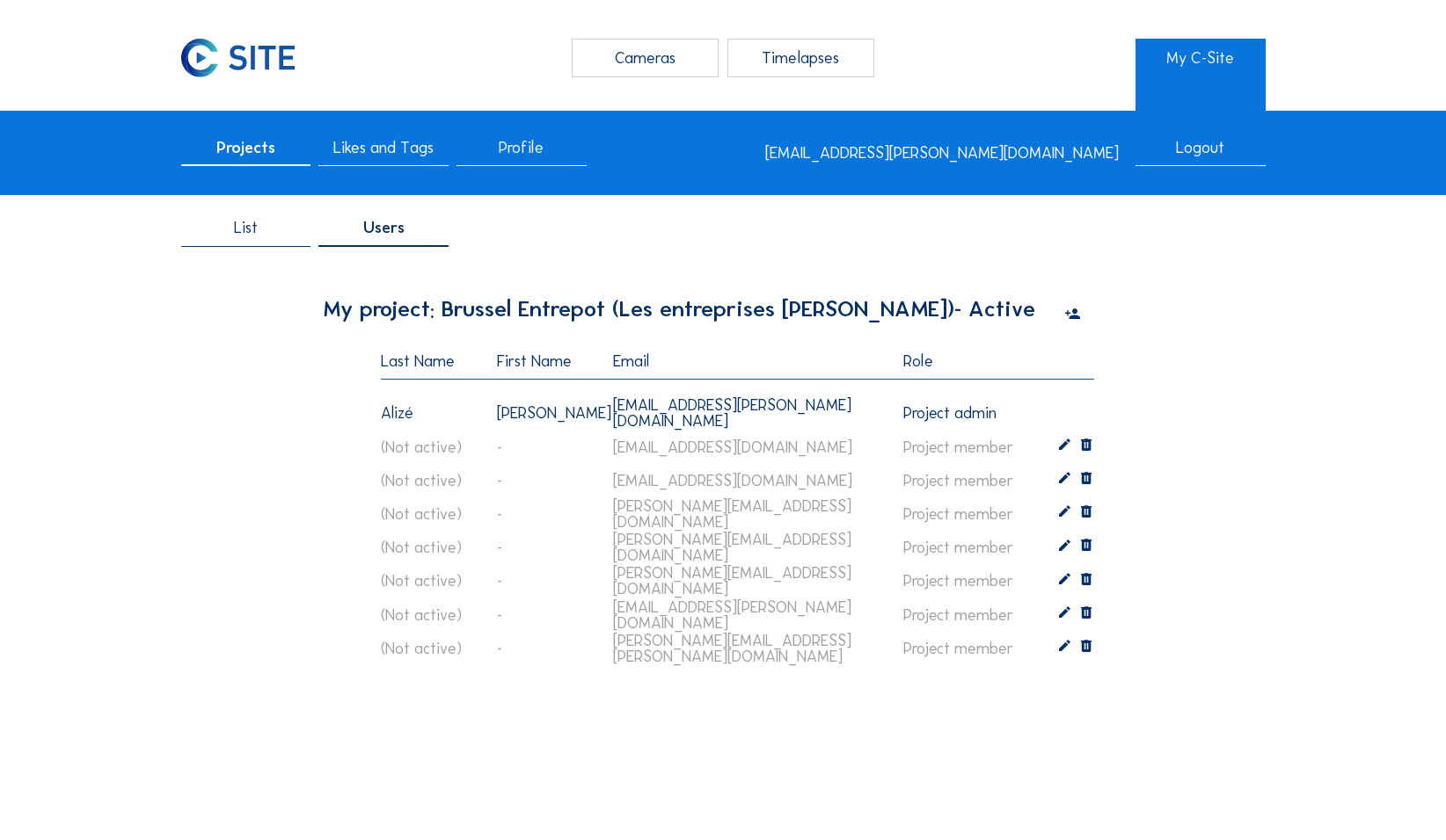
click at [563, 318] on icon at bounding box center [1072, 315] width 16 height 20
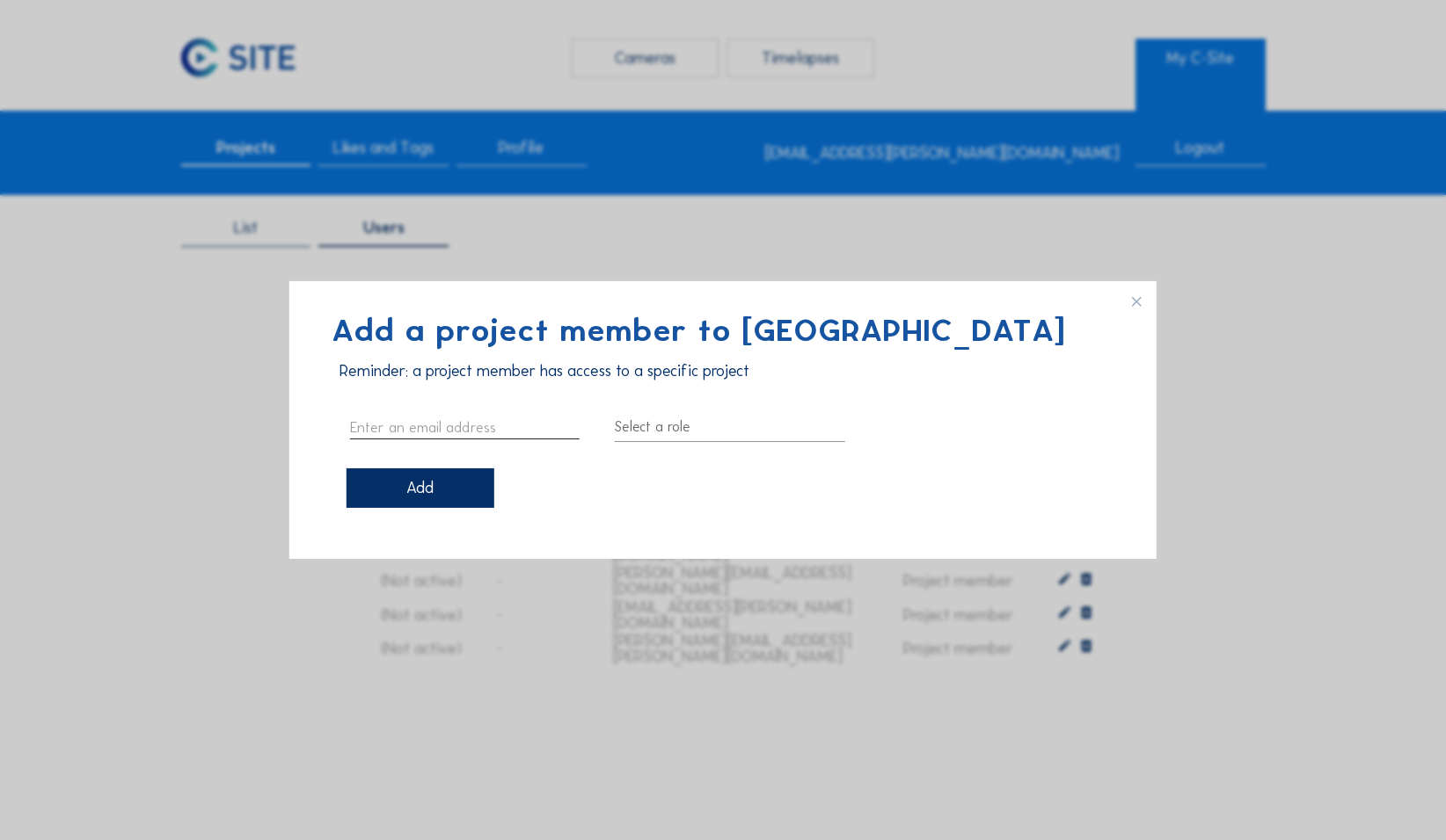
click at [469, 378] on input "text" at bounding box center [464, 428] width 230 height 23
paste input "eric.verstraete <eric.verstraete@colruytgroup.com>"
click at [370, 378] on input "eric.verstraete <eric.verstraete@colruytgroup.com>" at bounding box center [464, 428] width 230 height 23
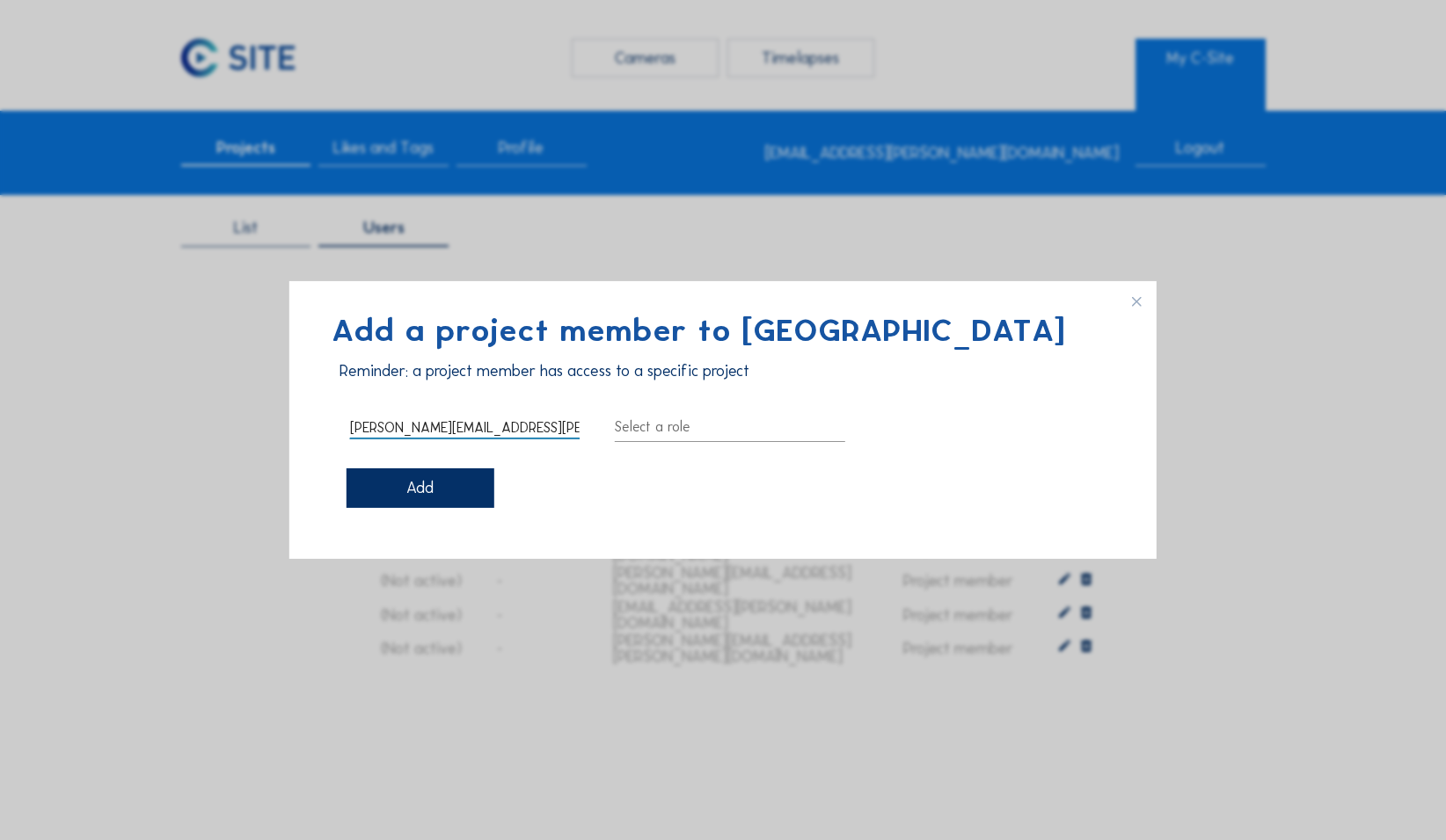
click at [563, 378] on input "eric.verstraete@colruytgroup.com>" at bounding box center [464, 428] width 230 height 23
type input "[PERSON_NAME][EMAIL_ADDRESS][PERSON_NAME][DOMAIN_NAME]"
click at [563, 378] on div at bounding box center [729, 428] width 230 height 29
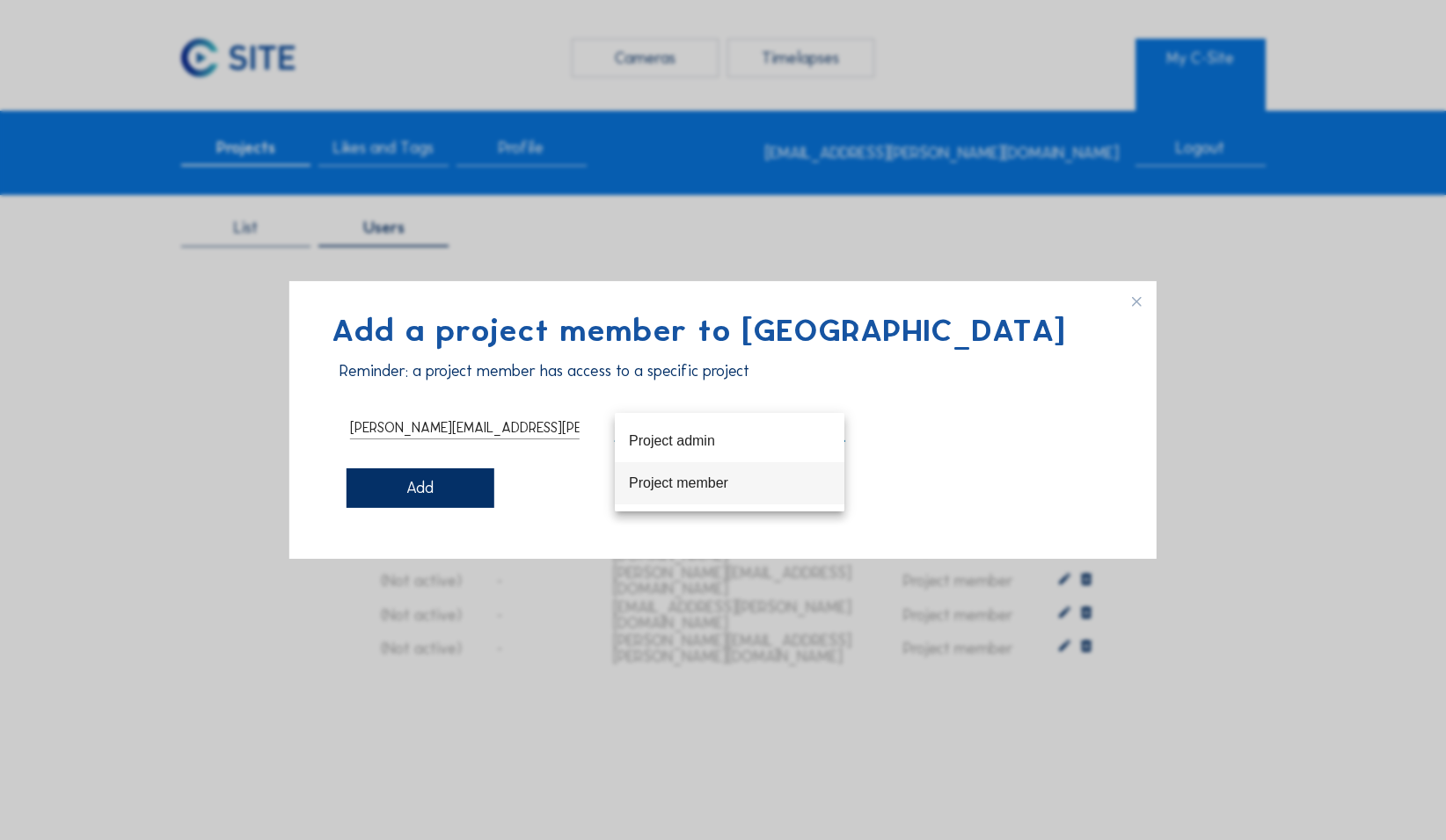
click at [563, 378] on div "Project member" at bounding box center [729, 483] width 201 height 17
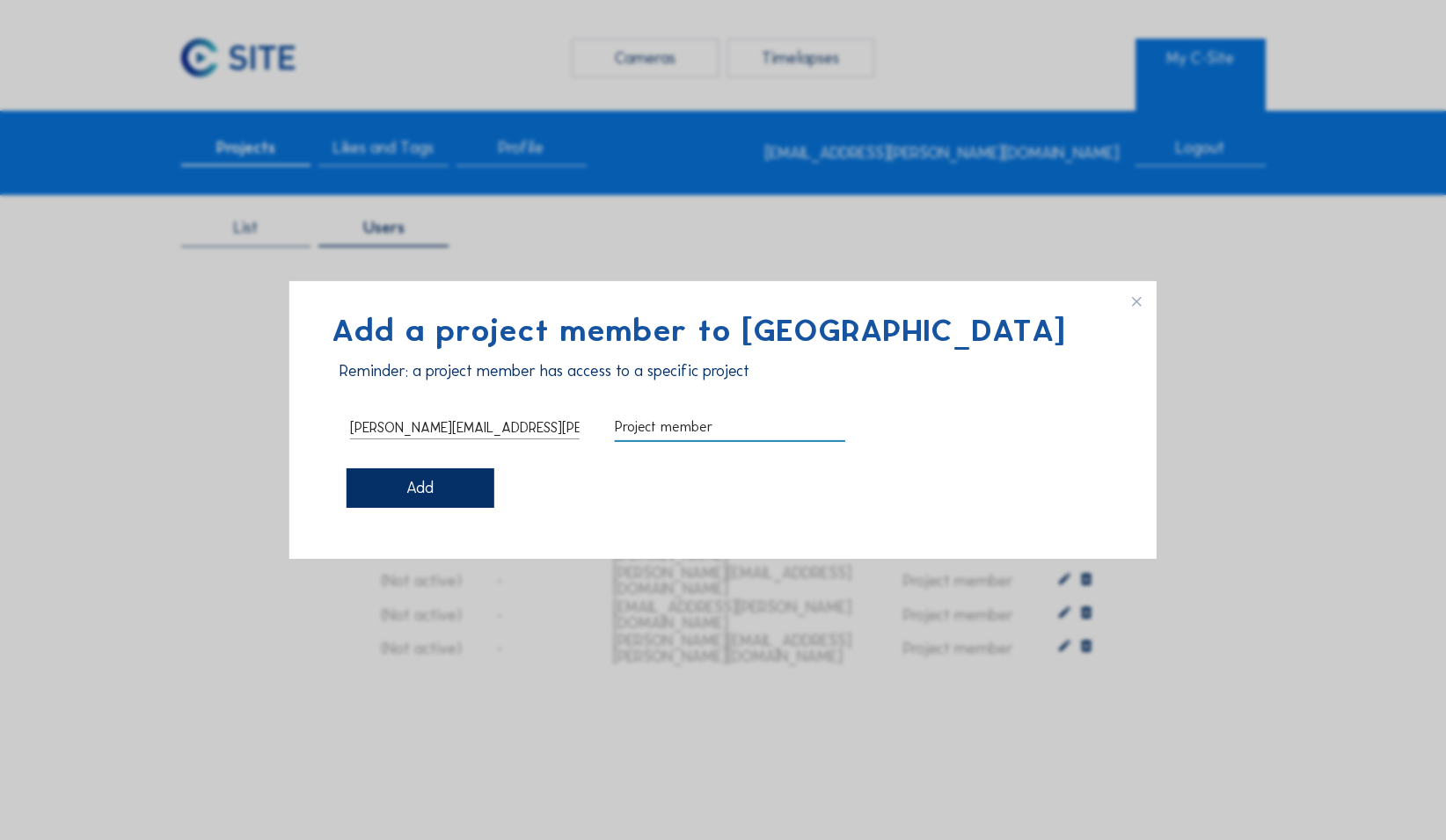
click at [442, 378] on div "Add" at bounding box center [420, 488] width 147 height 39
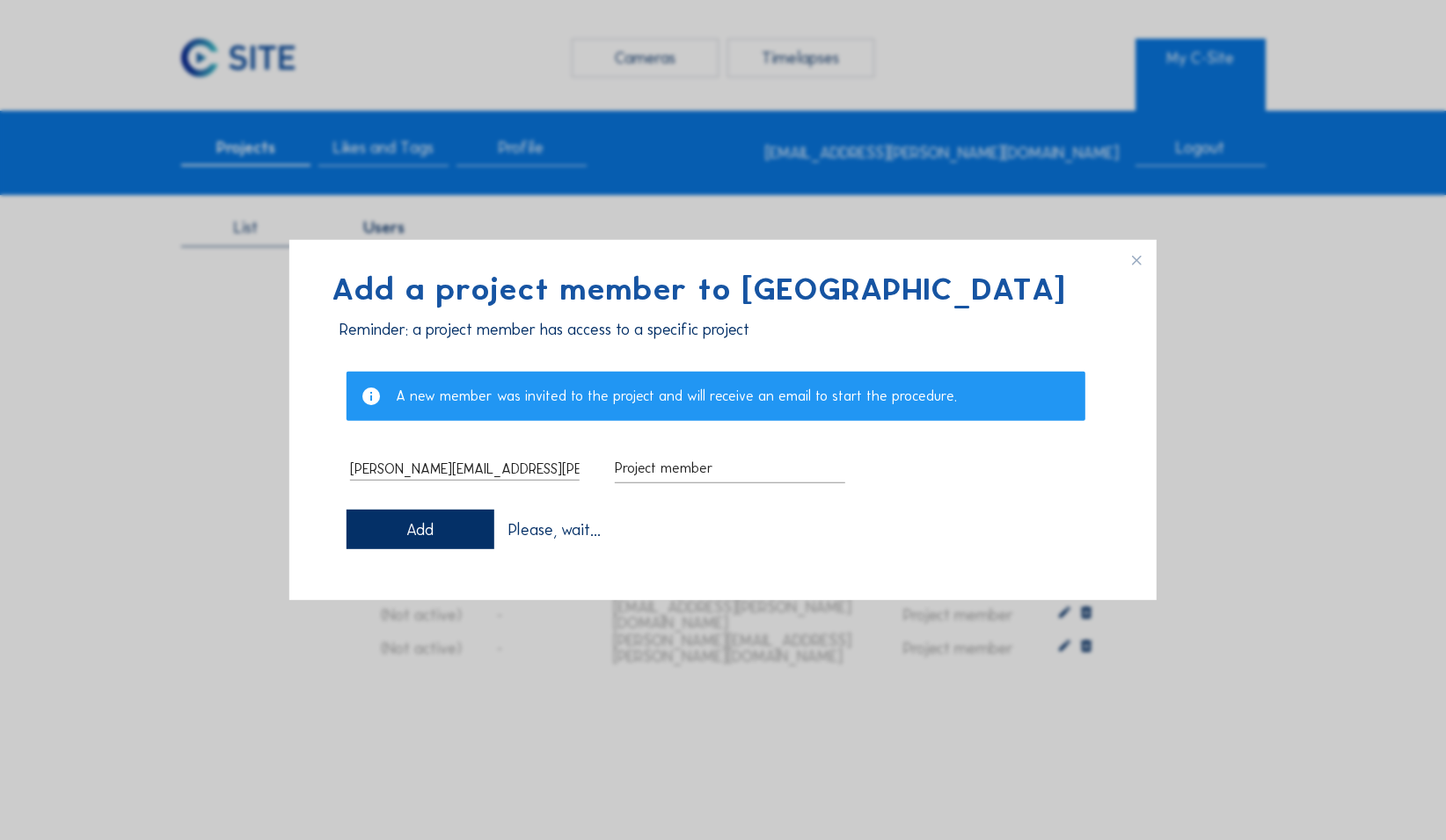
click at [440, 378] on div "Add" at bounding box center [420, 529] width 147 height 39
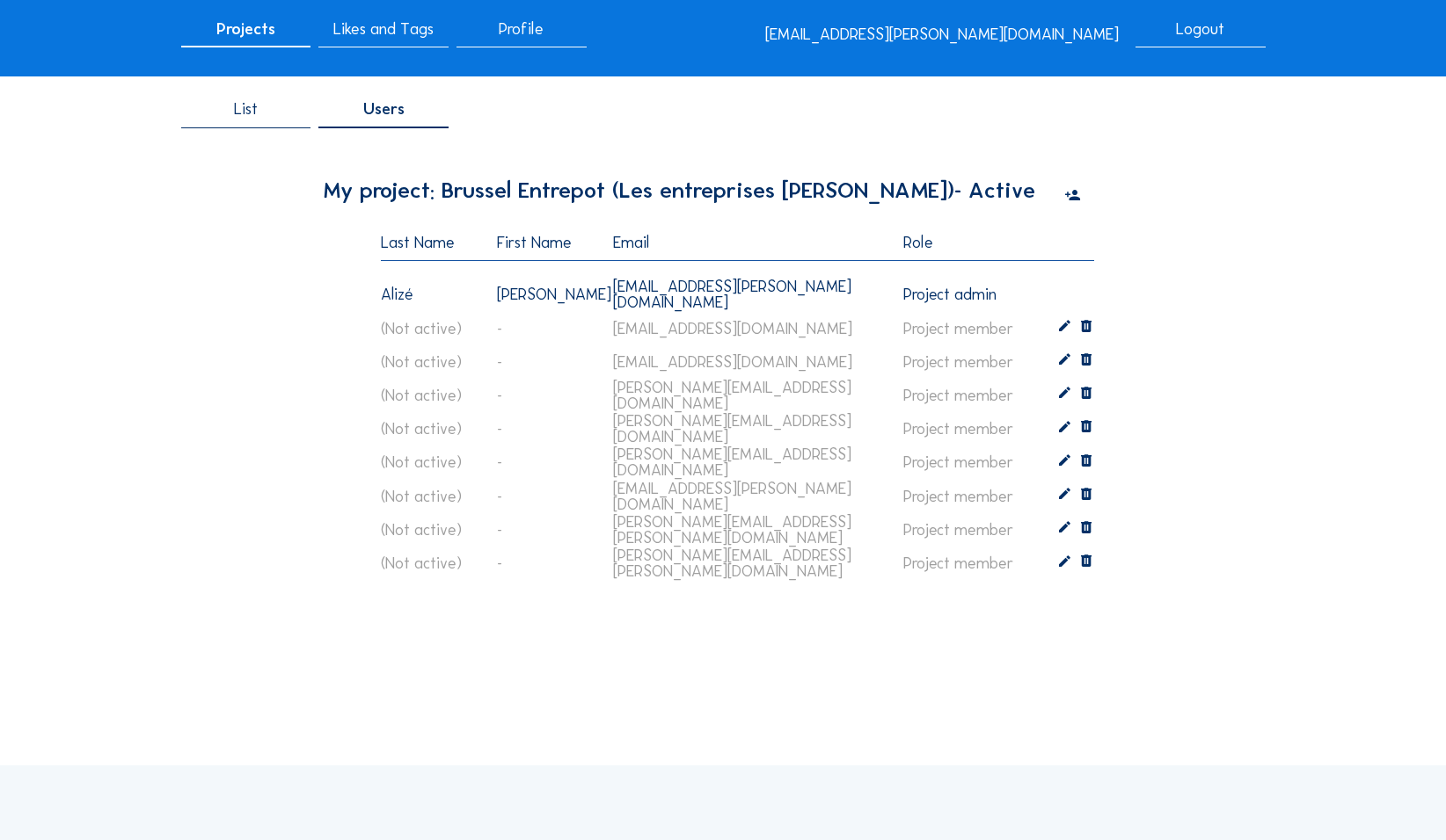
scroll to position [87, 0]
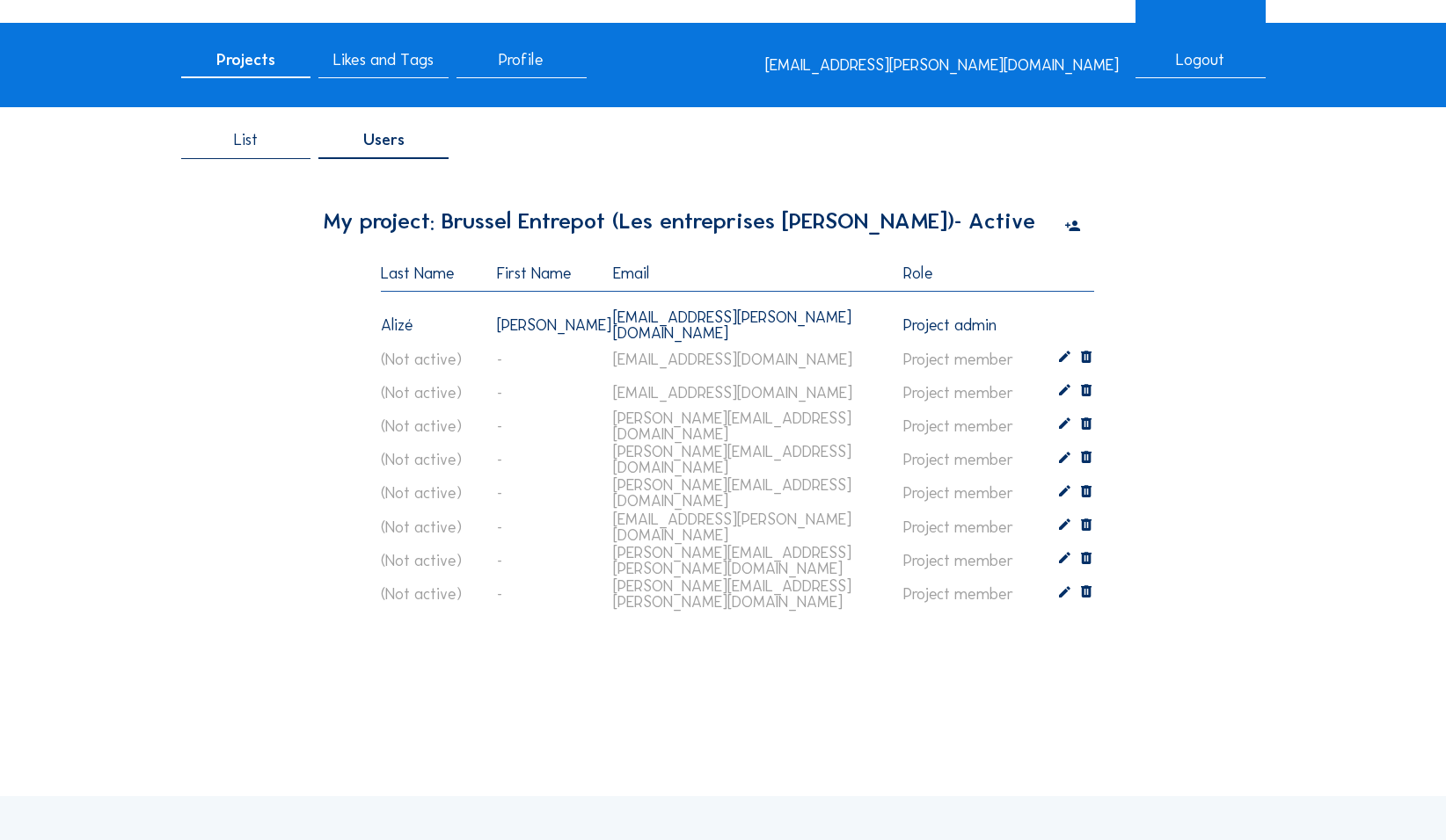
click at [563, 227] on icon at bounding box center [1072, 227] width 16 height 20
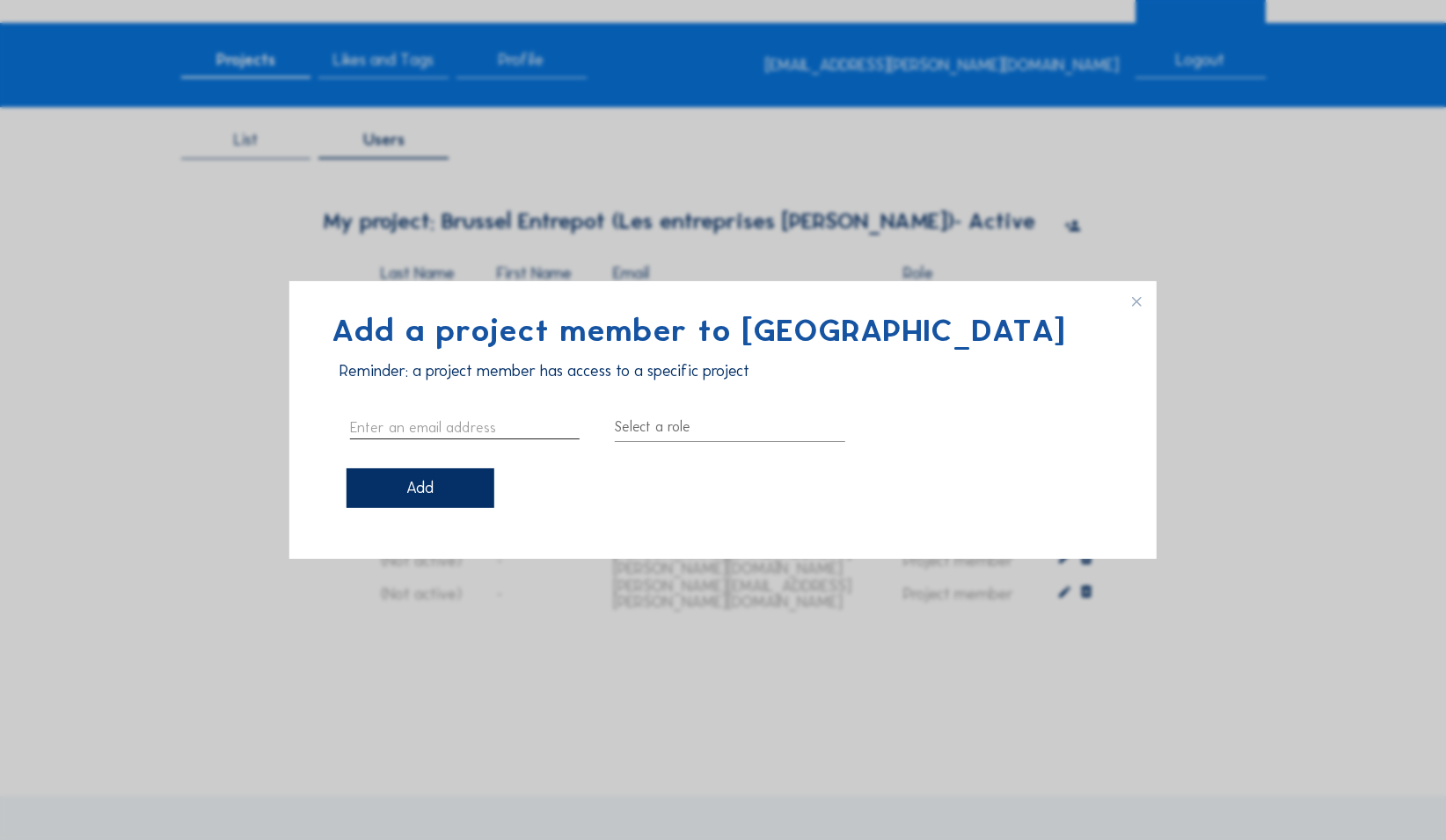
click at [435, 378] on input "text" at bounding box center [464, 428] width 230 height 23
paste input "VAN DEN KERCKHOVE Charlotte <charlotte.van.den.kerckhove@louisdewaele.be>"
type input "[EMAIL_ADDRESS][DOMAIN_NAME]"
click at [563, 378] on div at bounding box center [729, 428] width 230 height 29
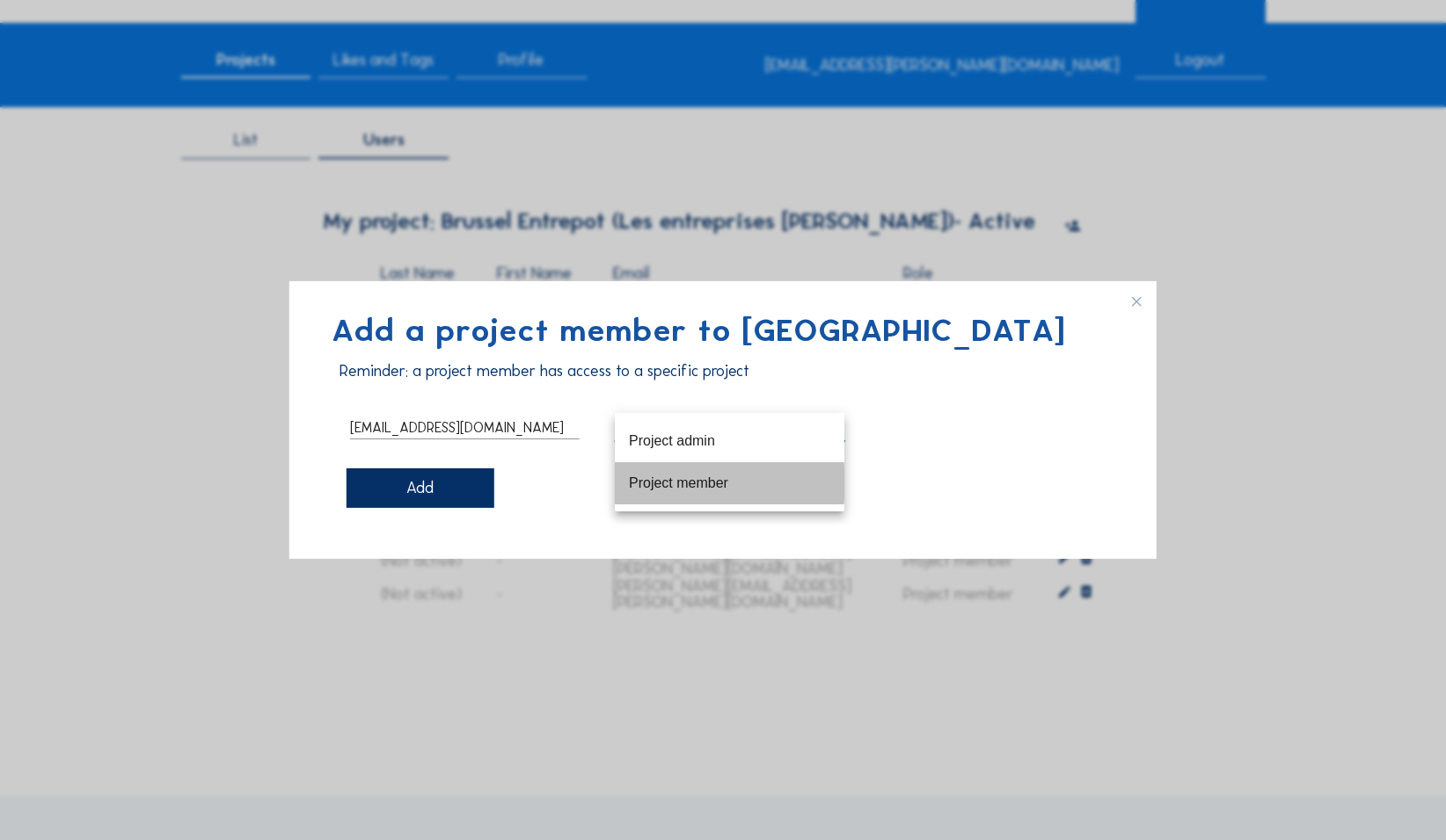
click at [563, 378] on div "Project member" at bounding box center [729, 483] width 201 height 17
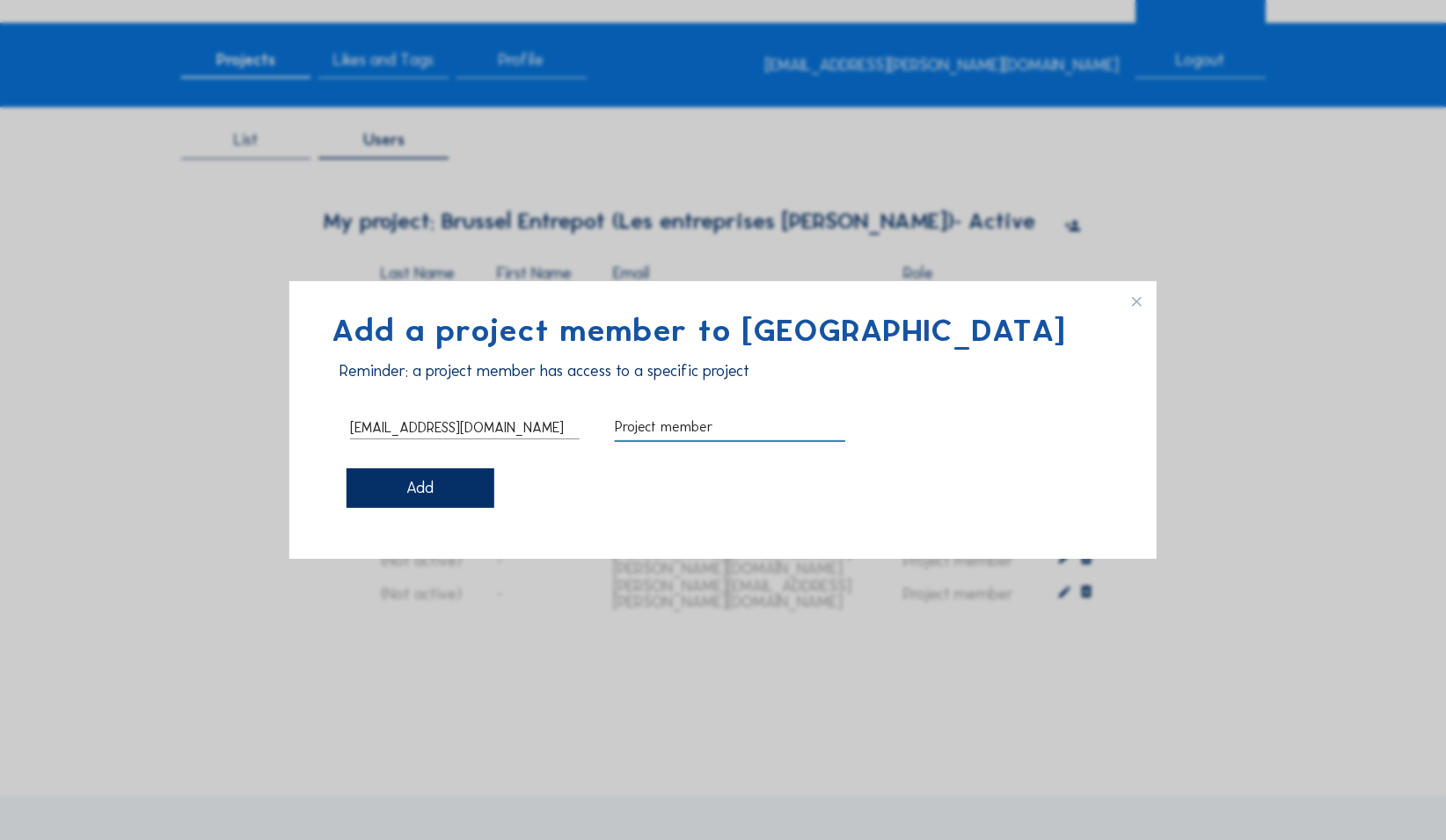
click at [439, 378] on div "Add" at bounding box center [420, 488] width 147 height 39
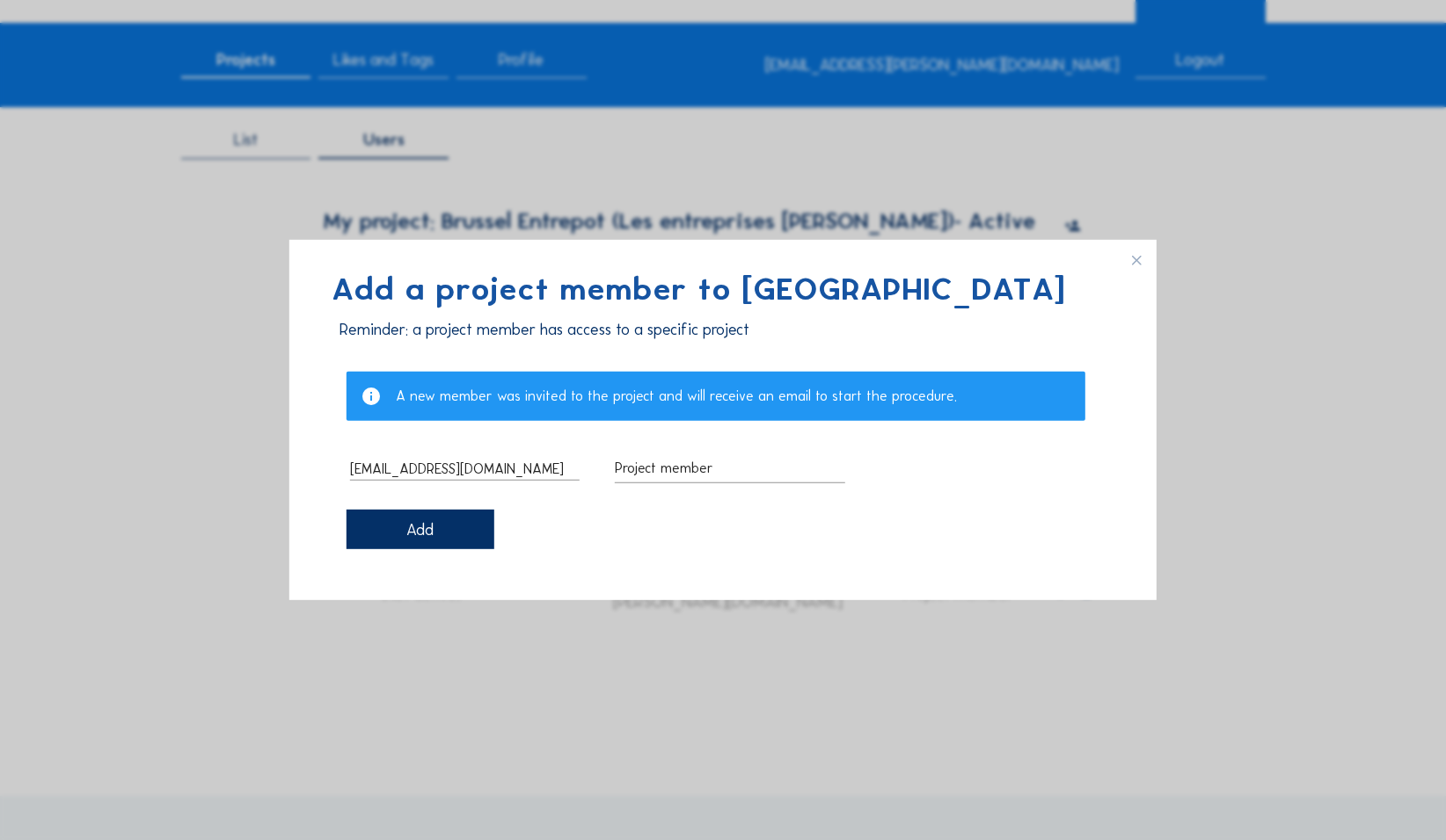
click at [393, 378] on div "Add" at bounding box center [420, 529] width 147 height 39
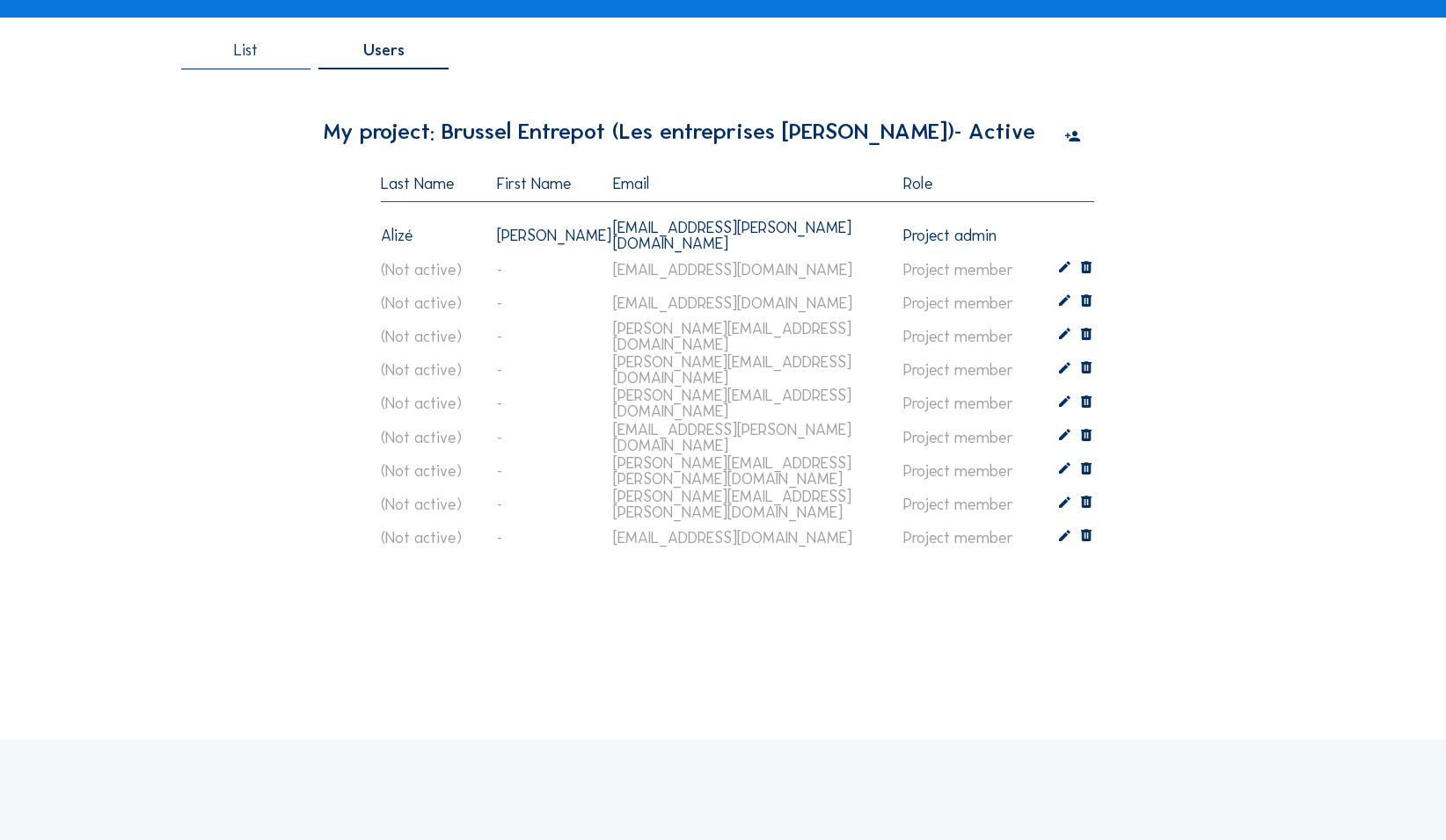
scroll to position [176, 0]
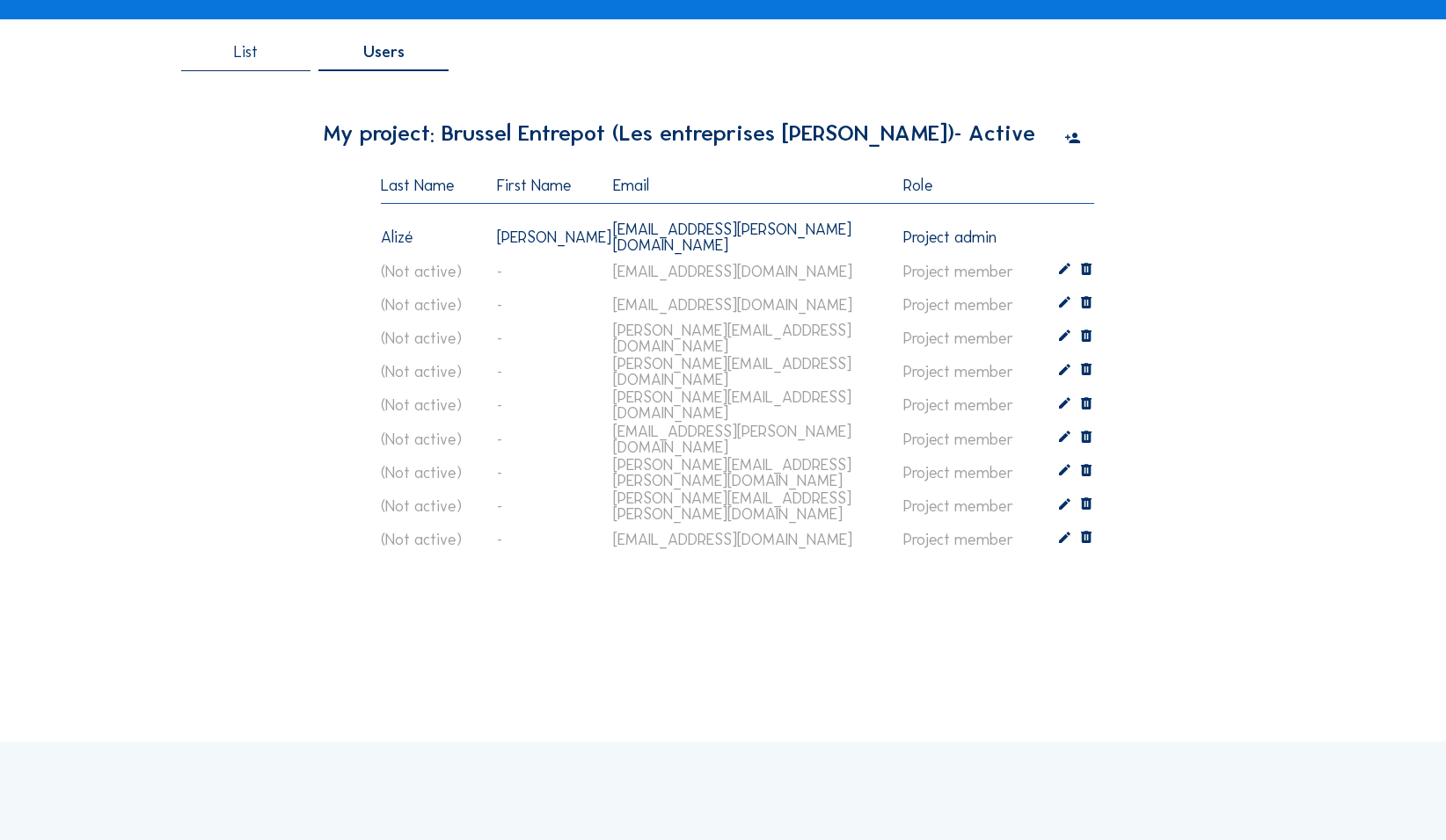
click at [563, 135] on icon at bounding box center [1072, 139] width 16 height 20
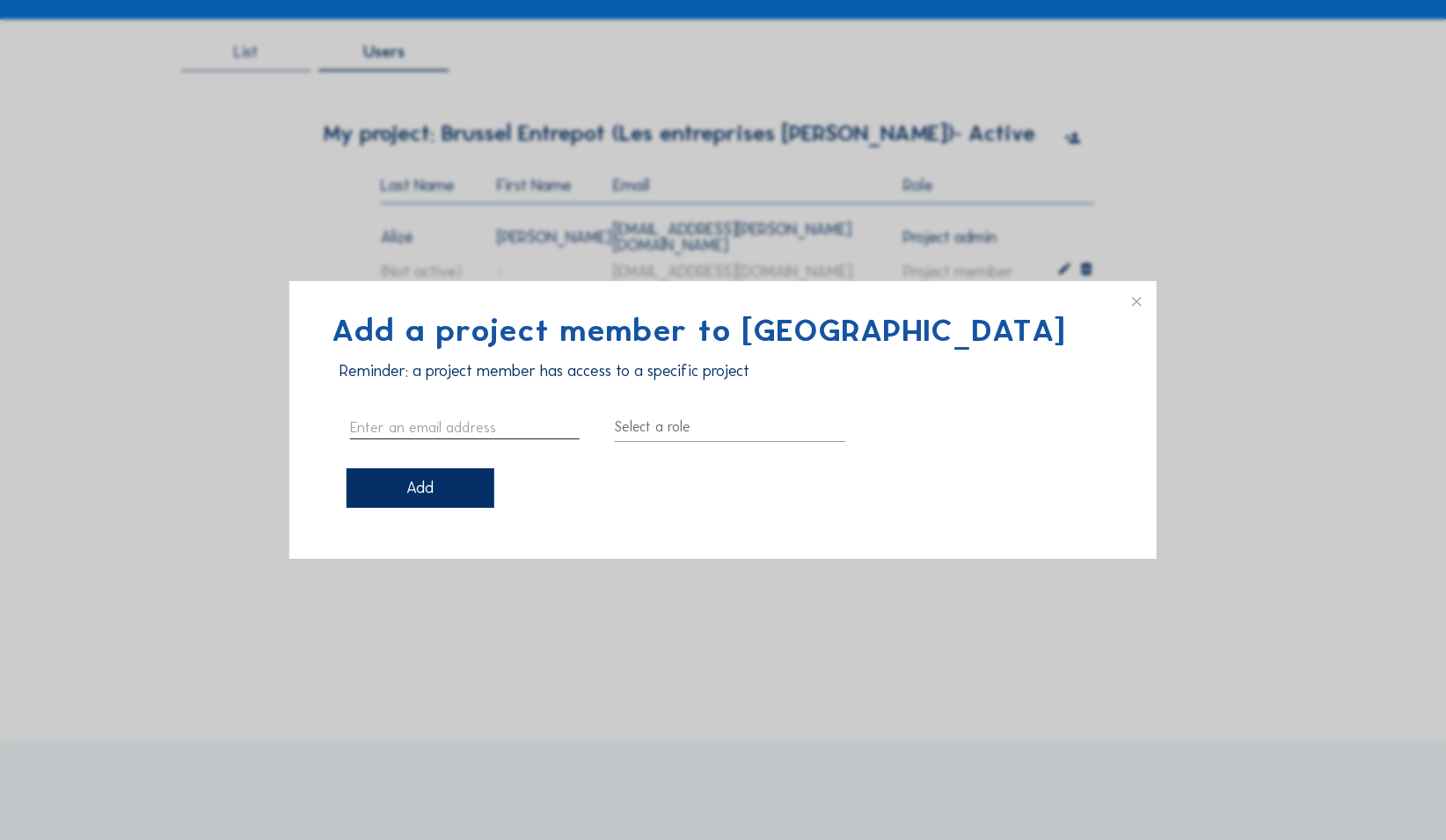
click at [468, 378] on input "text" at bounding box center [464, 428] width 230 height 23
paste input "Sara Thiran <sthiran@silhouet-architects.be>"
type input "[EMAIL_ADDRESS][DOMAIN_NAME]"
click at [563, 378] on div at bounding box center [729, 428] width 230 height 29
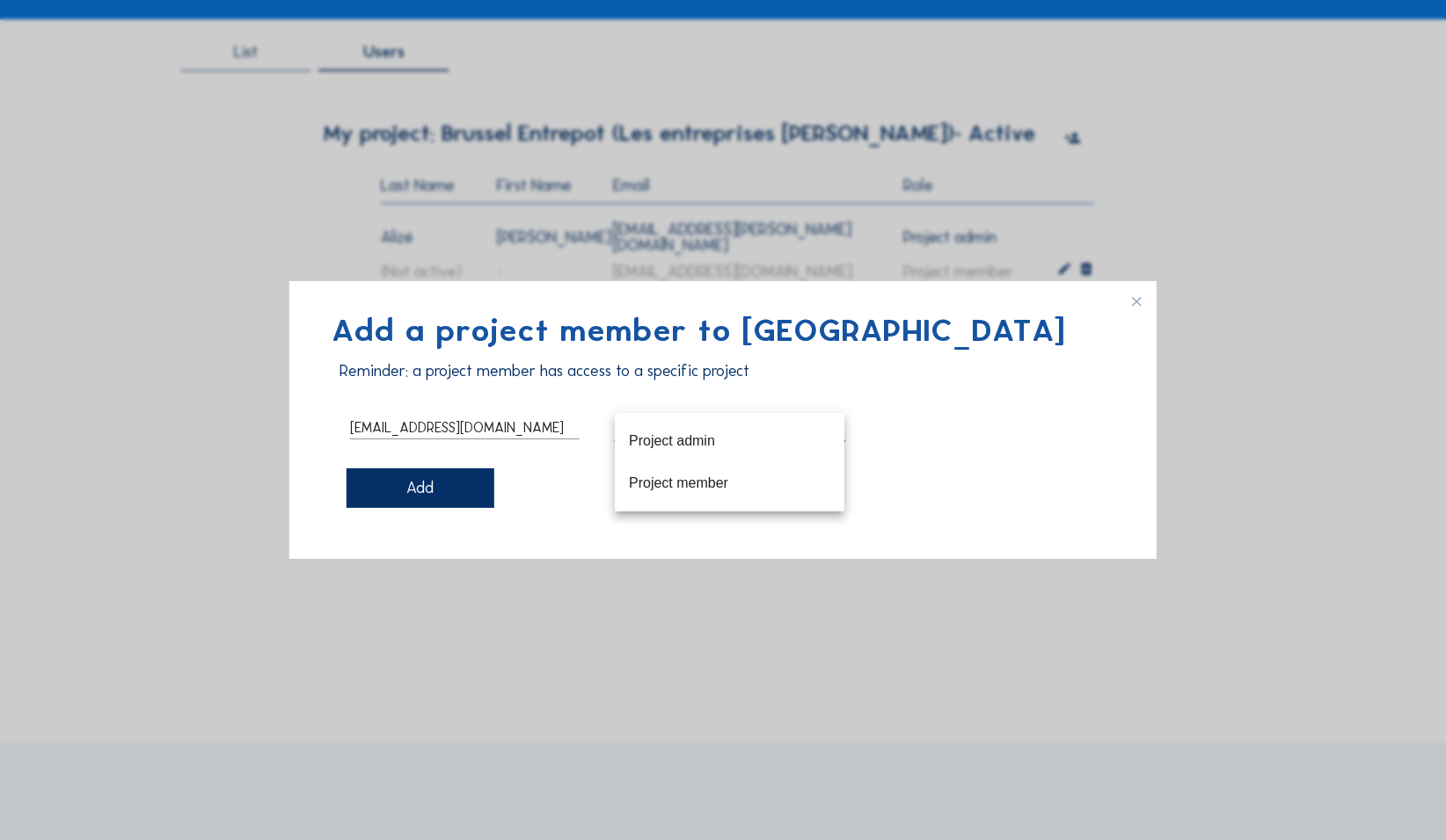
click at [563, 378] on div "Project admin" at bounding box center [729, 440] width 201 height 17
click at [443, 378] on div "Add" at bounding box center [420, 488] width 147 height 39
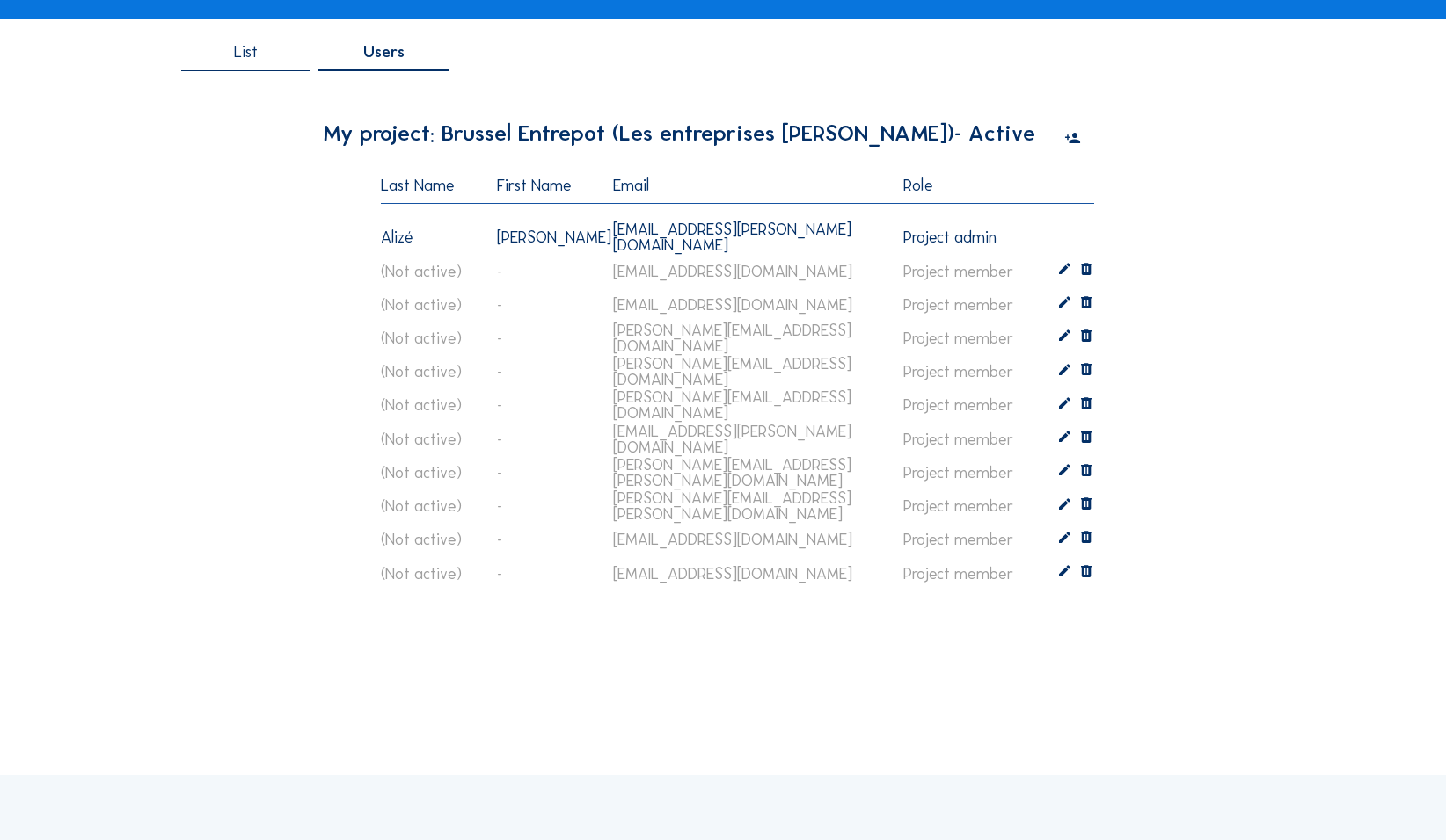
click at [563, 142] on icon at bounding box center [1072, 139] width 16 height 20
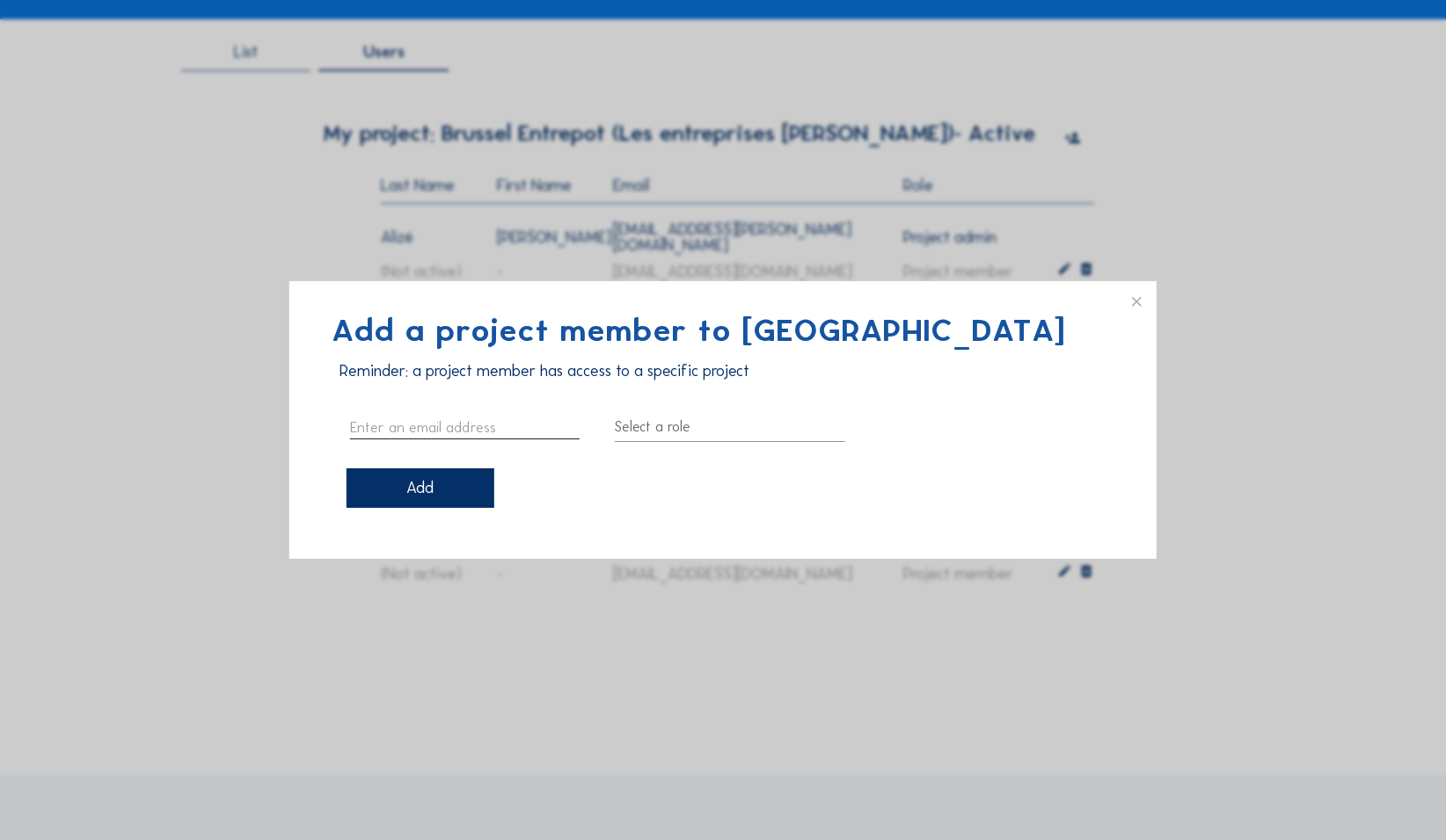
click at [390, 378] on input "text" at bounding box center [464, 428] width 230 height 23
paste input "Liesse Swinnen <lswinnen@silhouet-architects.be>"
click at [394, 378] on input "Liesse Swinnen <lswinnen@silhouet-architects.be" at bounding box center [464, 428] width 230 height 23
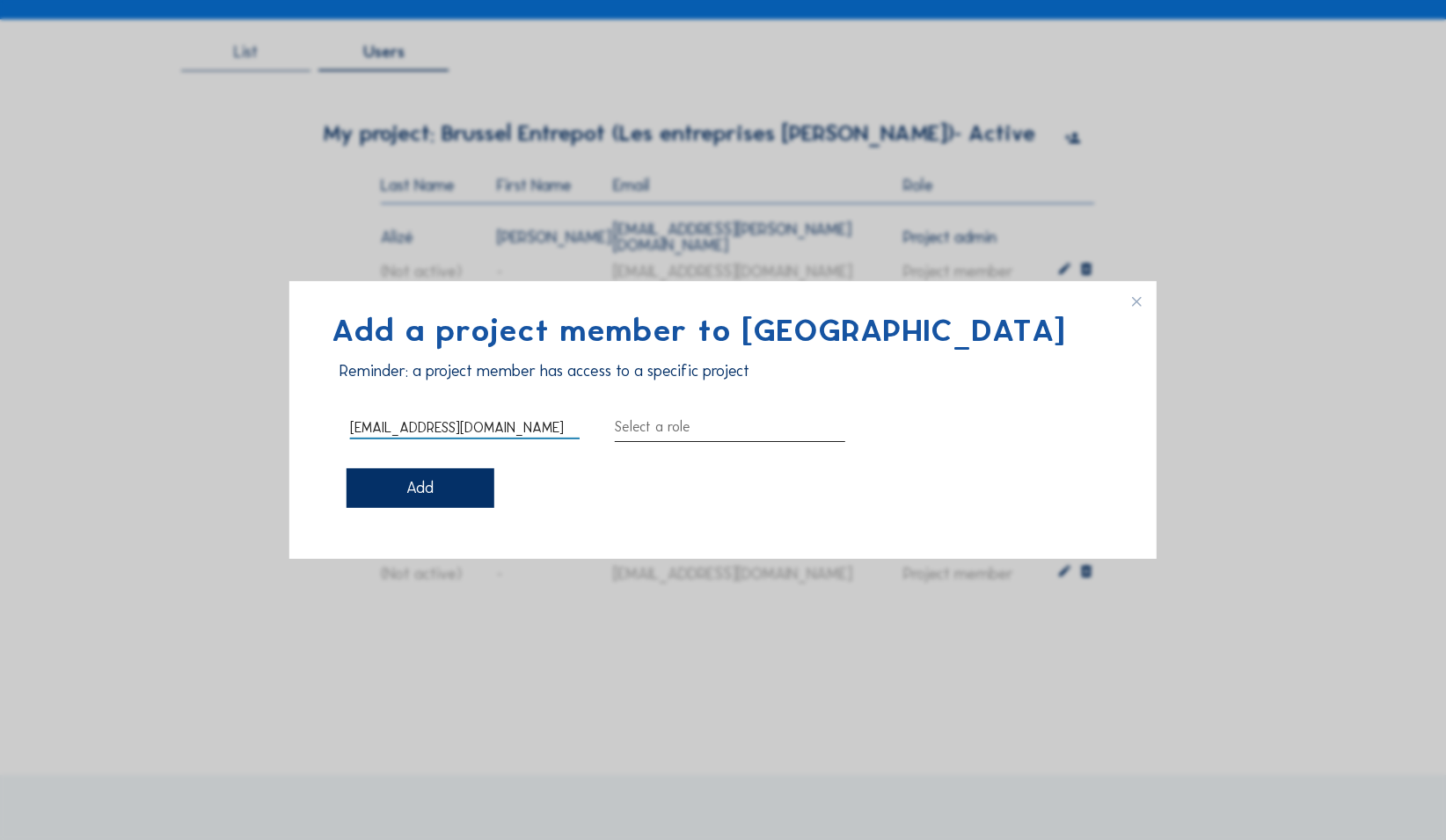
type input "[EMAIL_ADDRESS][DOMAIN_NAME]"
click at [563, 378] on div at bounding box center [729, 428] width 230 height 29
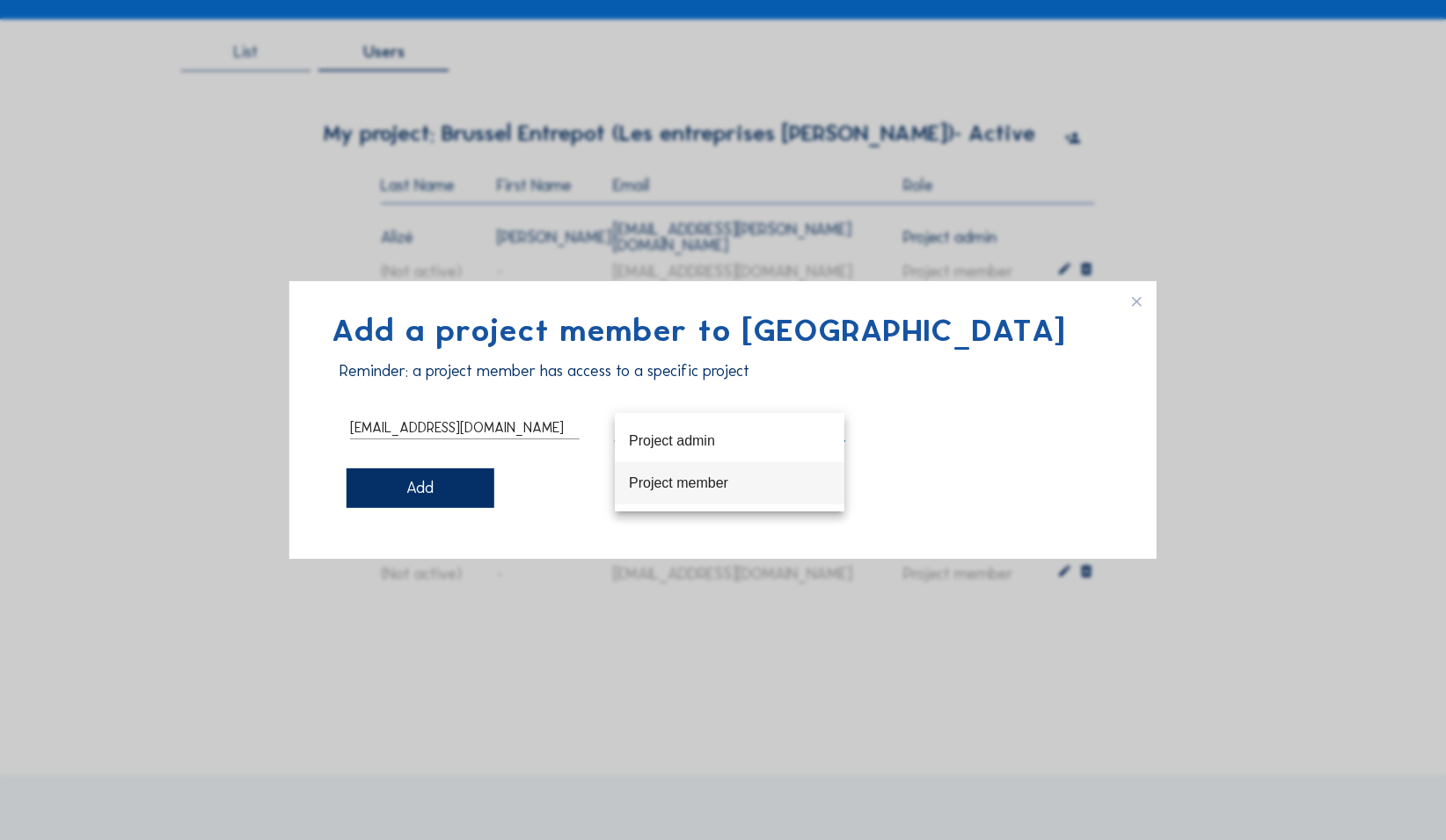
click at [563, 378] on div "Project member" at bounding box center [729, 483] width 201 height 37
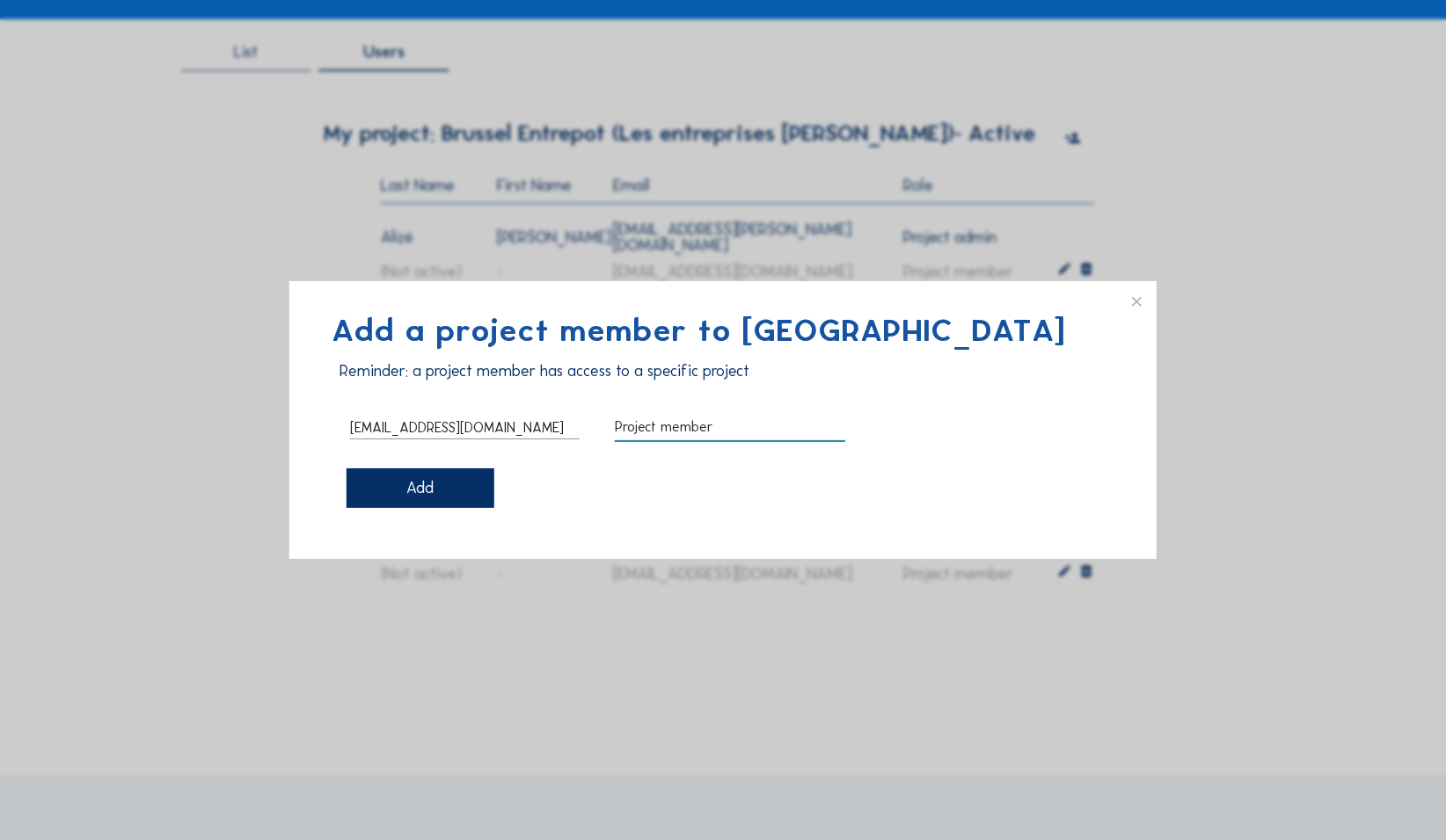
click at [454, 378] on div "Add" at bounding box center [420, 488] width 147 height 39
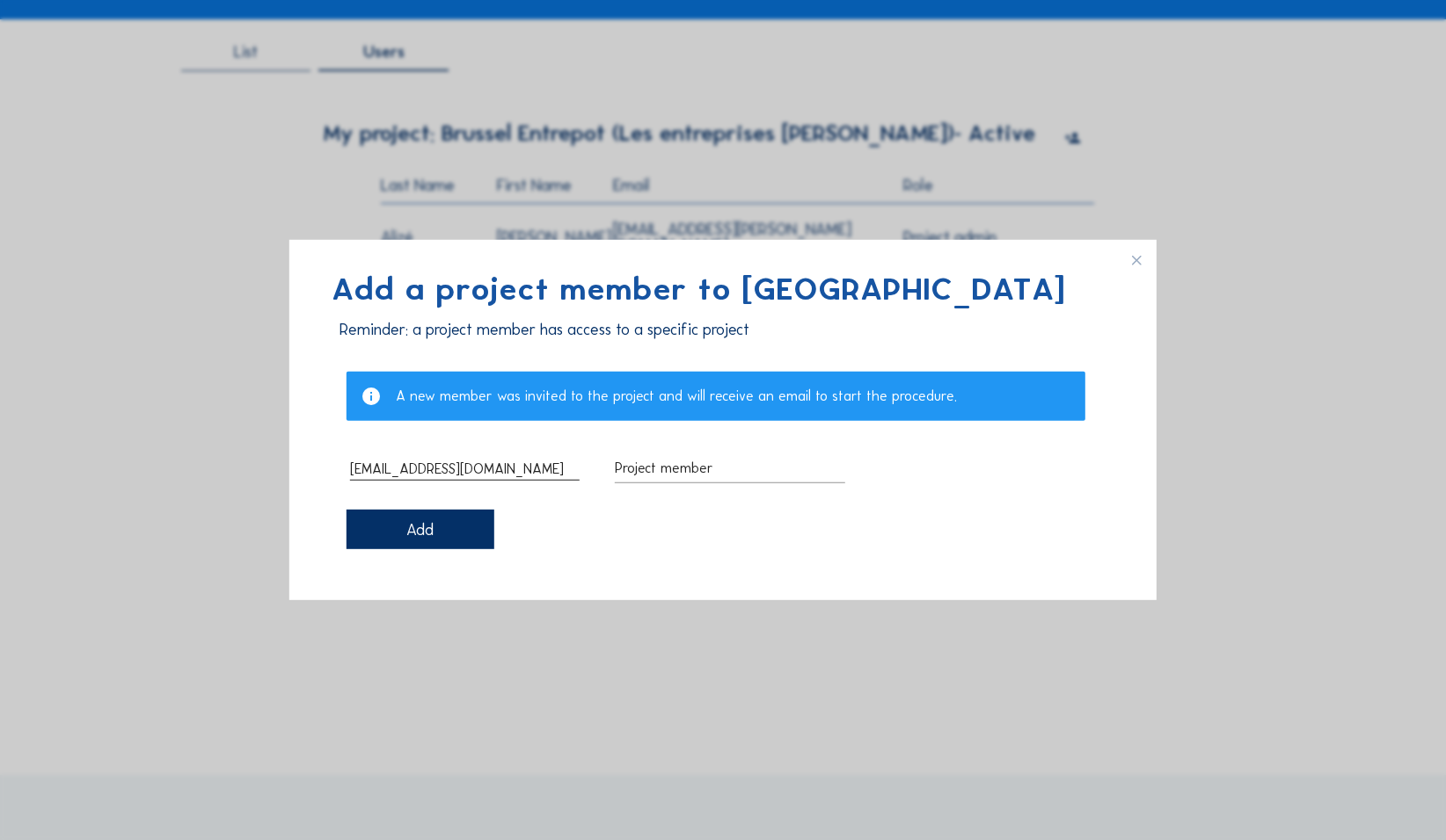
click at [553, 378] on input "[EMAIL_ADDRESS][DOMAIN_NAME]" at bounding box center [464, 469] width 230 height 23
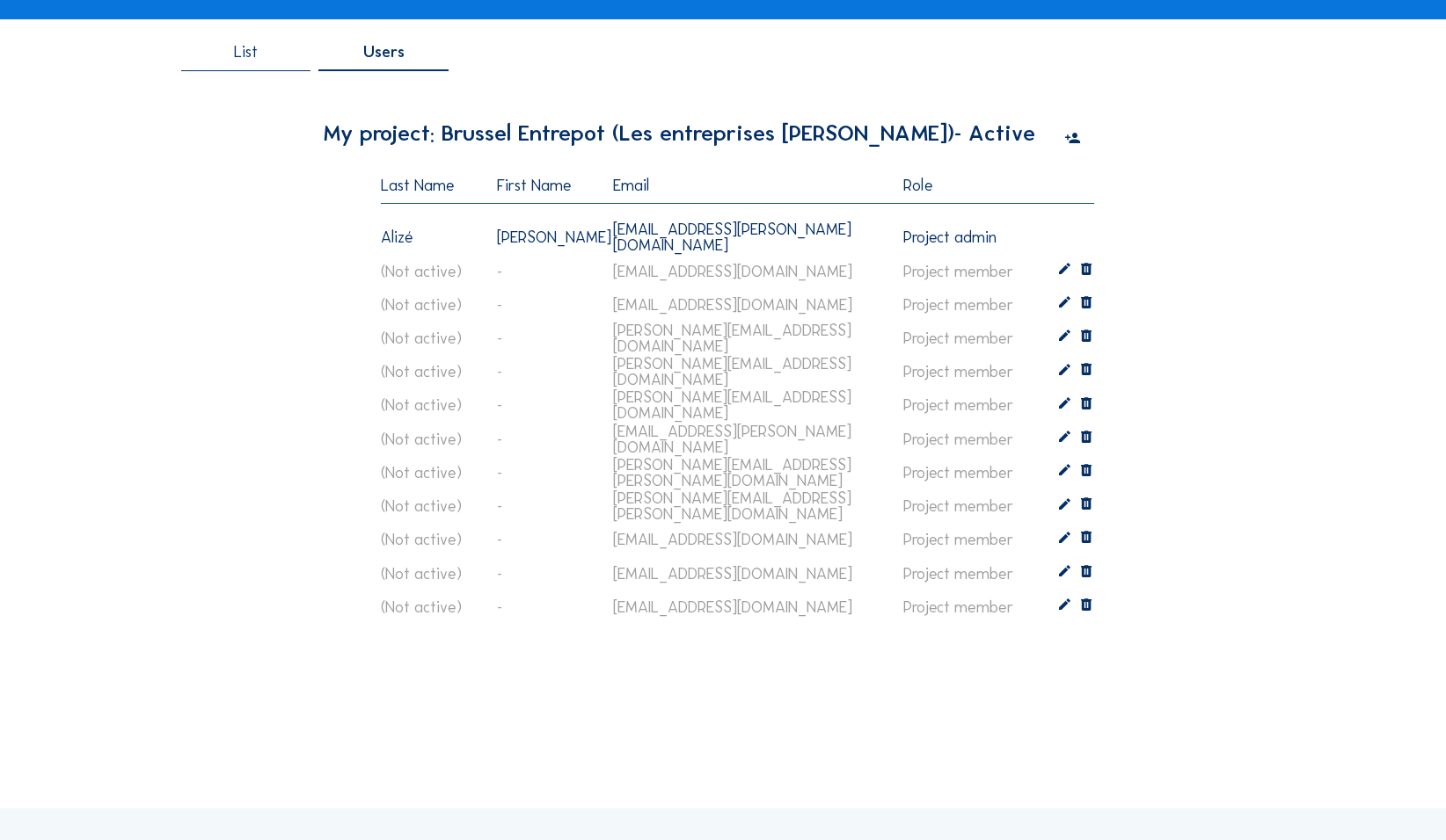
click at [563, 140] on icon at bounding box center [1072, 139] width 16 height 20
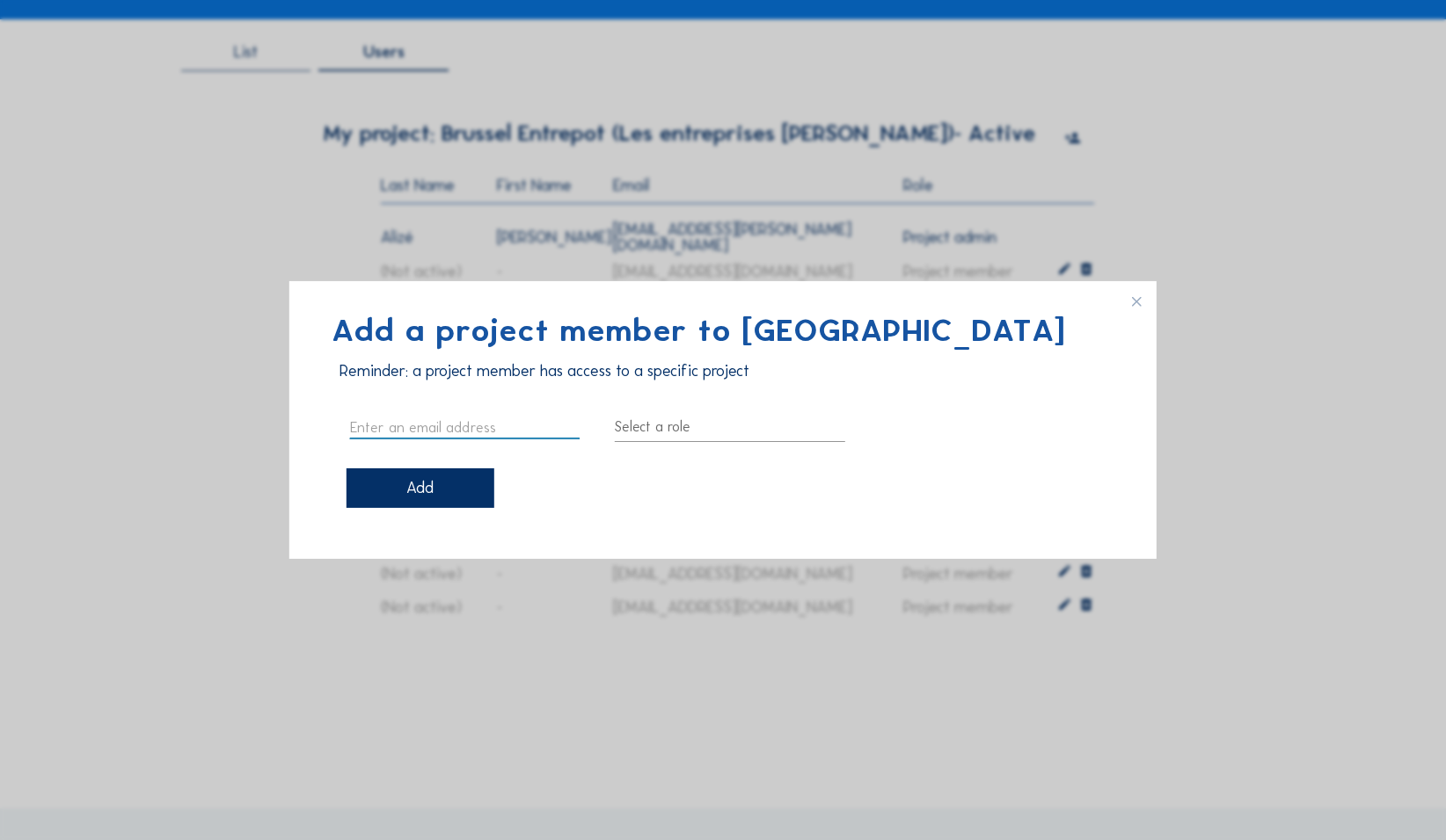
click at [449, 378] on input "text" at bounding box center [464, 428] width 230 height 23
paste input "klowette <klowette@silhouet-architects.be>"
click at [391, 378] on input "klowette <klowette@silhouet-architects.be" at bounding box center [464, 428] width 230 height 23
click at [413, 378] on input "klowette <klowette@silhouet-architects.be" at bounding box center [464, 428] width 230 height 23
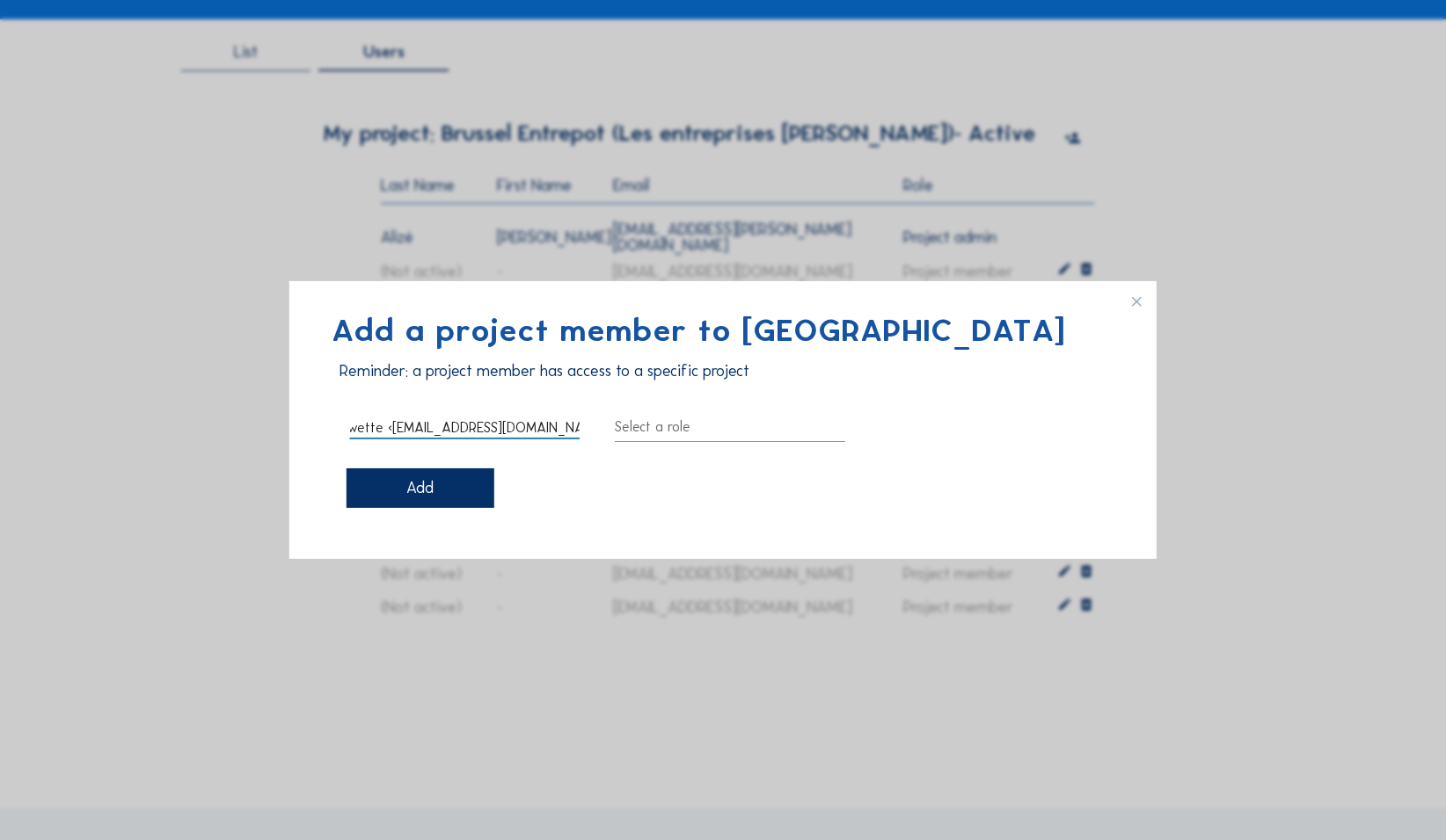
click at [389, 378] on input "klowette <klowette@silhouet-architects.be" at bounding box center [464, 428] width 230 height 23
type input "[EMAIL_ADDRESS][DOMAIN_NAME]"
click at [563, 378] on div at bounding box center [729, 428] width 230 height 29
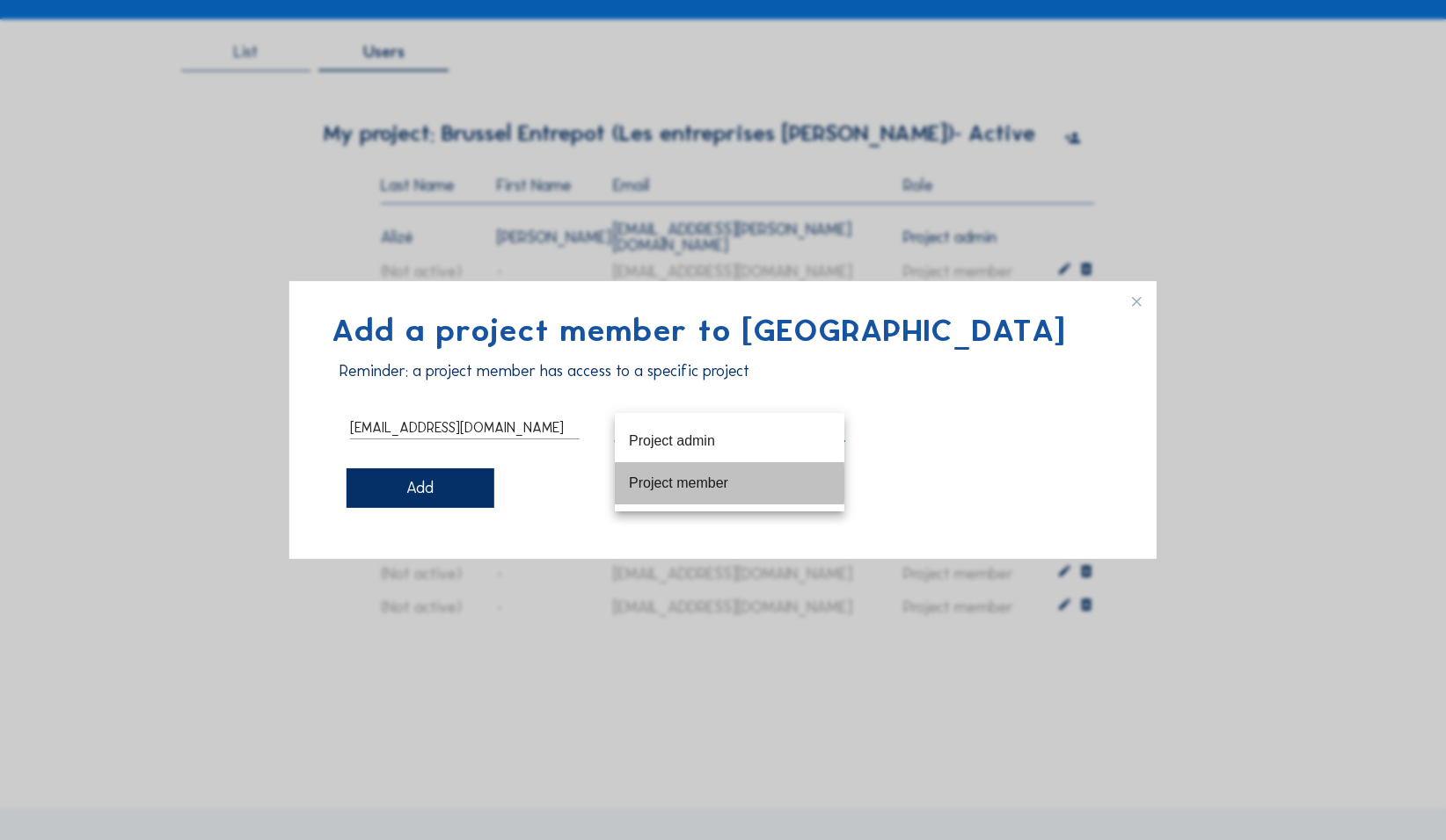
click at [563, 378] on div "Project member" at bounding box center [729, 483] width 201 height 17
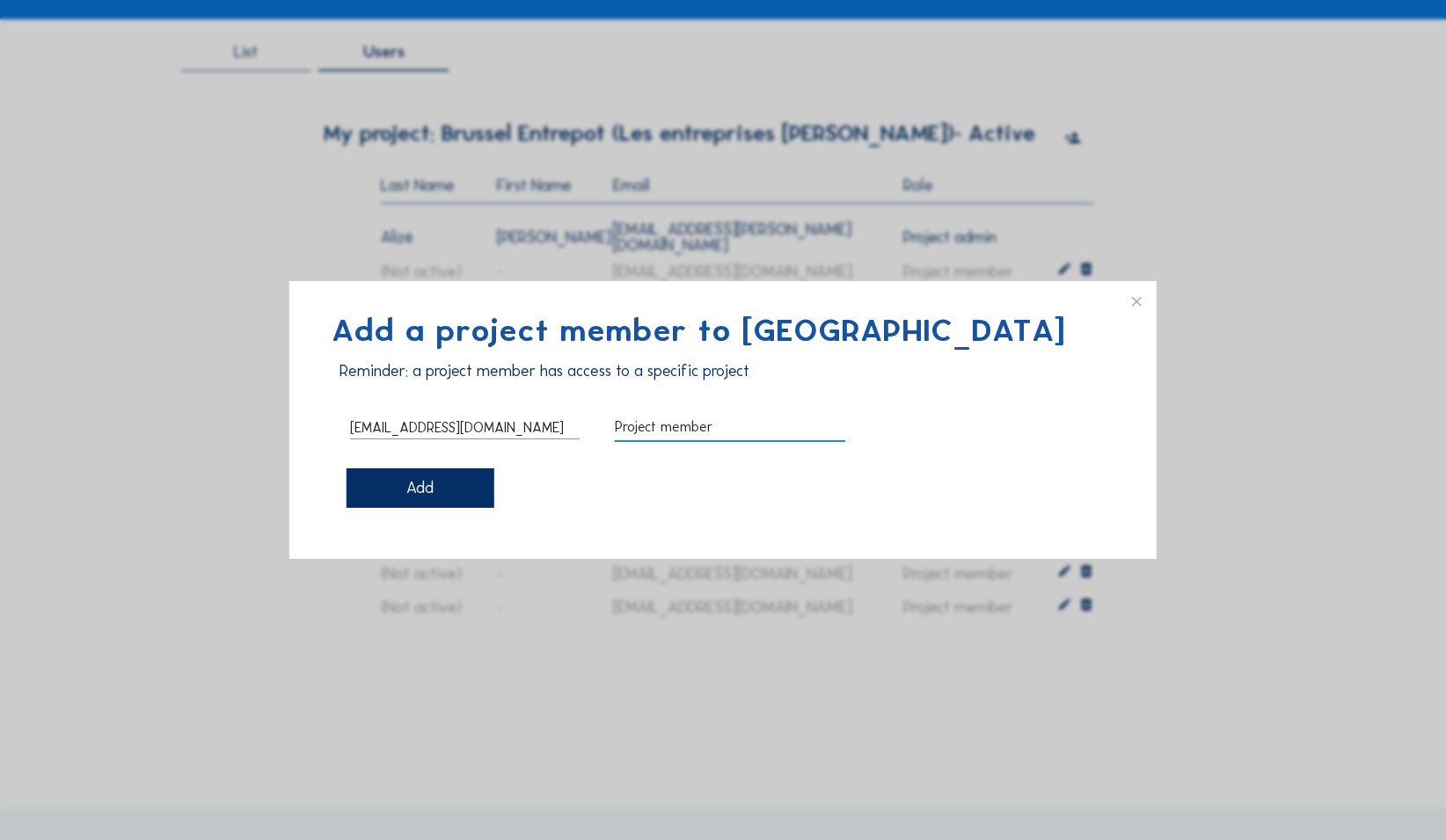
click at [435, 378] on div "Add" at bounding box center [420, 488] width 147 height 39
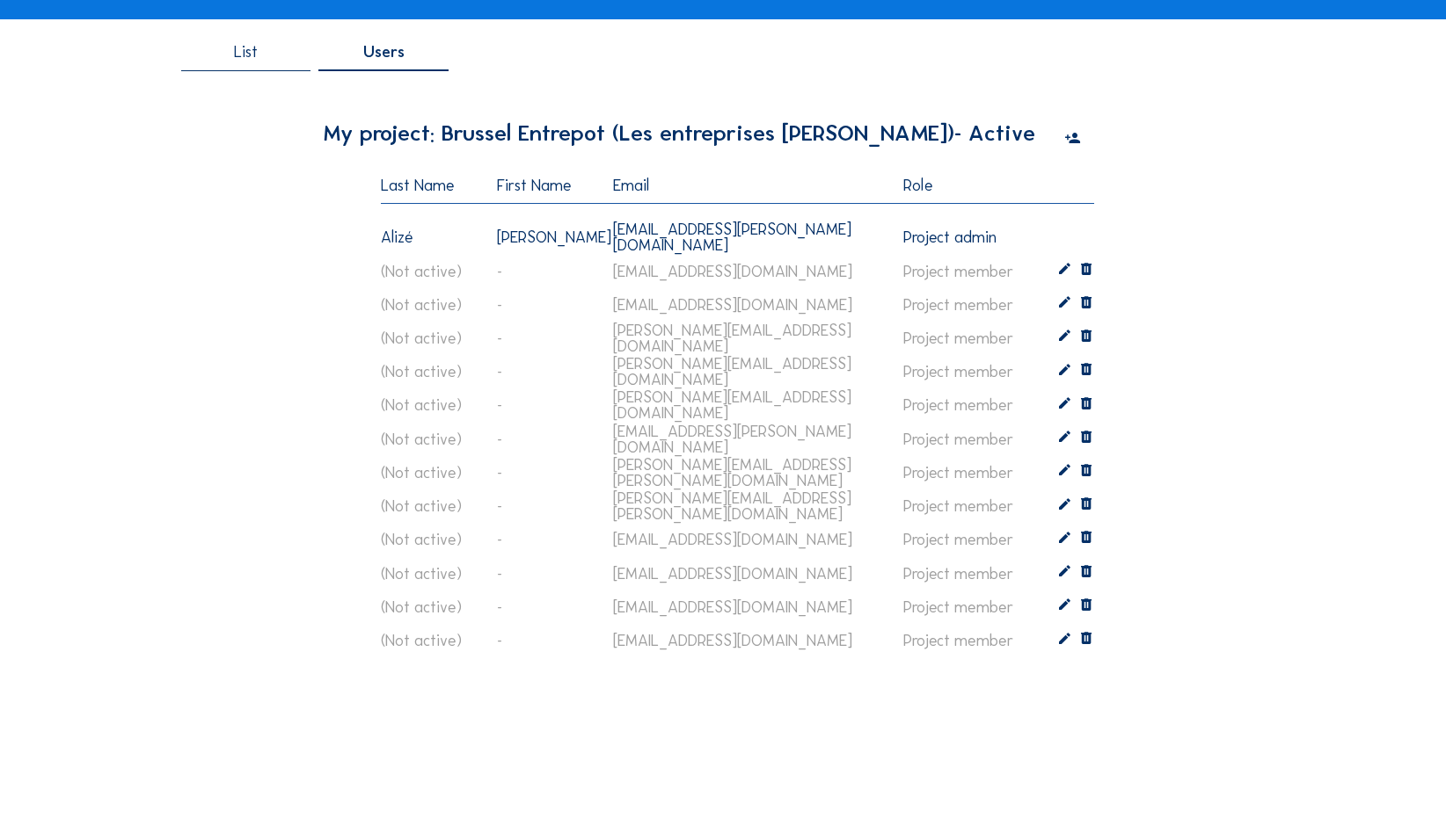
click at [563, 378] on div "Cameras Timelapses My C-Site Projects Likes and Tags Profile alize.zarzecki@lou…" at bounding box center [723, 663] width 1446 height 1679
click at [563, 271] on icon at bounding box center [1065, 270] width 16 height 17
click at [563, 282] on div "Project member" at bounding box center [952, 279] width 98 height 16
click at [563, 302] on div "Project admin" at bounding box center [982, 295] width 127 height 17
click at [563, 308] on icon at bounding box center [1065, 304] width 16 height 17
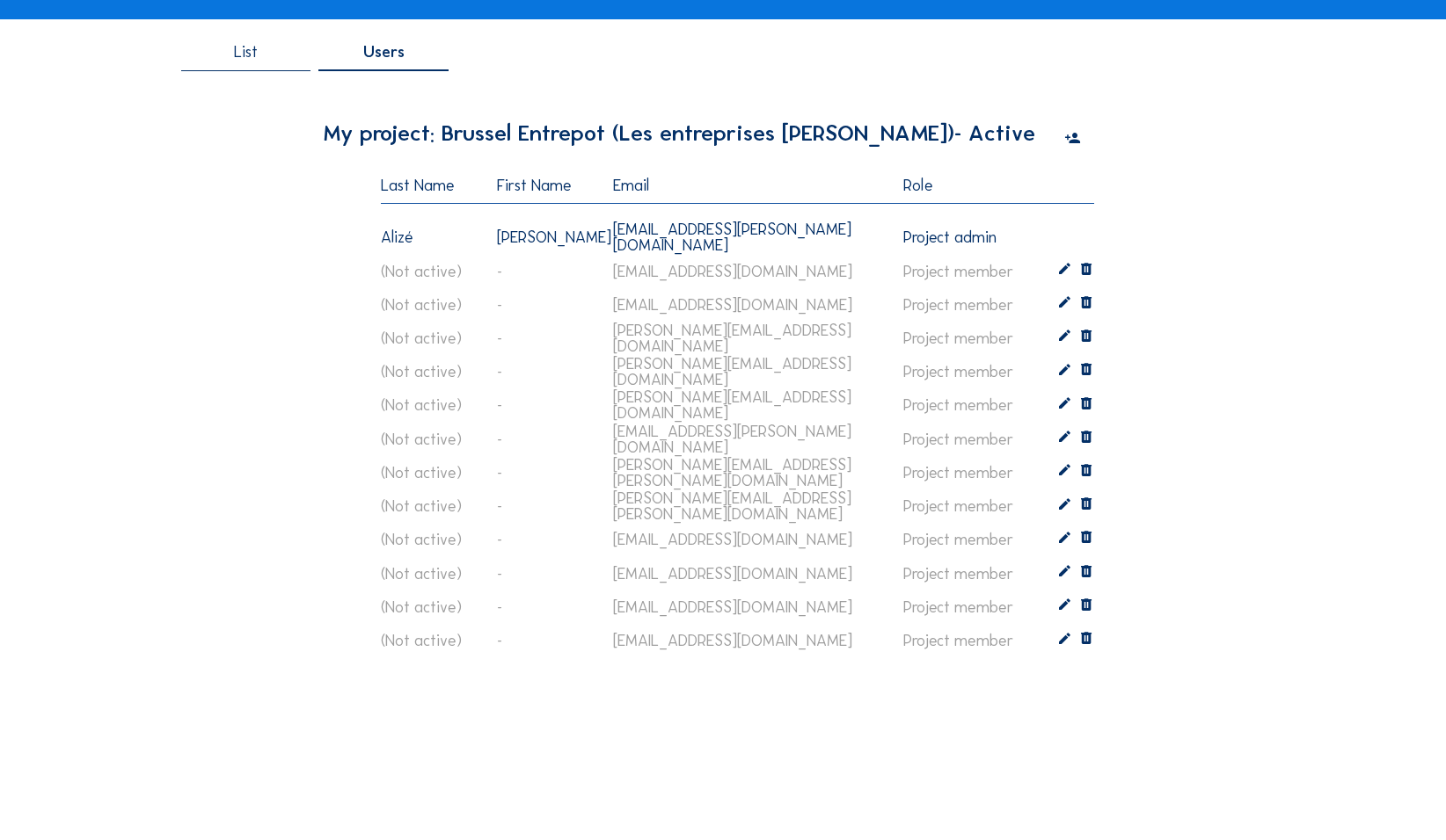
click at [563, 271] on icon at bounding box center [1065, 270] width 16 height 17
click at [563, 311] on div "project member" at bounding box center [979, 305] width 153 height 16
click at [563, 305] on icon at bounding box center [1065, 304] width 16 height 17
click at [563, 306] on icon at bounding box center [1065, 304] width 16 height 17
click at [563, 303] on icon at bounding box center [1065, 304] width 16 height 17
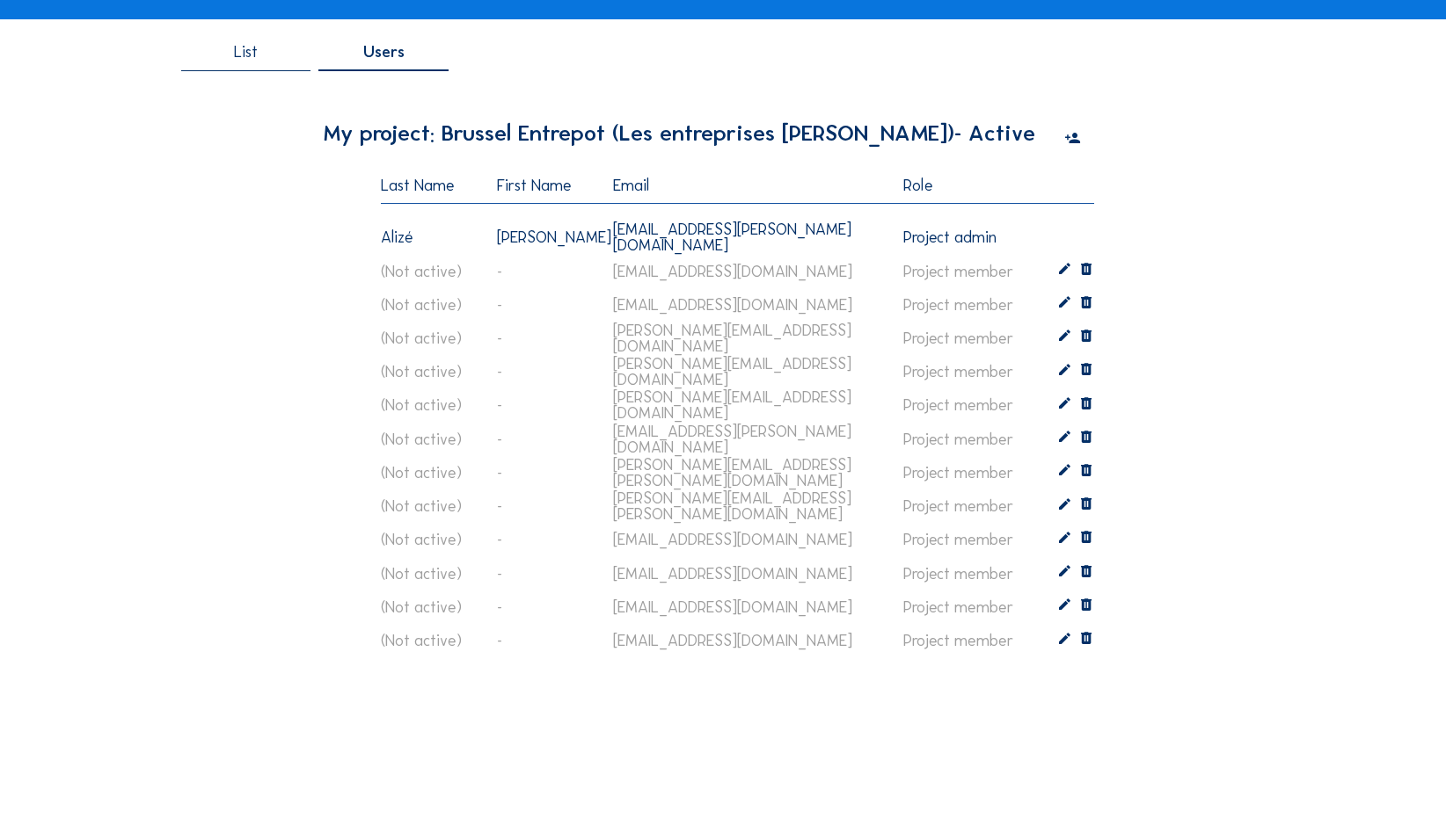
click at [563, 303] on icon at bounding box center [1065, 304] width 16 height 17
click at [563, 351] on div "(not active) - renaud@louisdewaele.be project member" at bounding box center [719, 371] width 697 height 54
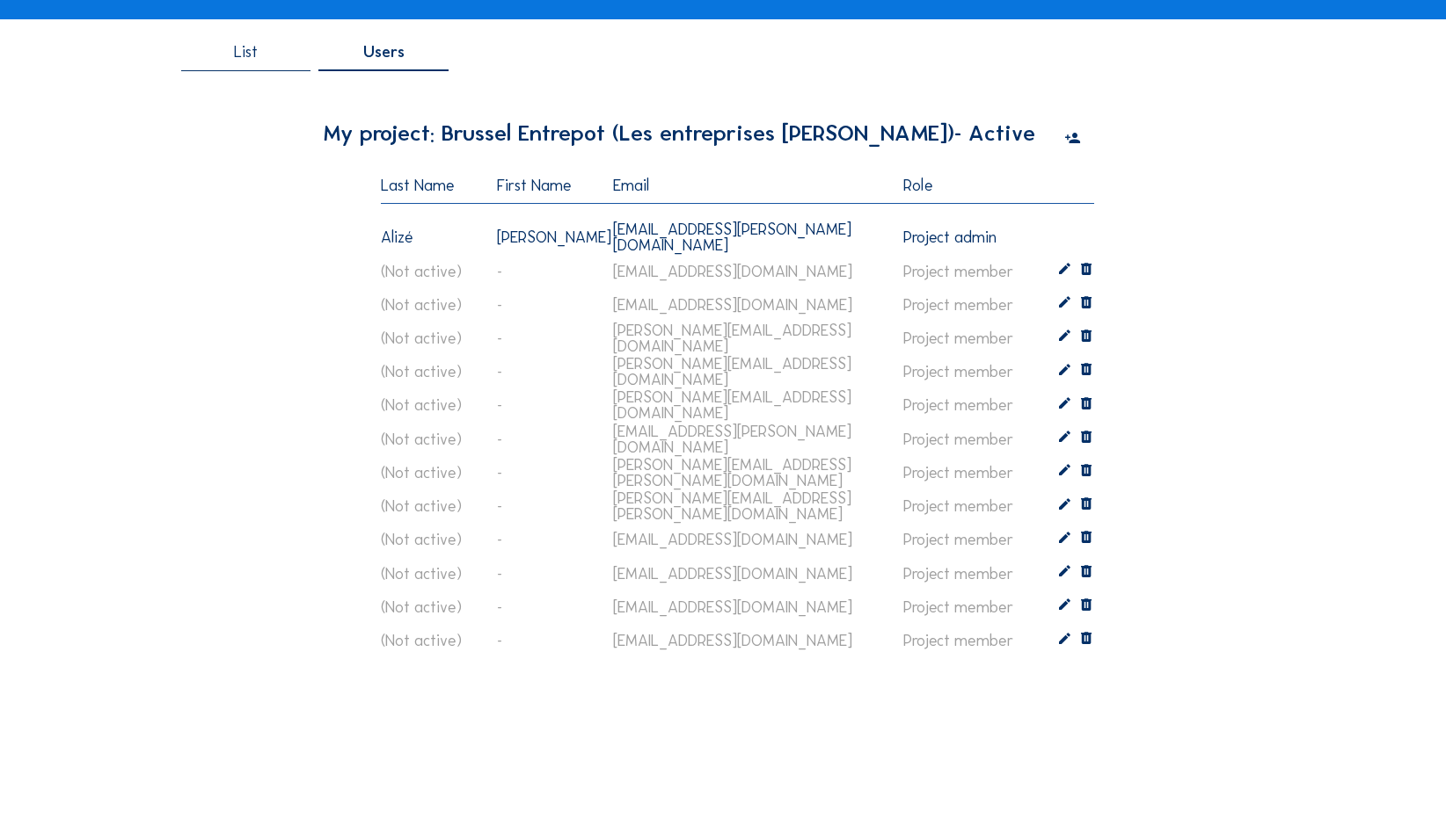
click at [563, 312] on div "Cameras Timelapses My C-Site Projects Likes and Tags Profile alize.zarzecki@lou…" at bounding box center [723, 663] width 1446 height 1679
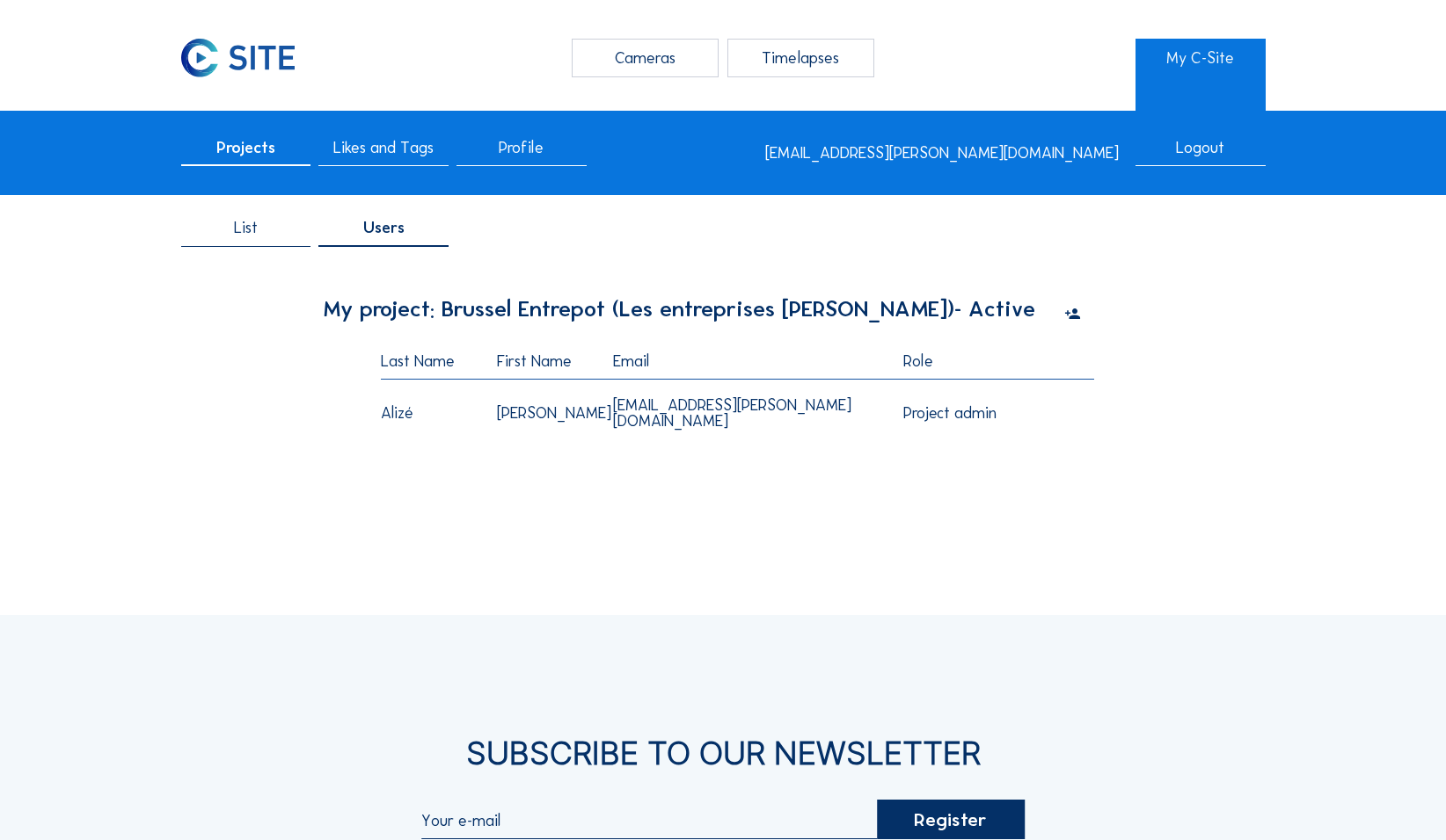
click at [1073, 316] on icon at bounding box center [1072, 315] width 16 height 20
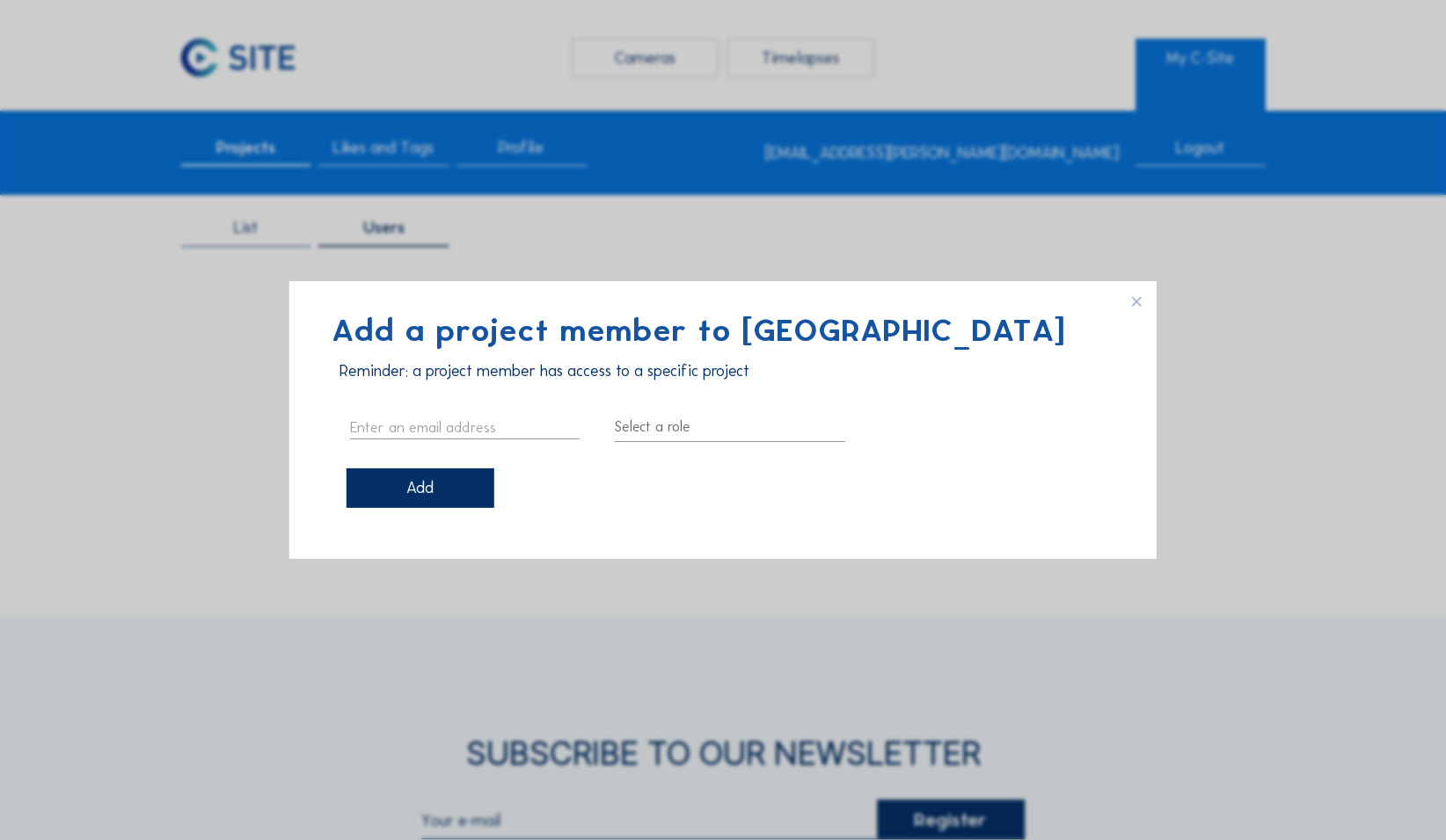
click at [1136, 303] on icon at bounding box center [1142, 295] width 29 height 29
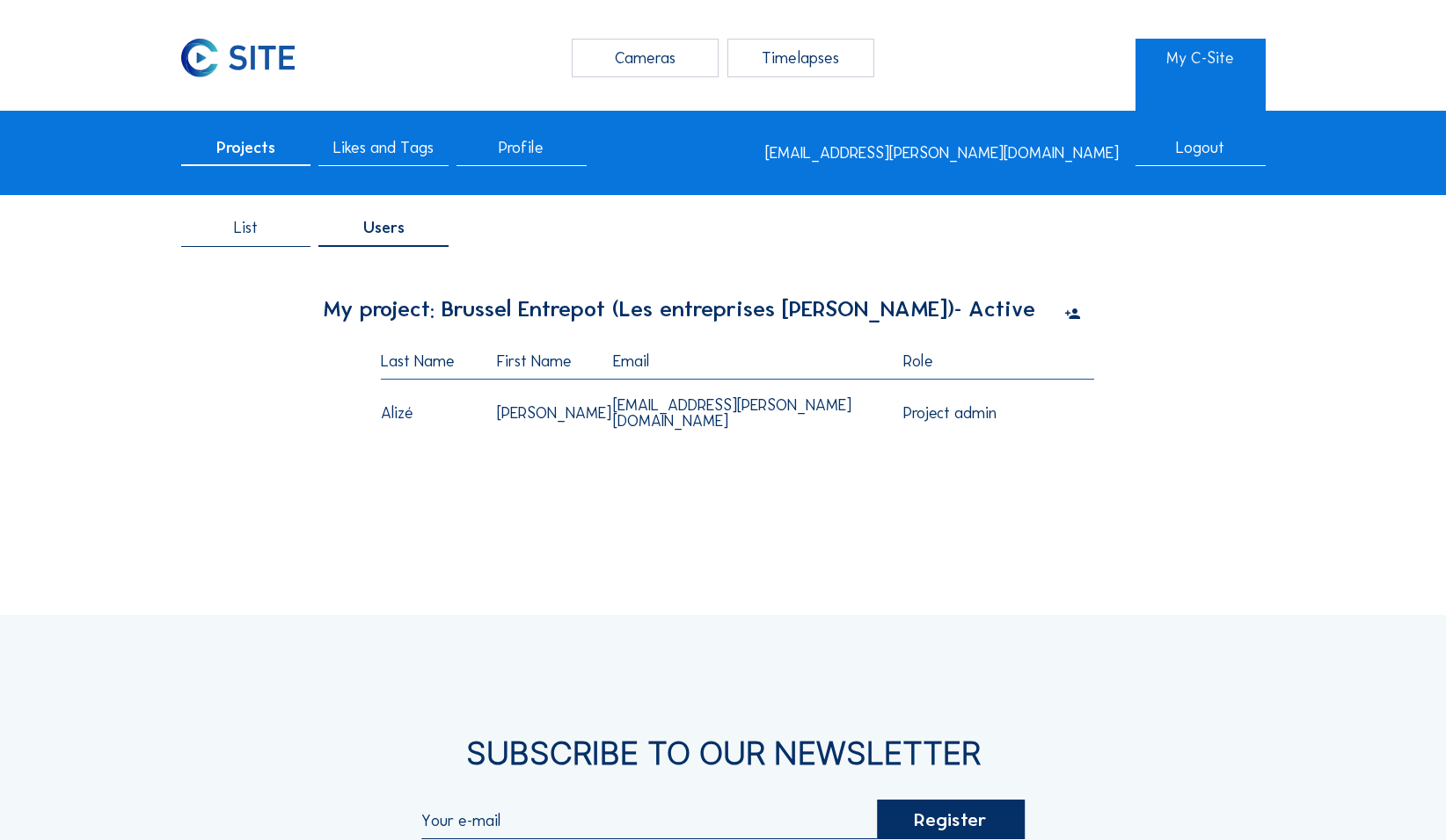
click at [380, 154] on span "Likes and Tags" at bounding box center [383, 148] width 100 height 16
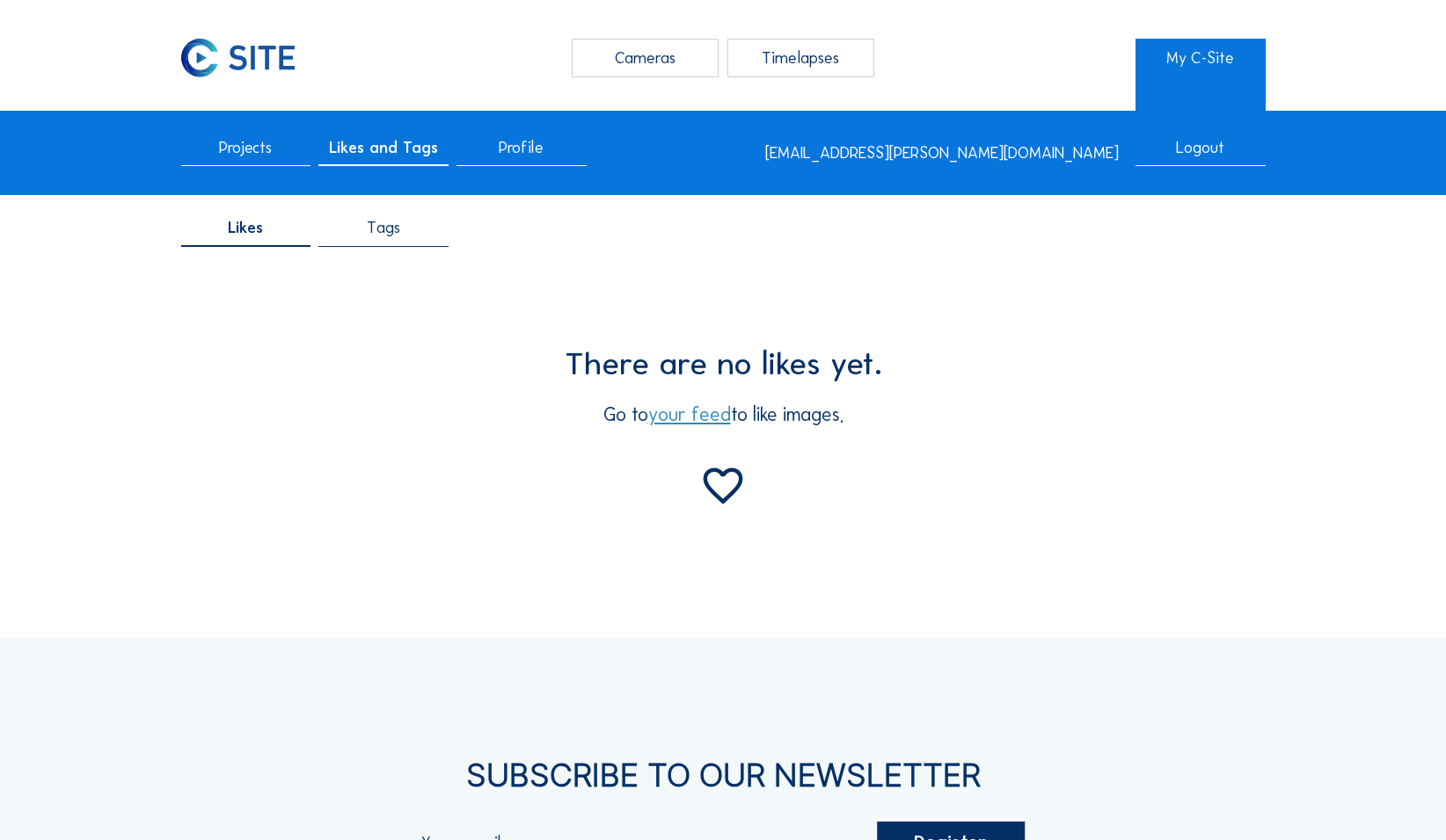
click at [504, 146] on span "Profile" at bounding box center [521, 148] width 45 height 16
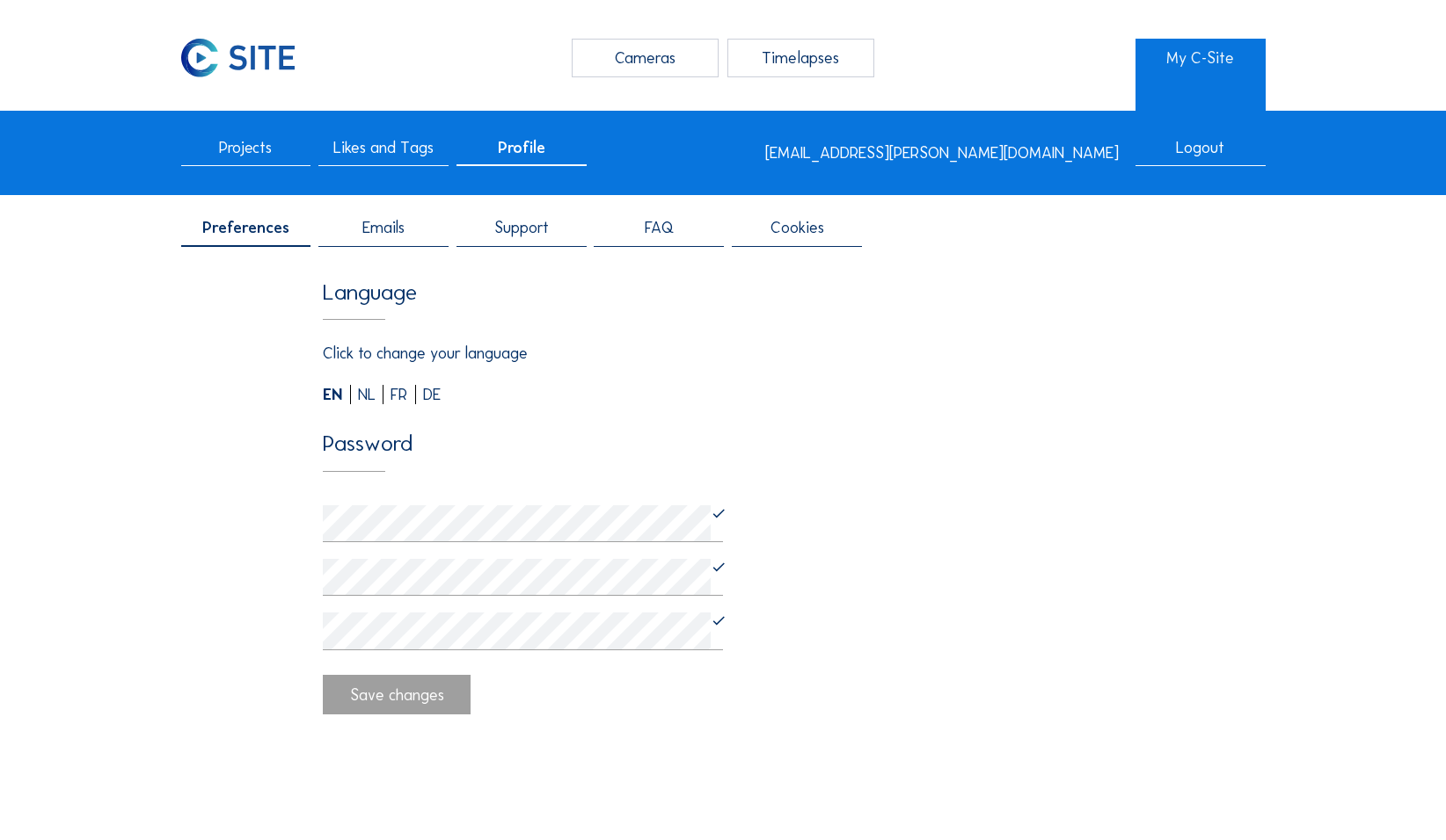
click at [223, 147] on span "Projects" at bounding box center [245, 148] width 53 height 16
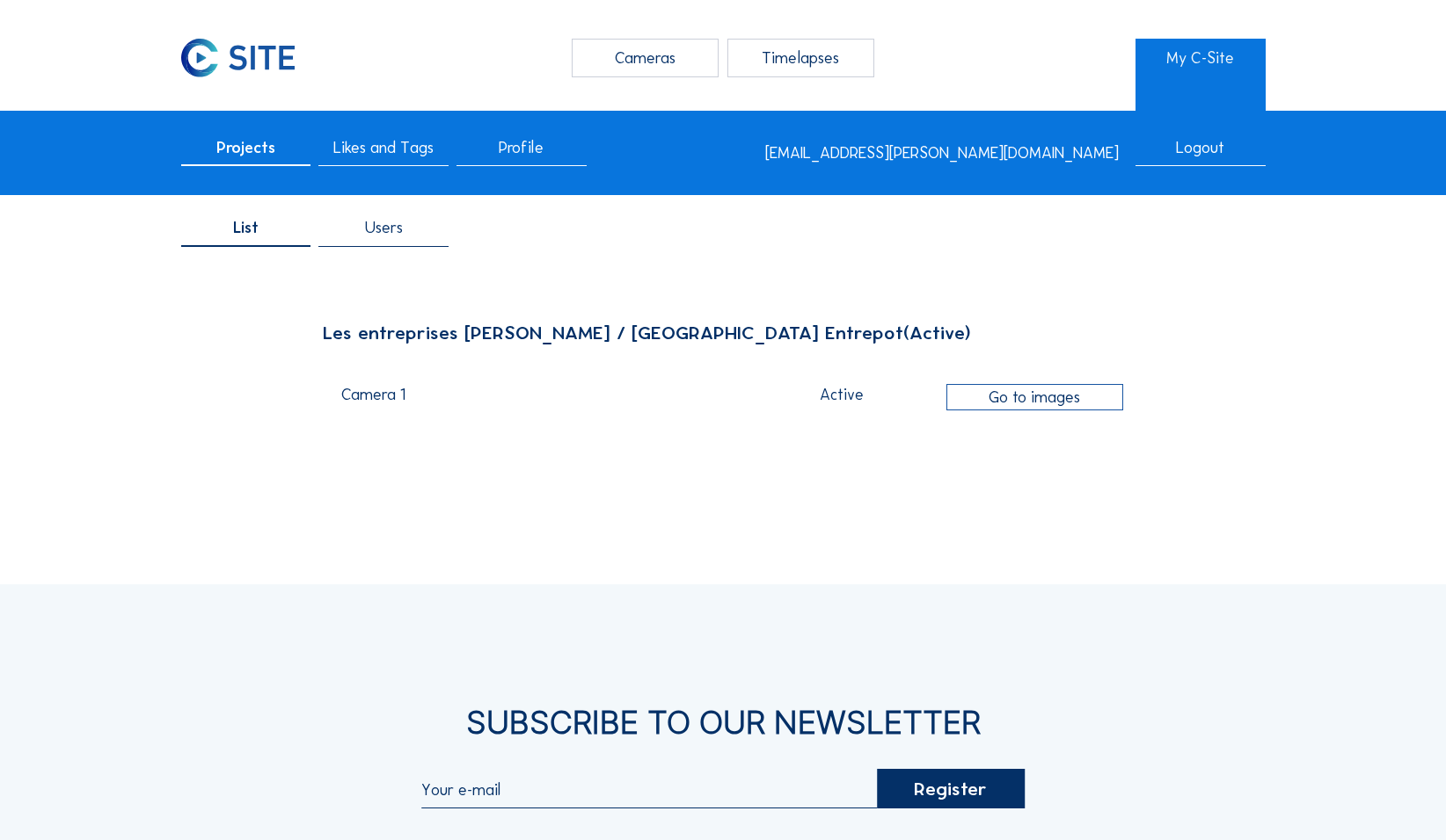
click at [614, 71] on div "Cameras" at bounding box center [645, 57] width 147 height 37
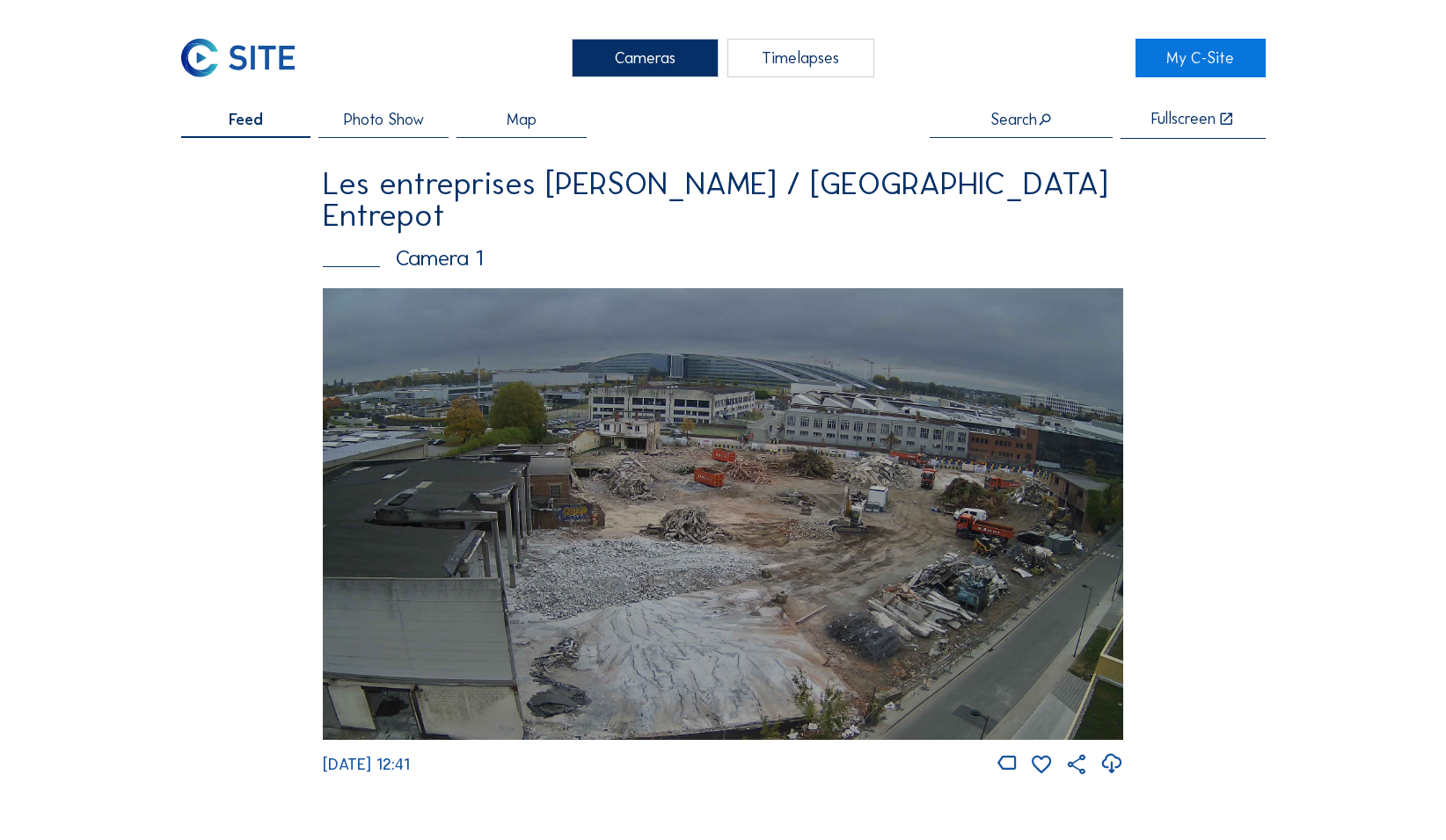
click at [823, 61] on div "Timelapses" at bounding box center [800, 57] width 147 height 37
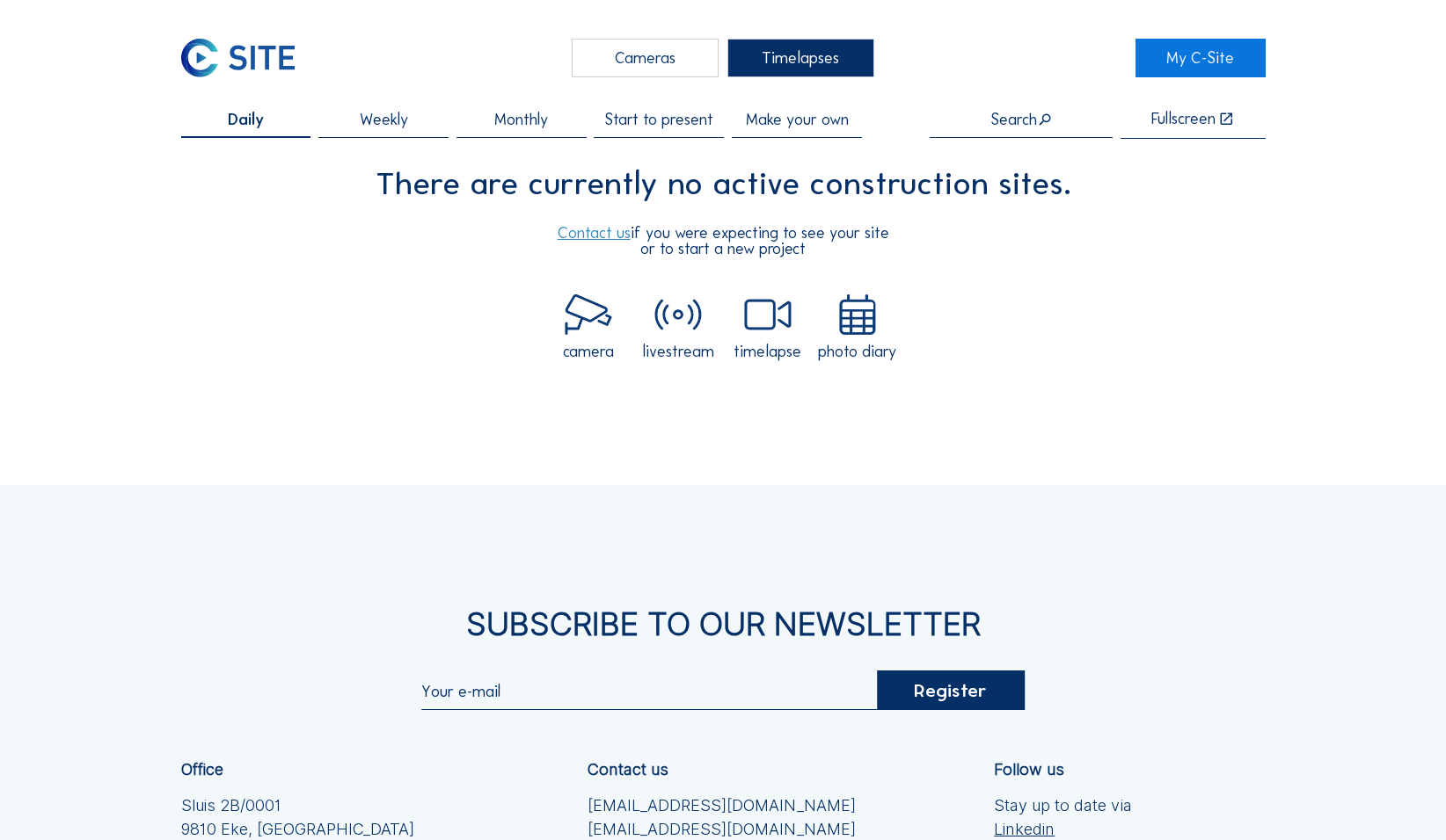
click at [662, 58] on div "Cameras" at bounding box center [645, 57] width 147 height 37
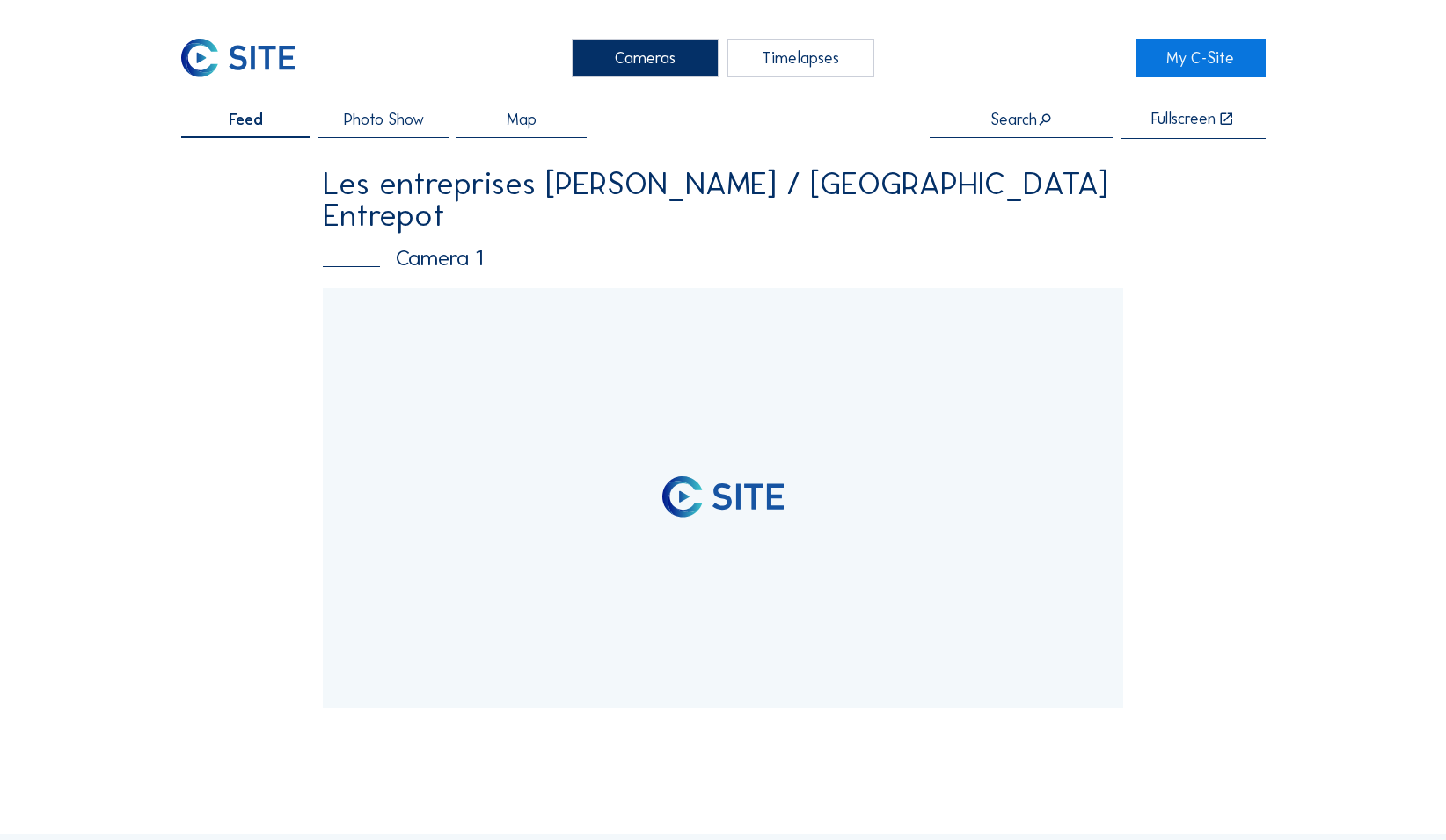
click at [769, 63] on div "Timelapses" at bounding box center [800, 57] width 147 height 37
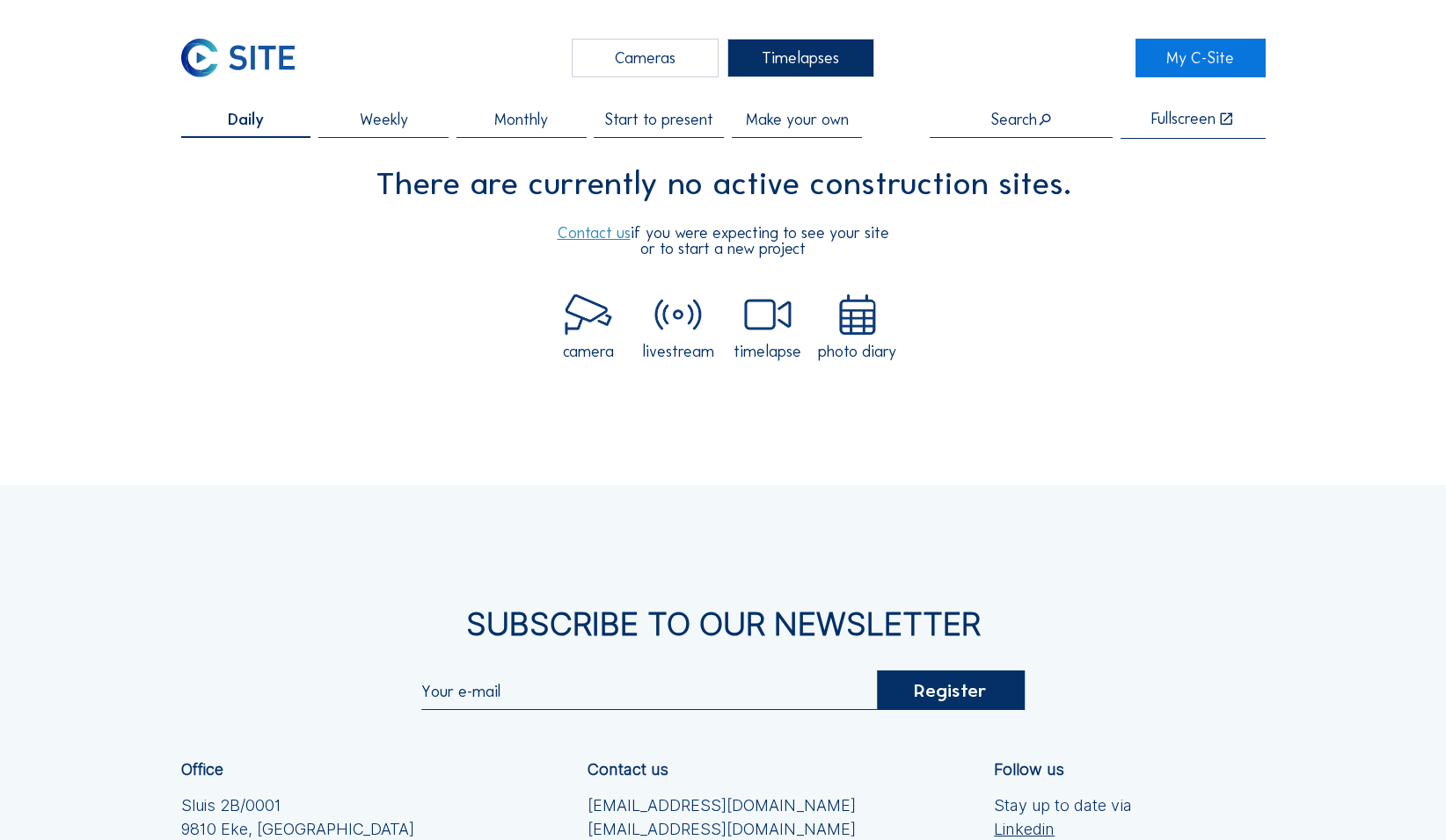
click at [663, 69] on div "Cameras" at bounding box center [645, 57] width 147 height 37
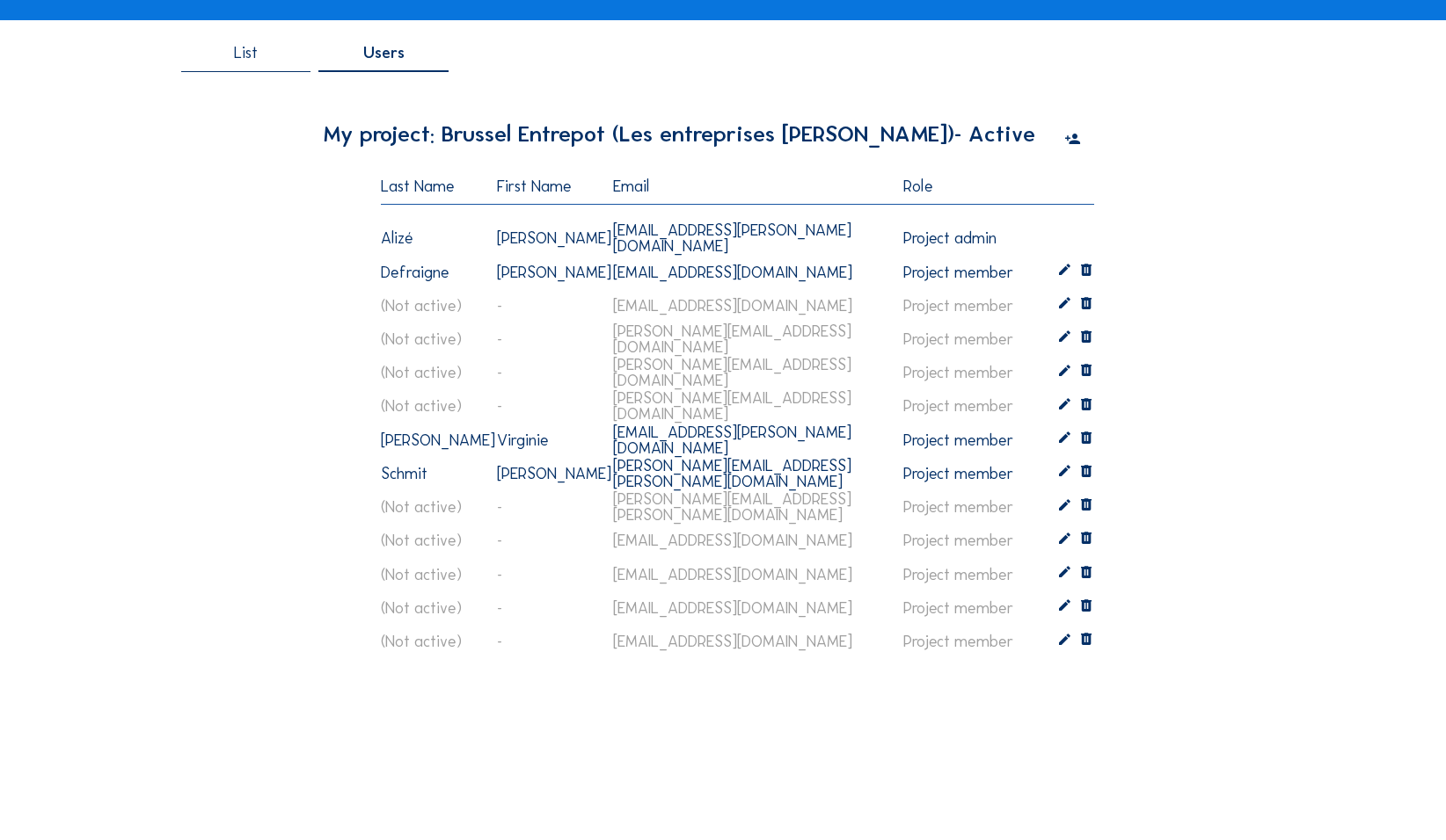
scroll to position [176, 0]
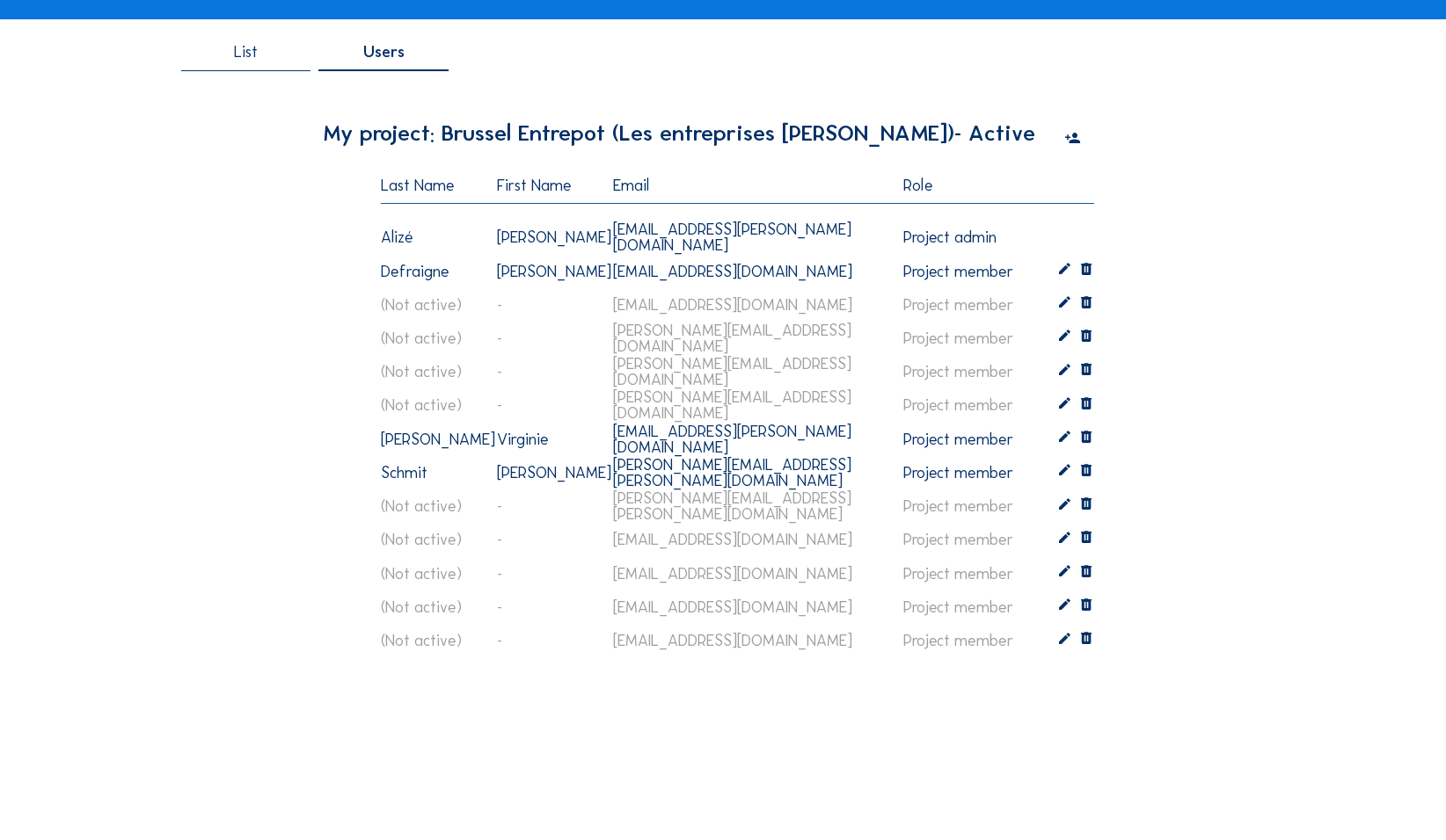
click at [1066, 266] on icon at bounding box center [1065, 270] width 16 height 17
click at [1001, 287] on div "Project member" at bounding box center [952, 279] width 98 height 16
click at [996, 297] on div "Project admin" at bounding box center [982, 295] width 127 height 17
click at [1211, 315] on div "List Users My project: Brussel Entrepot (Les entreprises Louis Dewaele) - Activ…" at bounding box center [723, 371] width 1084 height 690
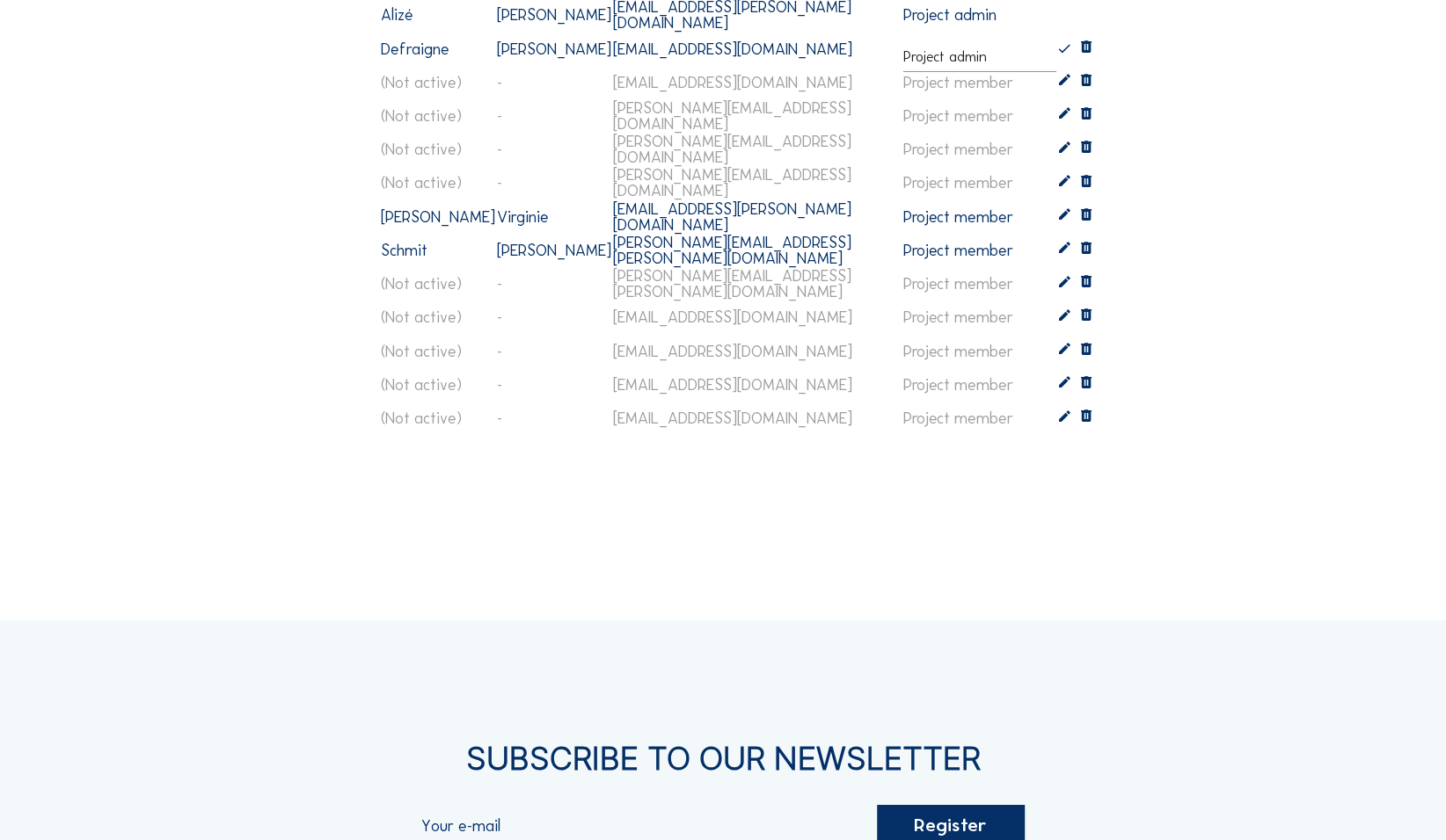
scroll to position [439, 0]
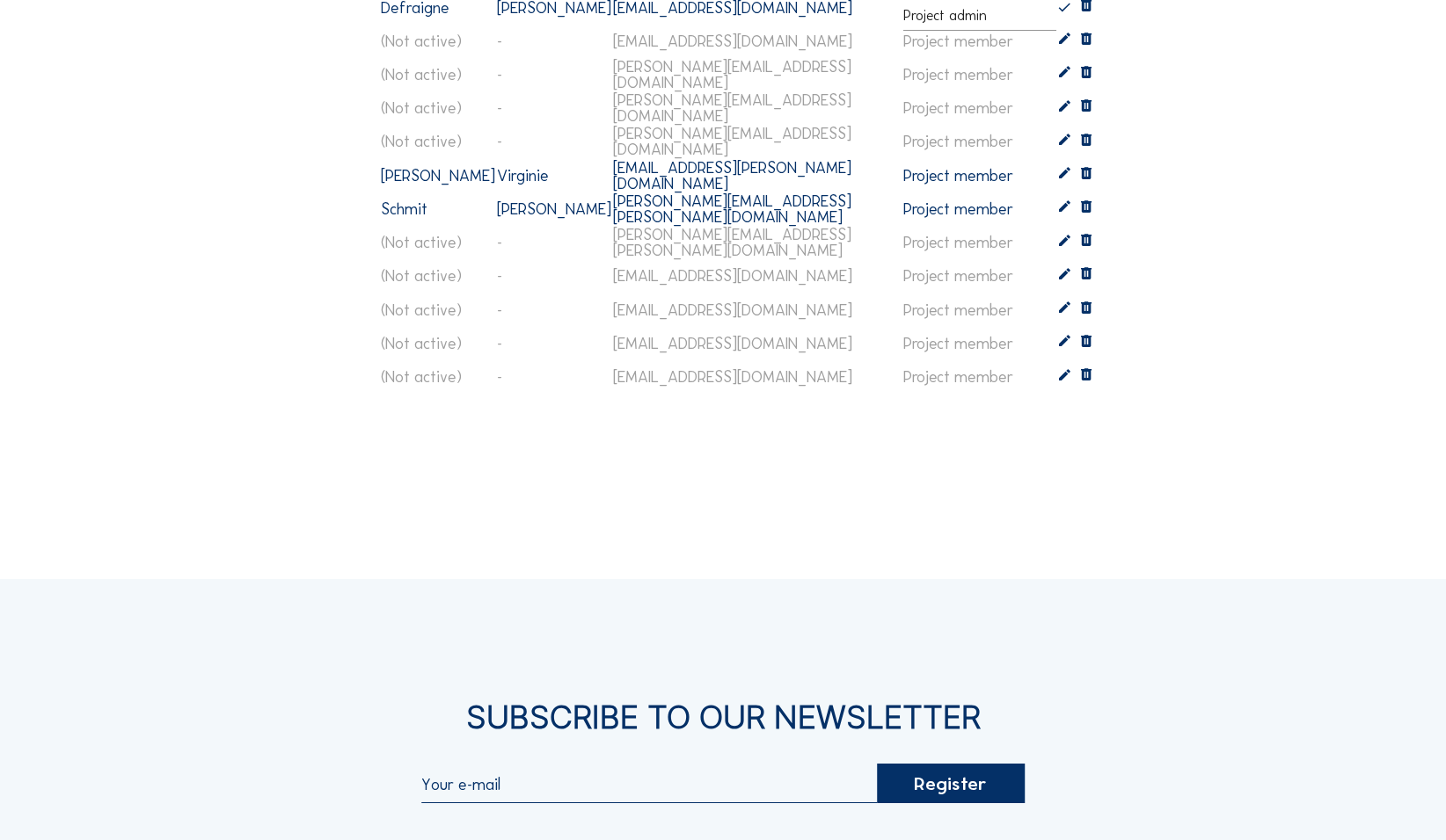
click at [1217, 323] on div "List Users My project: Brussel Entrepot (Les entreprises Louis Dewaele) - Activ…" at bounding box center [723, 107] width 1084 height 690
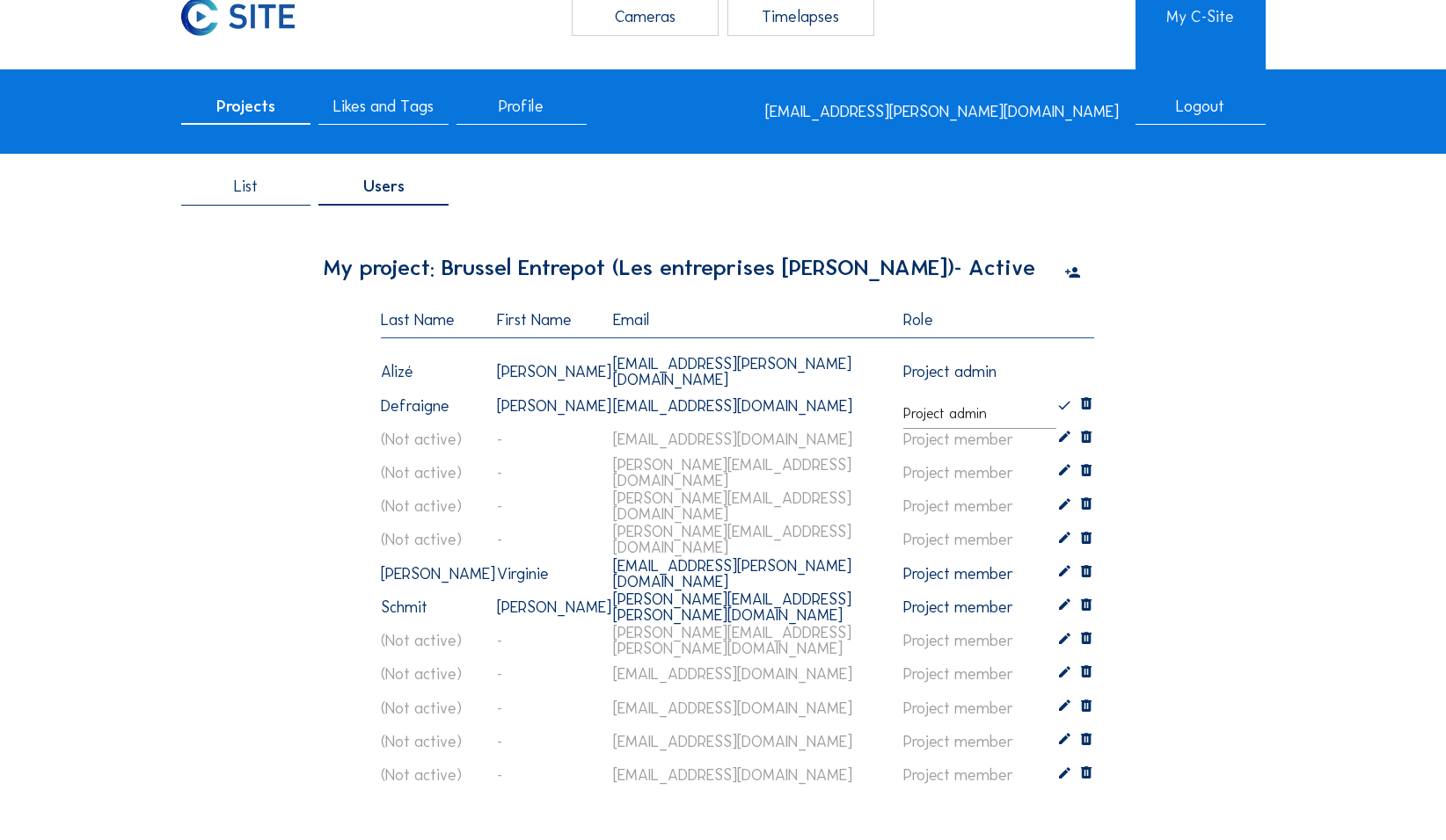
scroll to position [0, 0]
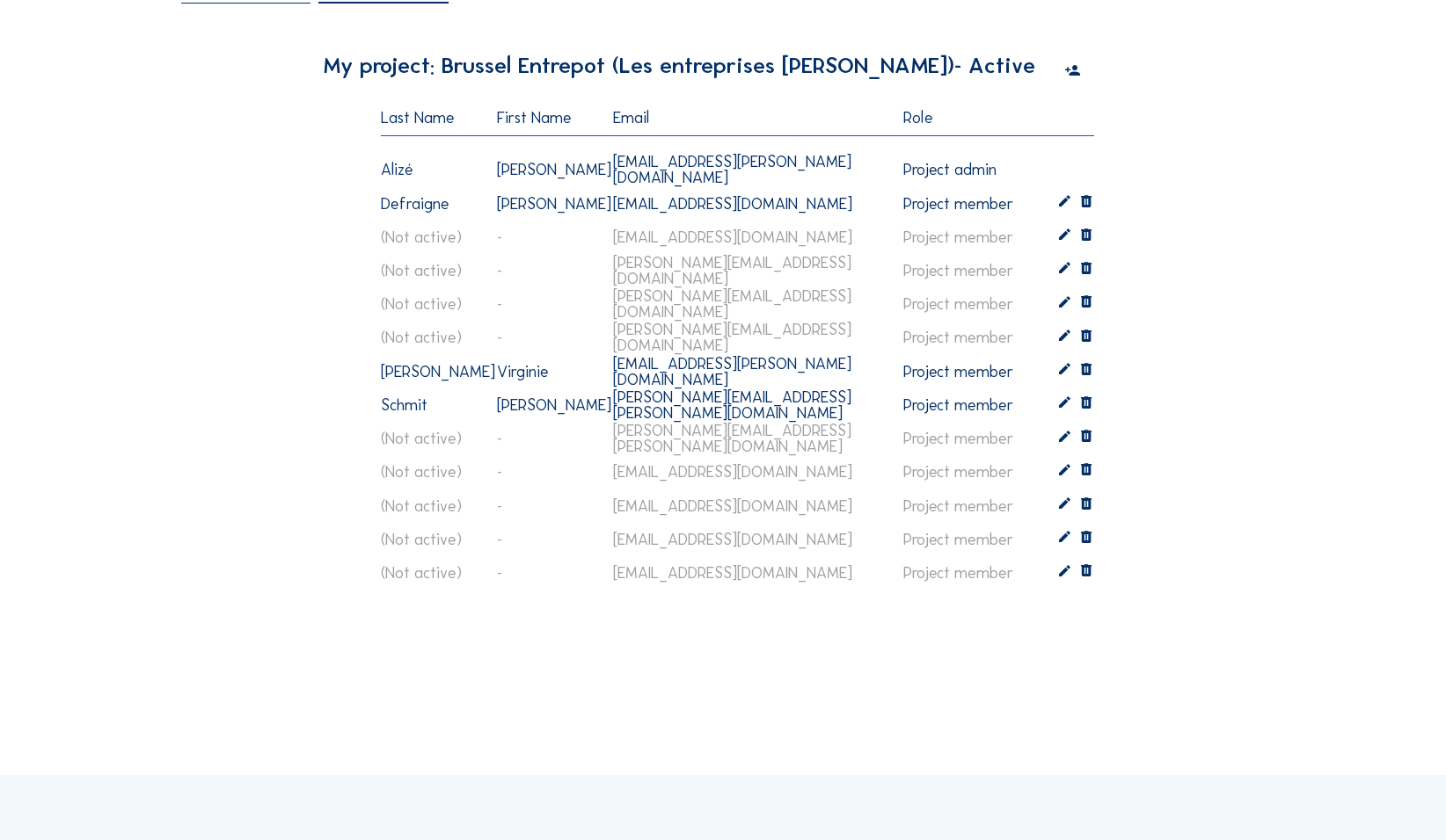
scroll to position [263, 0]
